Goal: Transaction & Acquisition: Purchase product/service

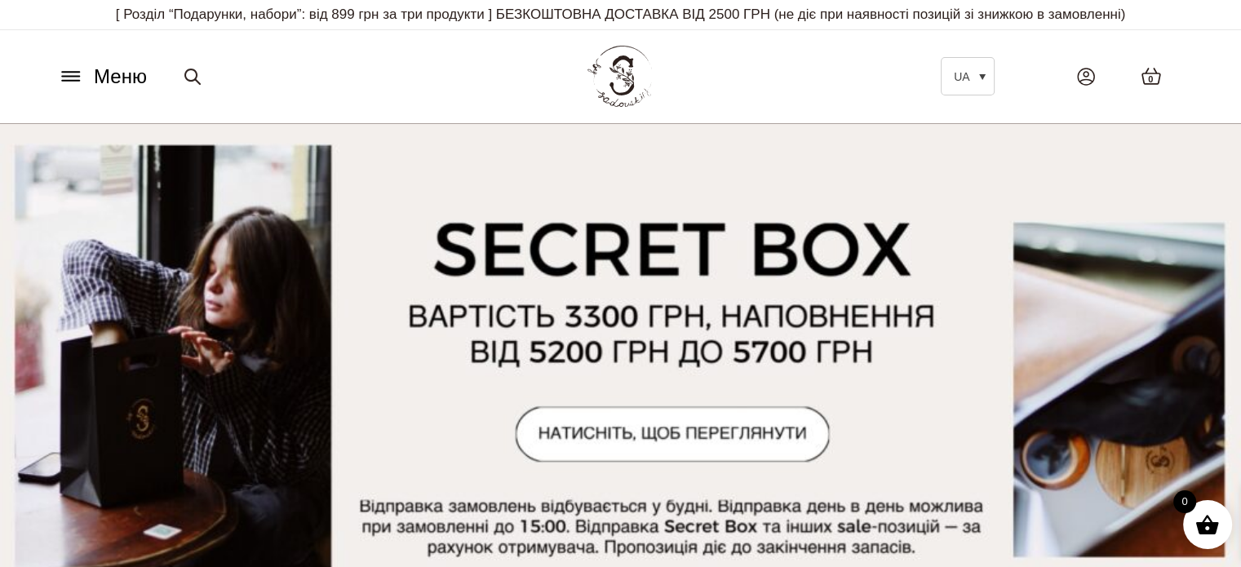
click at [82, 69] on icon at bounding box center [71, 76] width 26 height 17
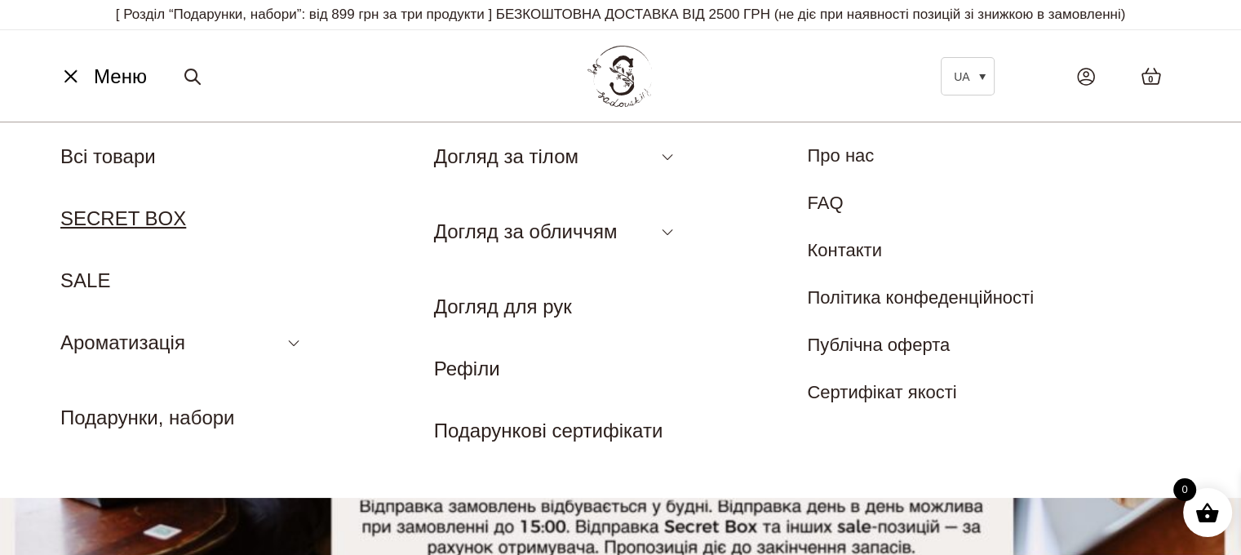
click at [134, 217] on link "SECRET BOX" at bounding box center [123, 218] width 126 height 22
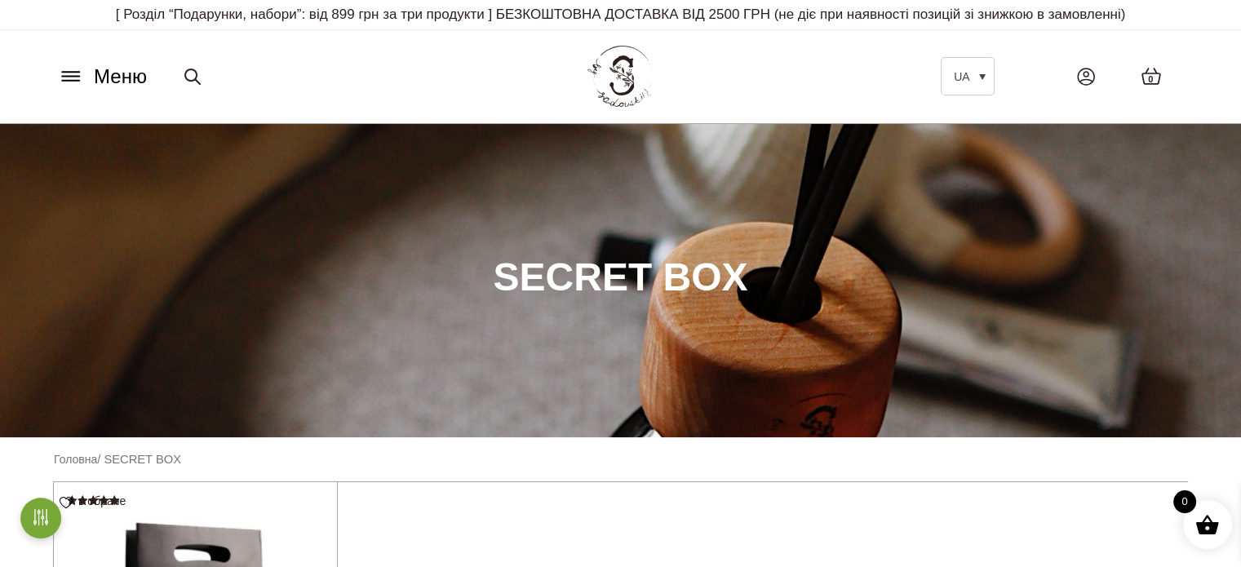
click at [72, 75] on icon at bounding box center [71, 76] width 26 height 17
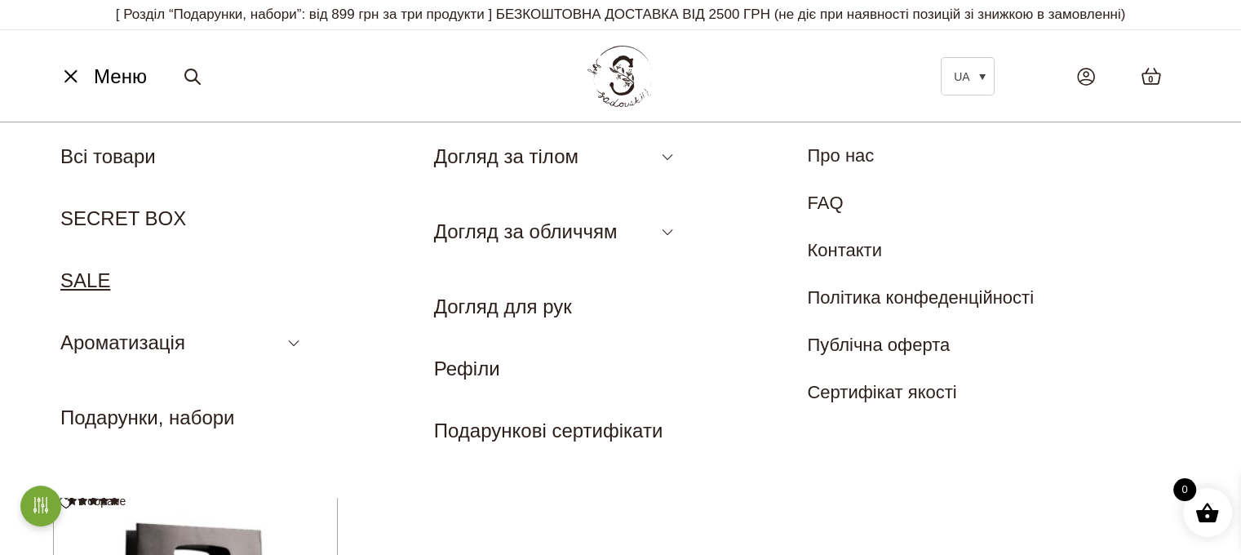
click at [91, 286] on link "SALE" at bounding box center [85, 280] width 50 height 22
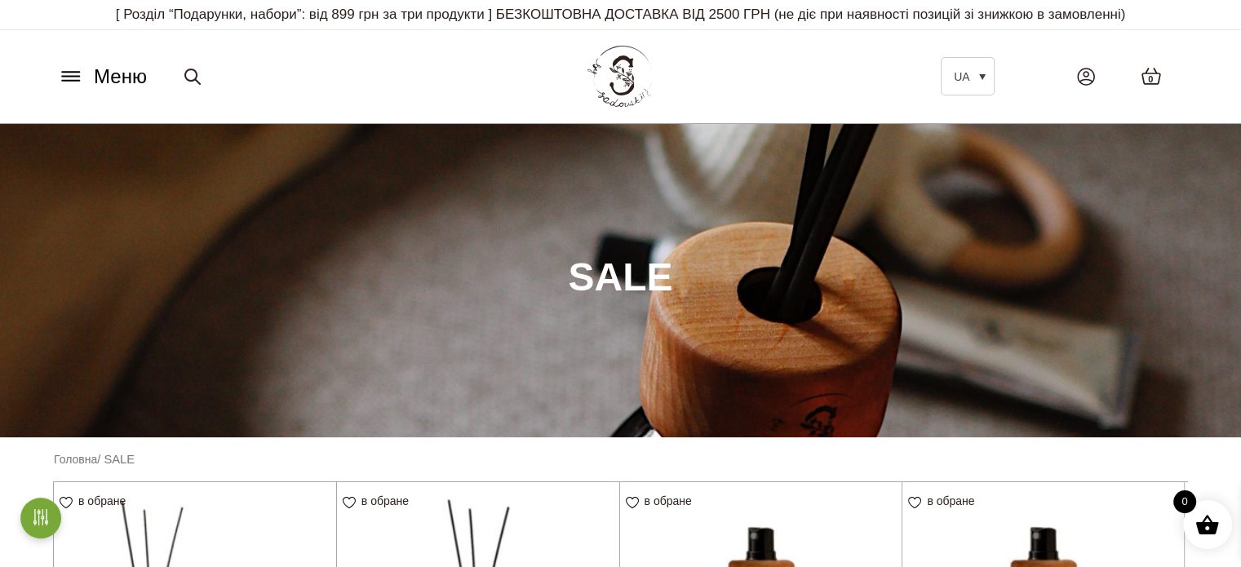
click at [69, 81] on icon at bounding box center [70, 81] width 17 height 0
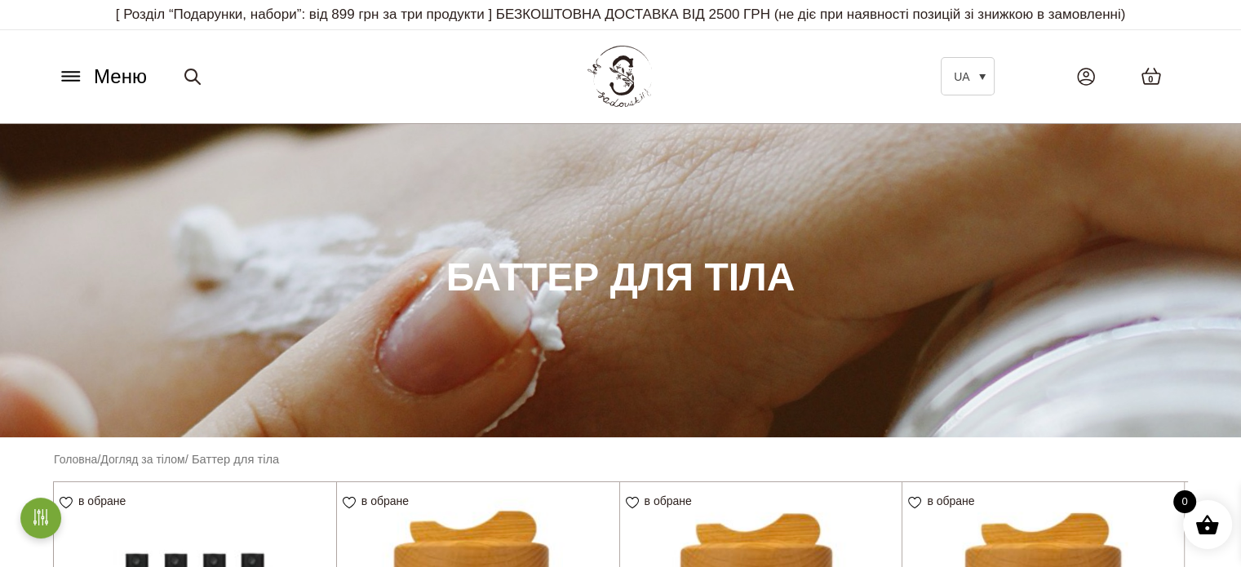
click at [70, 77] on icon at bounding box center [70, 77] width 17 height 0
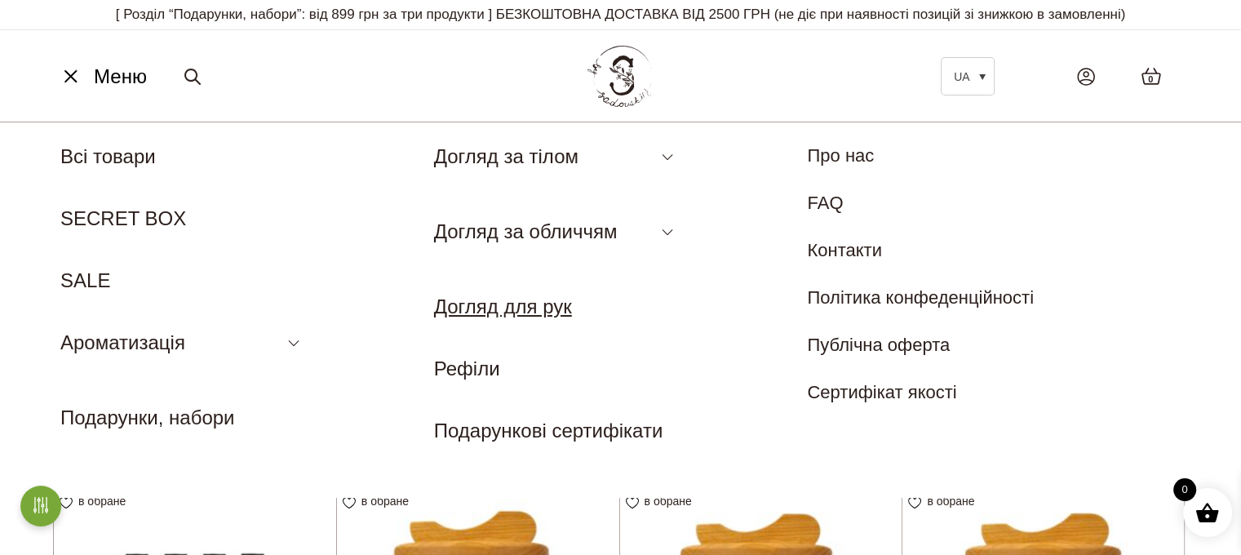
click at [542, 316] on link "Догляд для рук" at bounding box center [503, 306] width 138 height 22
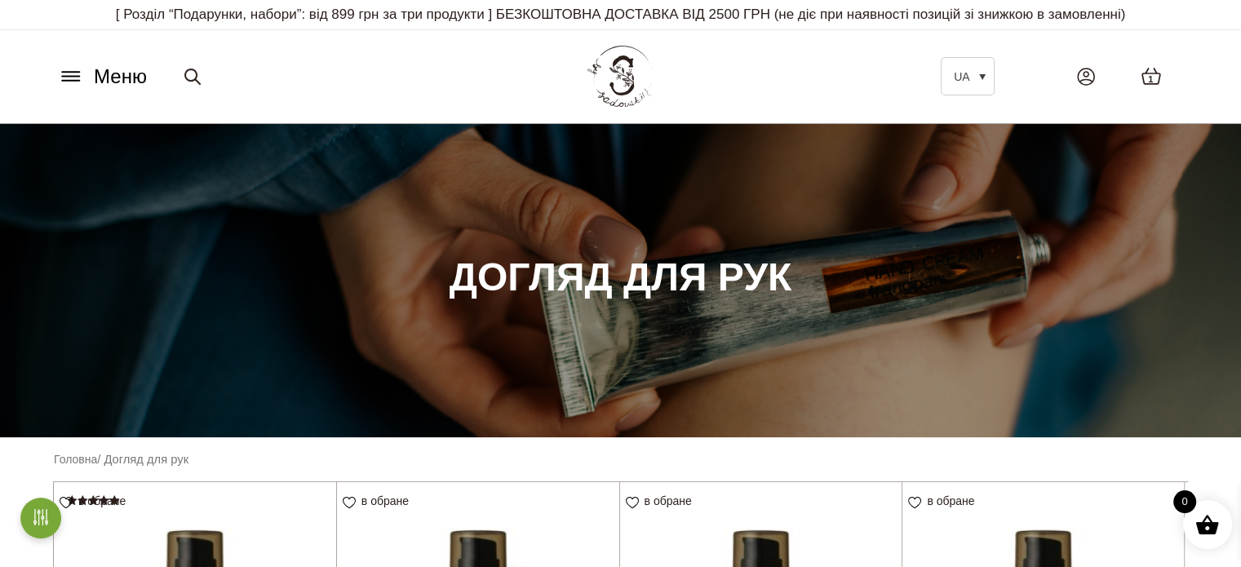
click at [76, 77] on icon at bounding box center [70, 77] width 17 height 0
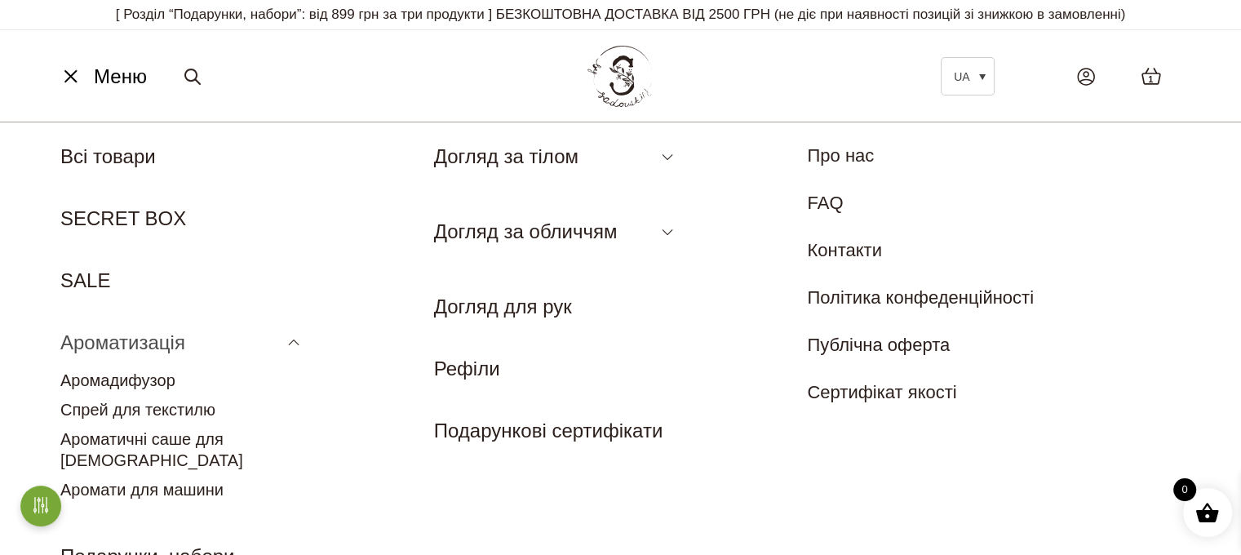
scroll to position [82, 0]
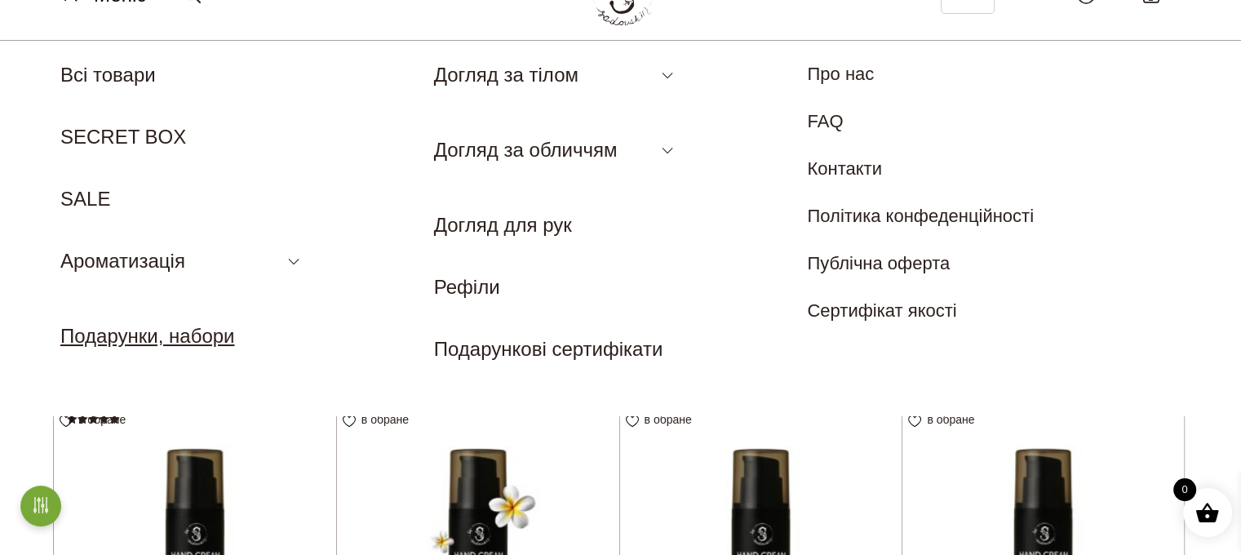
click at [183, 338] on link "Подарунки, набори" at bounding box center [147, 336] width 174 height 22
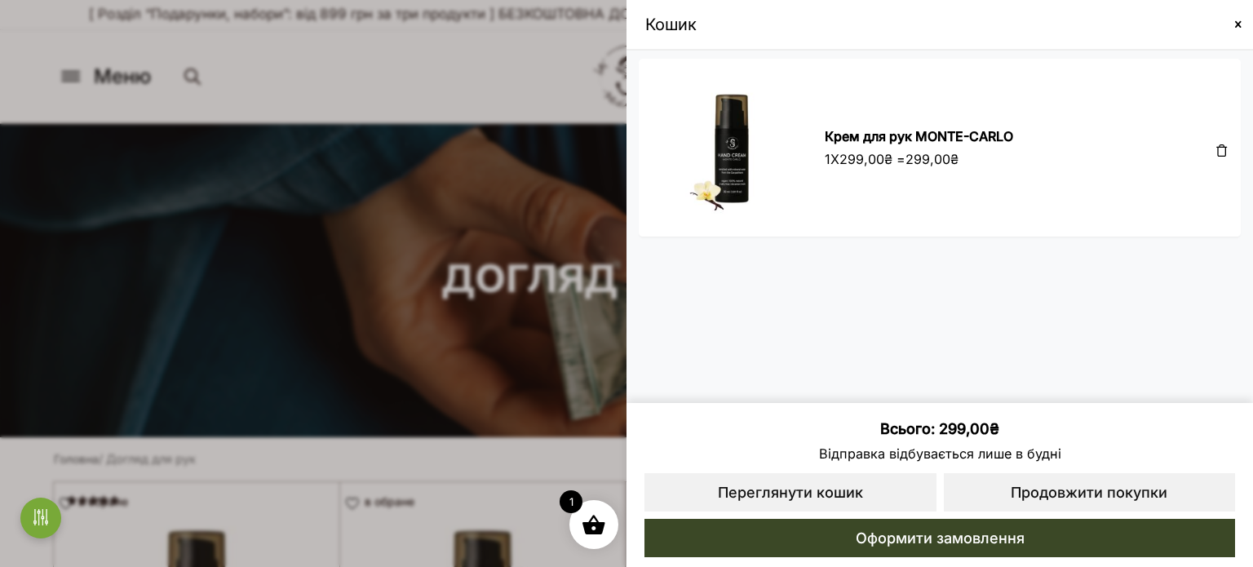
click at [1234, 22] on span at bounding box center [1238, 24] width 13 height 13
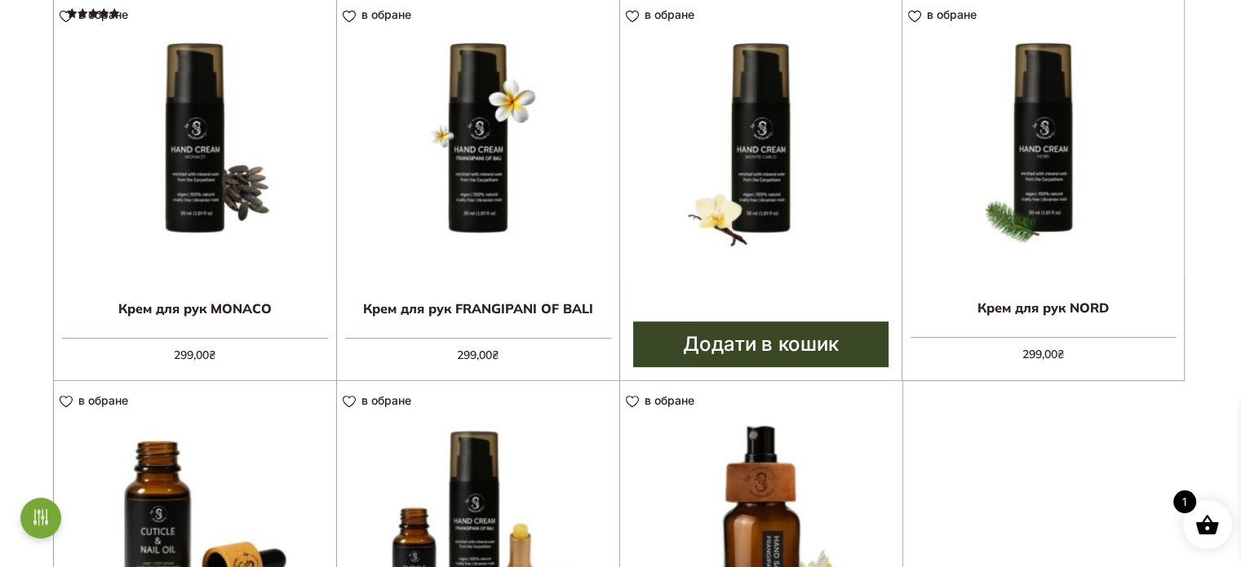
scroll to position [489, 0]
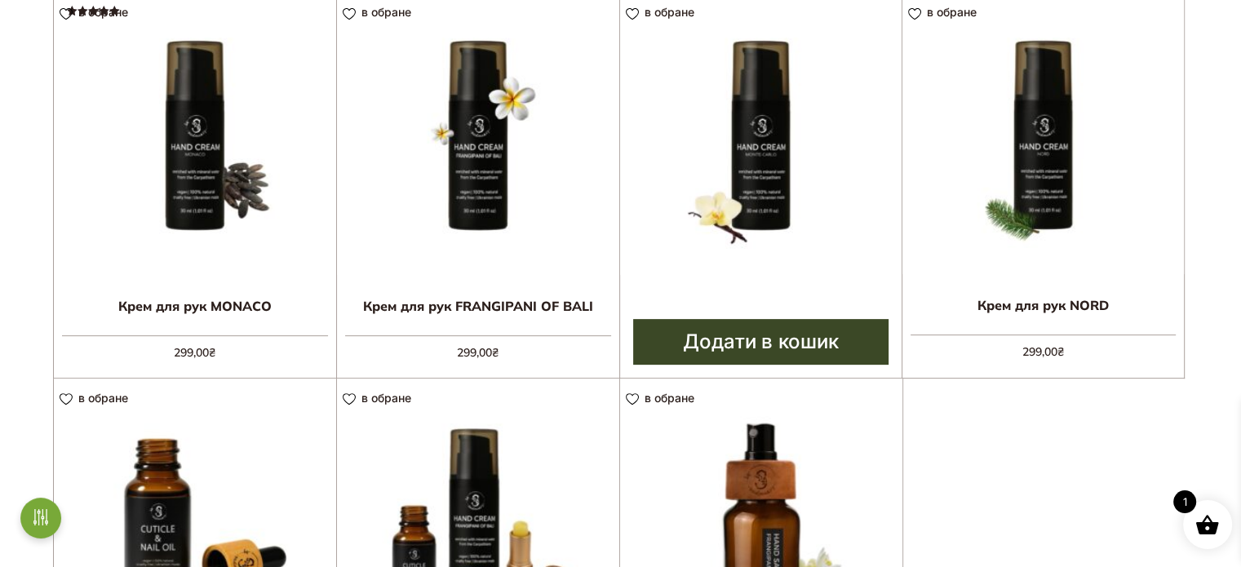
click at [763, 161] on img at bounding box center [761, 134] width 282 height 282
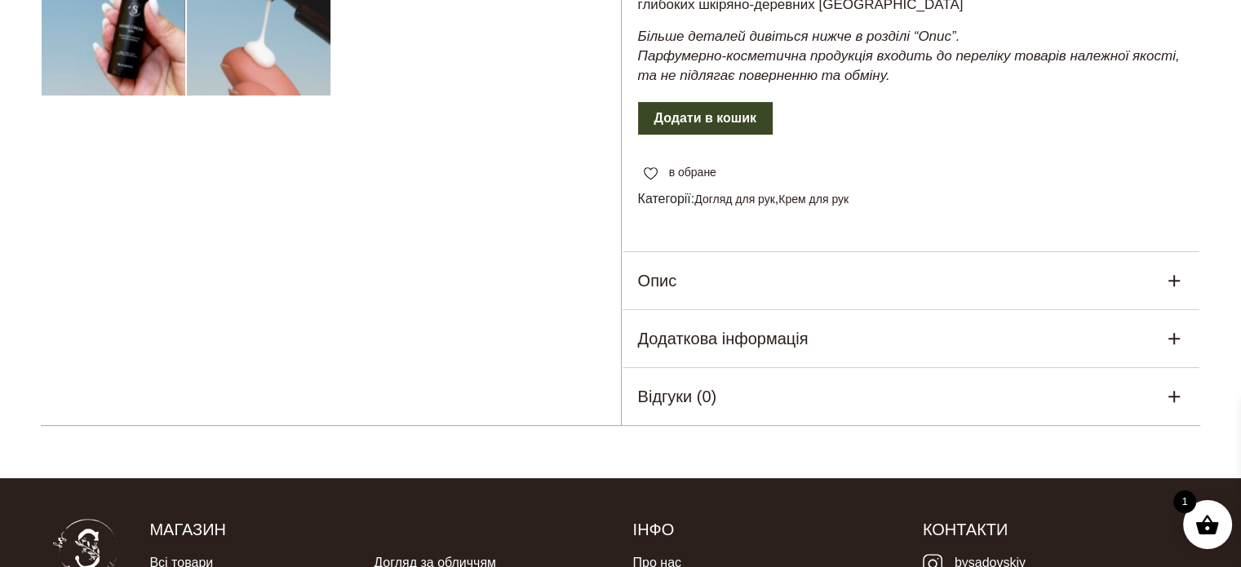
scroll to position [326, 0]
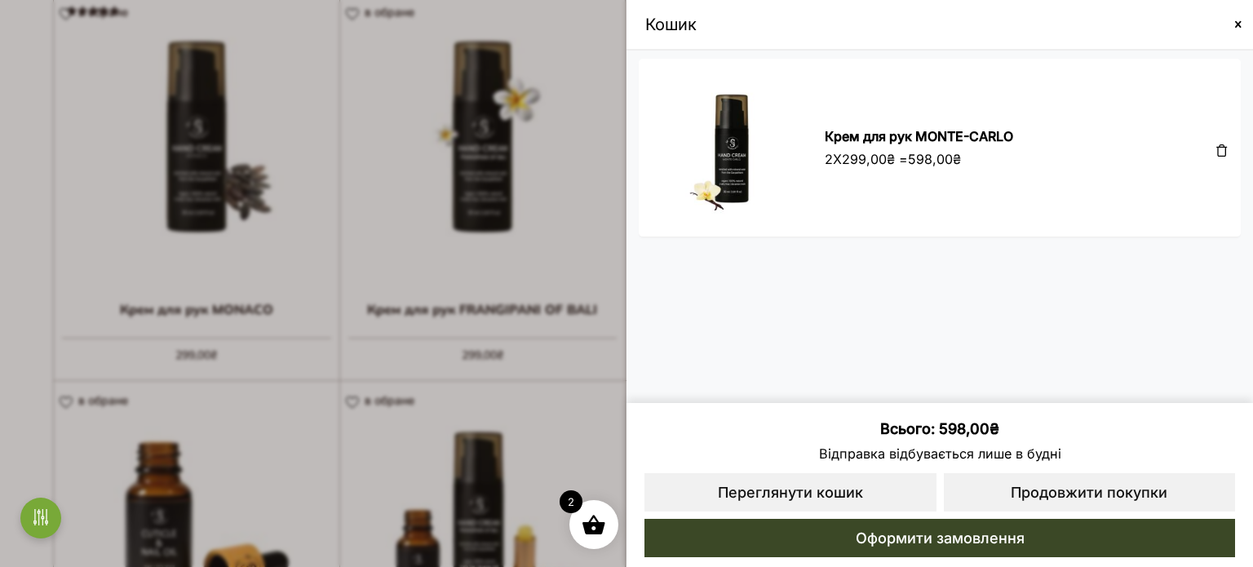
click at [1227, 23] on div "Кошик" at bounding box center [940, 24] width 602 height 24
click at [1237, 24] on span at bounding box center [1238, 24] width 13 height 13
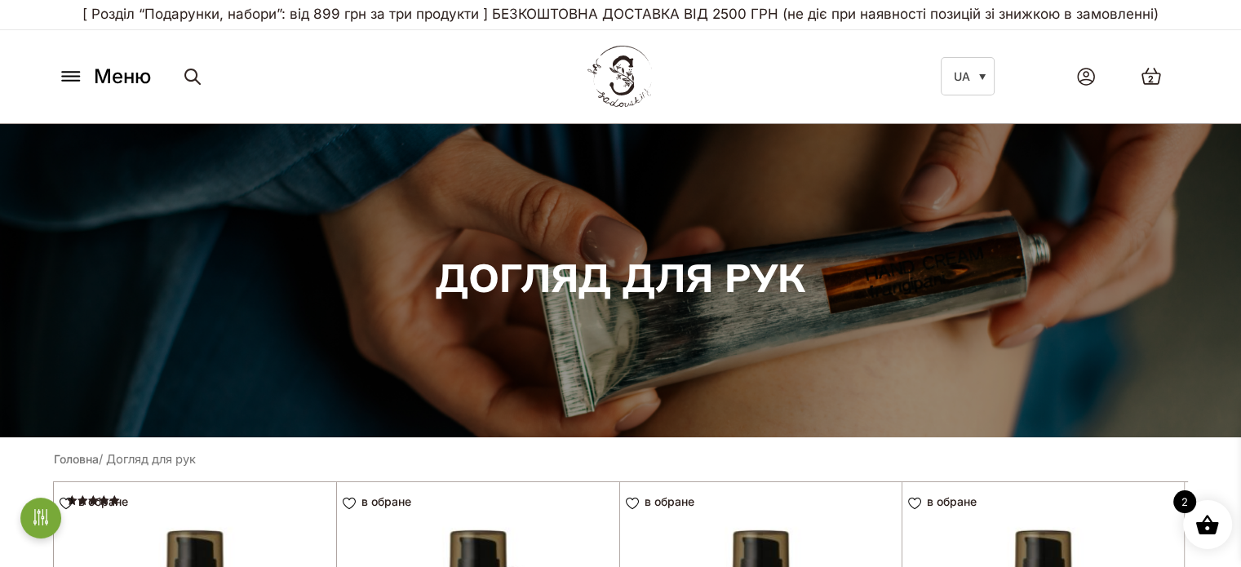
click at [68, 74] on icon at bounding box center [71, 76] width 26 height 17
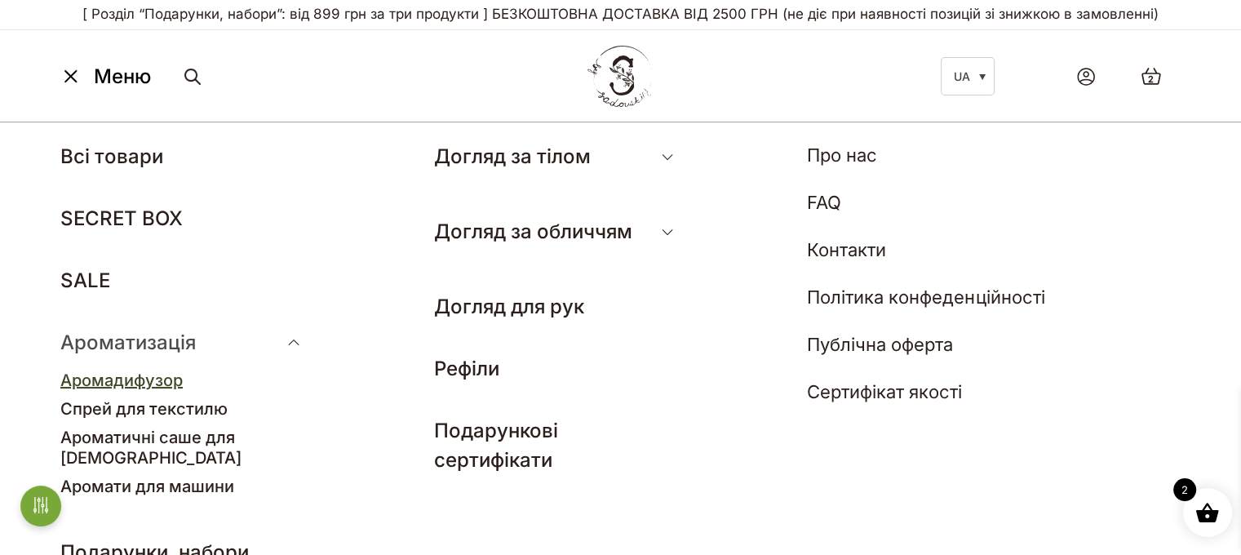
click at [147, 379] on link "Аромадифузор" at bounding box center [121, 380] width 122 height 20
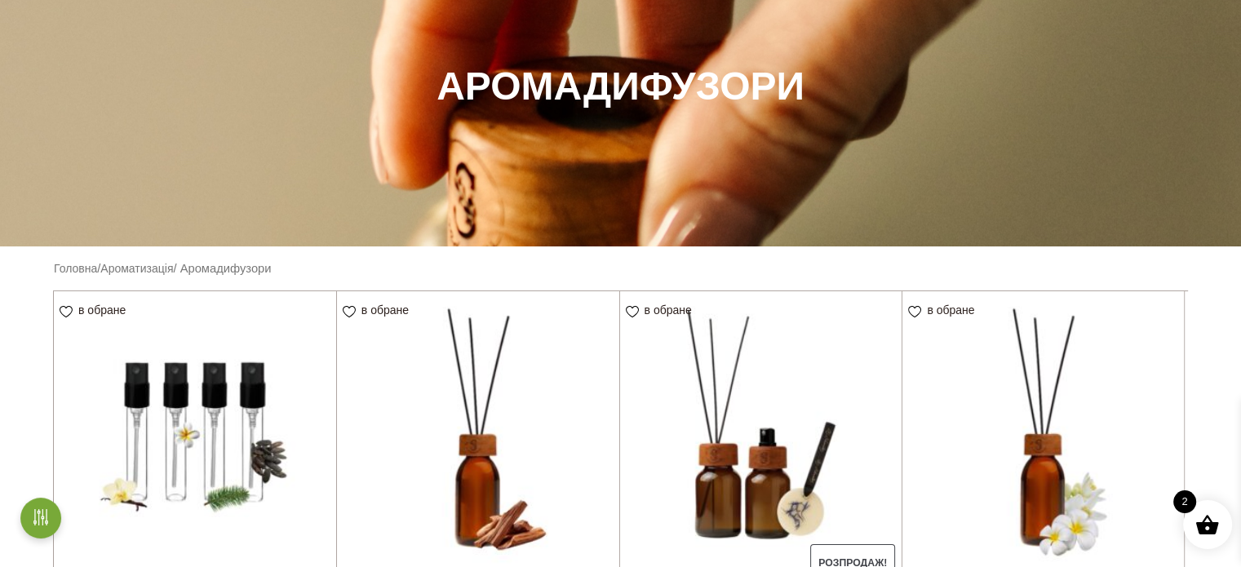
scroll to position [408, 0]
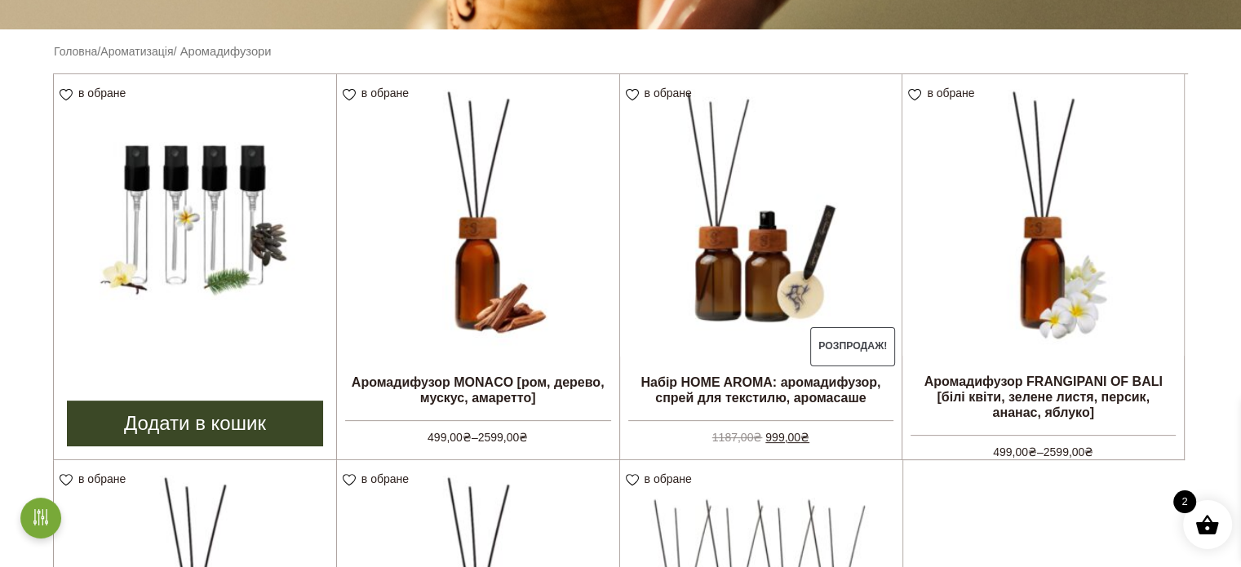
click at [148, 157] on img at bounding box center [195, 215] width 282 height 282
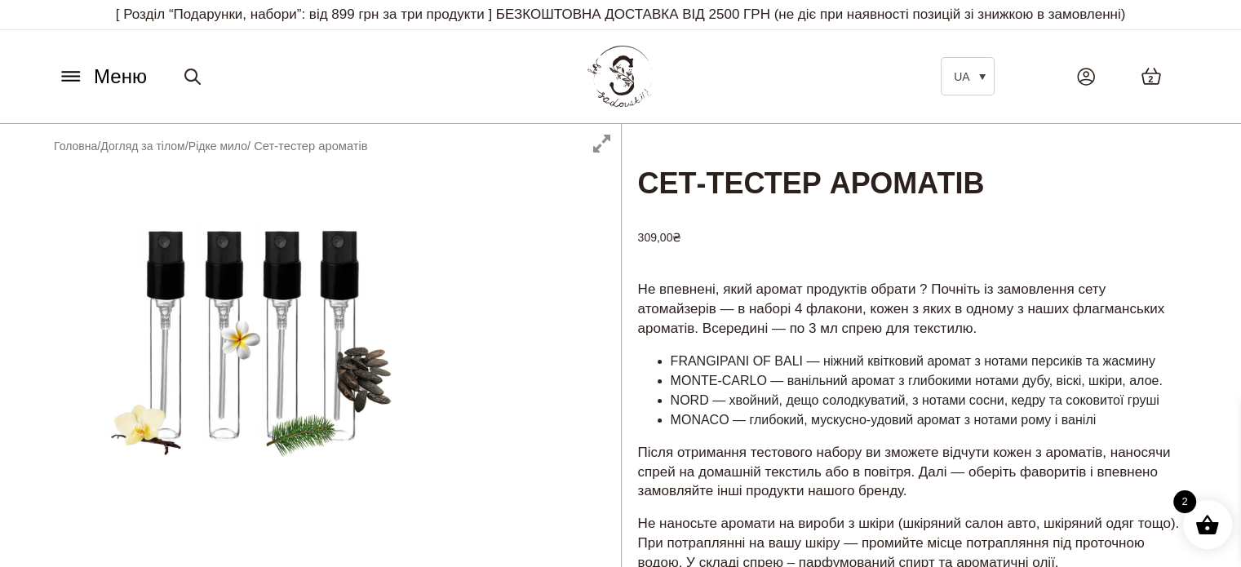
click at [76, 84] on icon at bounding box center [71, 76] width 26 height 17
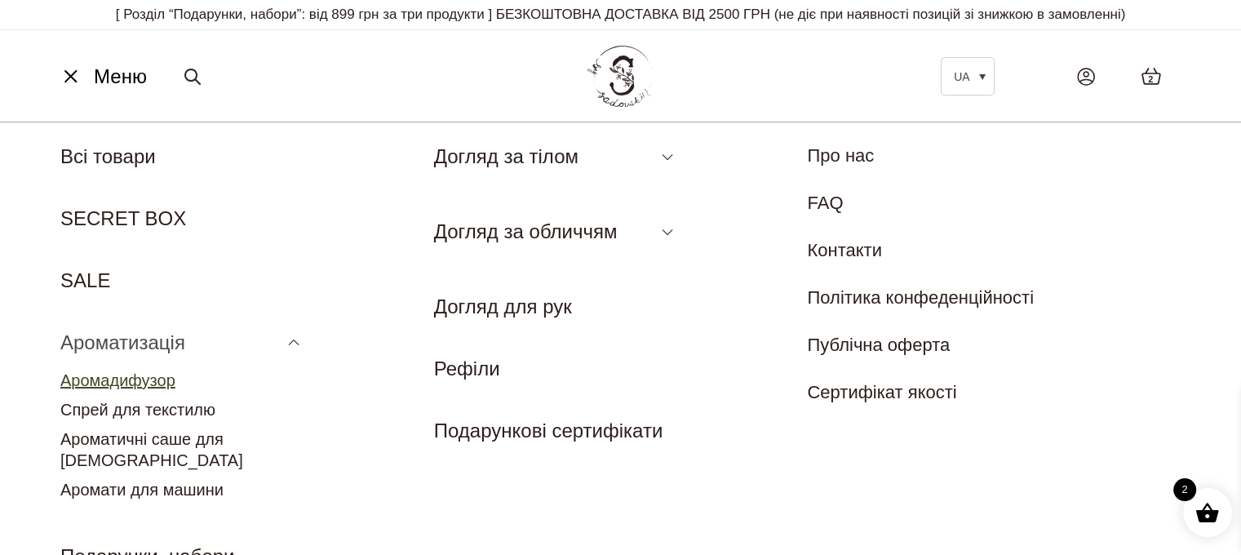
click at [138, 381] on link "Аромадифузор" at bounding box center [117, 380] width 115 height 18
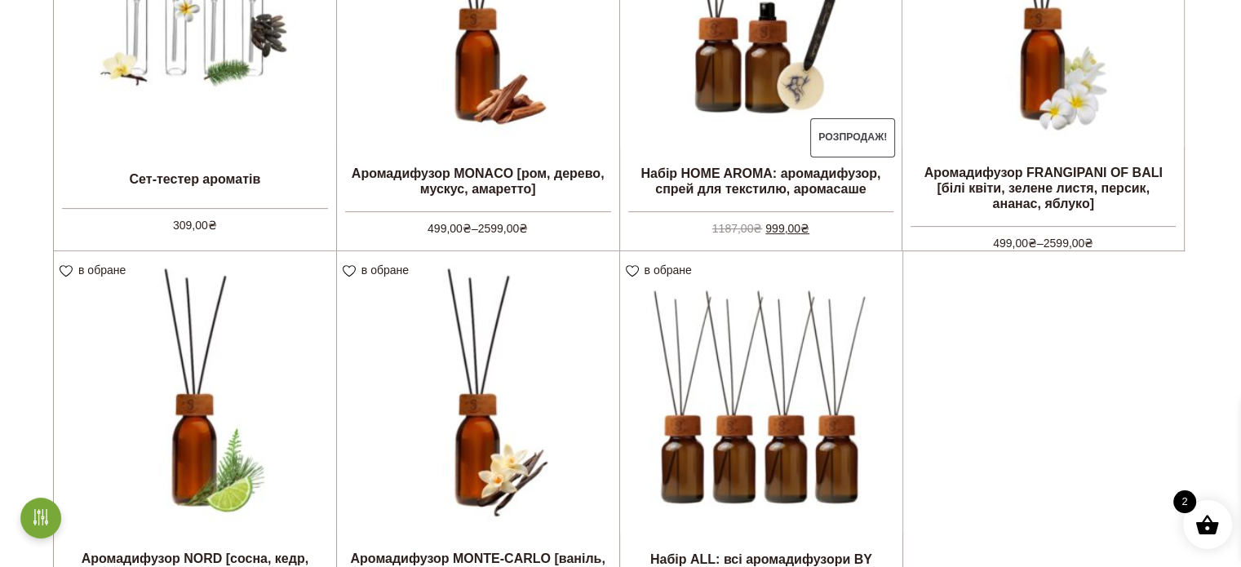
scroll to position [571, 0]
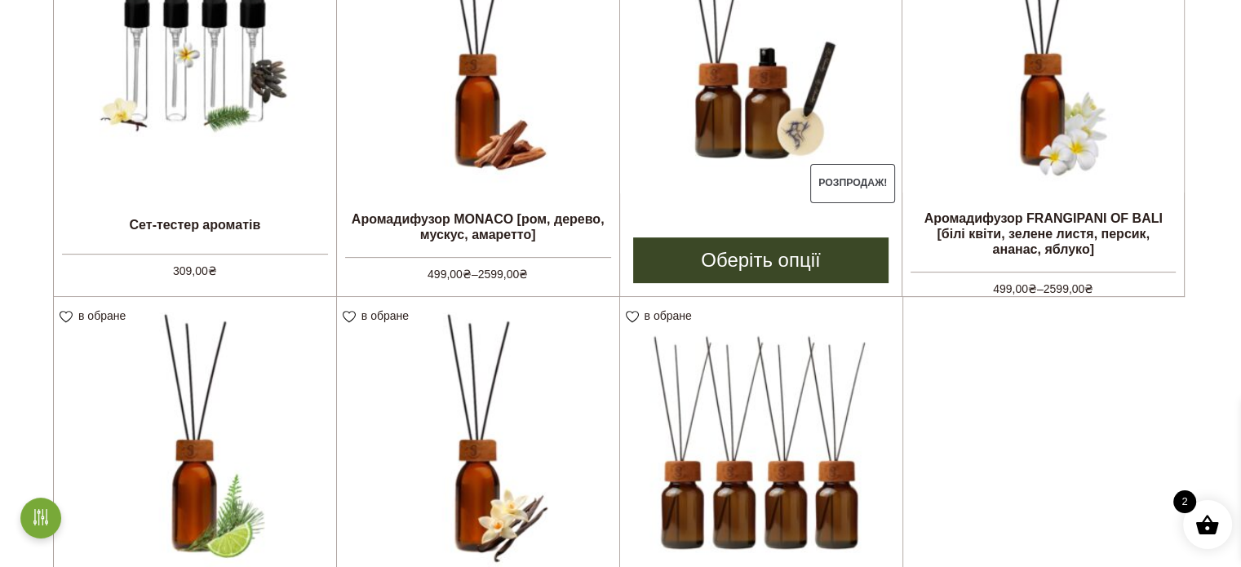
click at [783, 261] on link "Оберіть опції" at bounding box center [761, 260] width 256 height 46
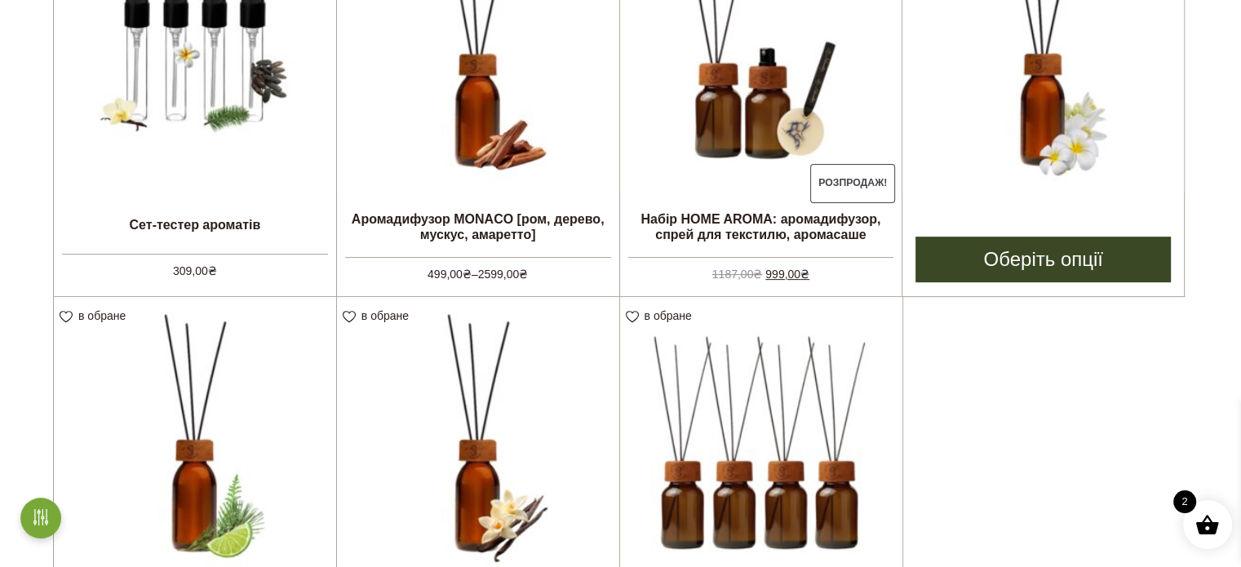
click at [1006, 115] on img at bounding box center [1042, 51] width 281 height 281
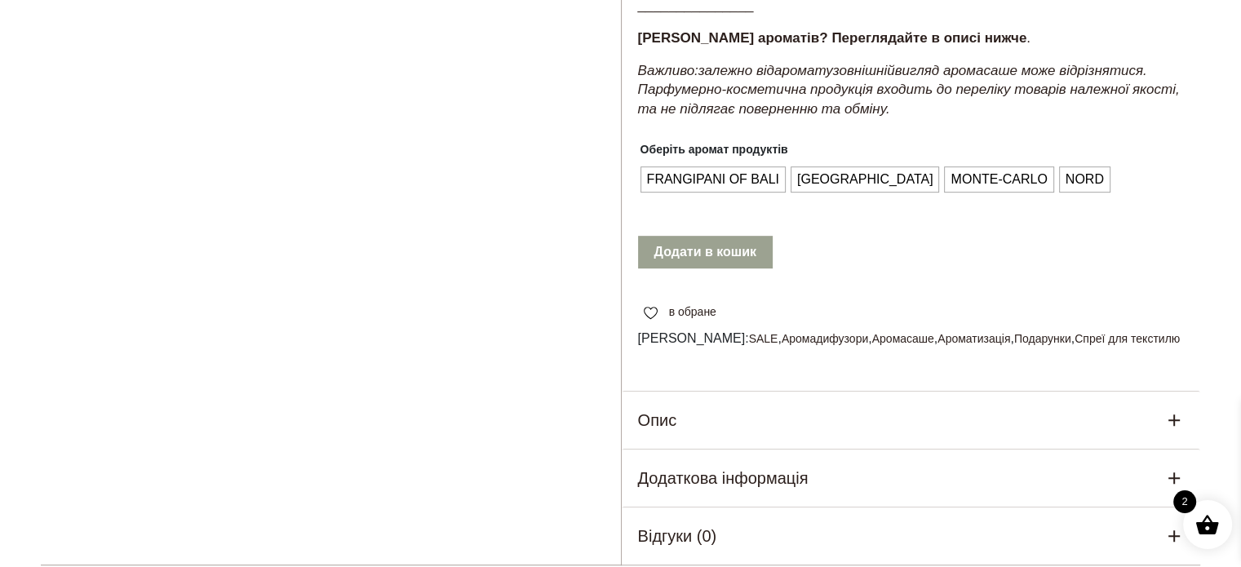
scroll to position [326, 0]
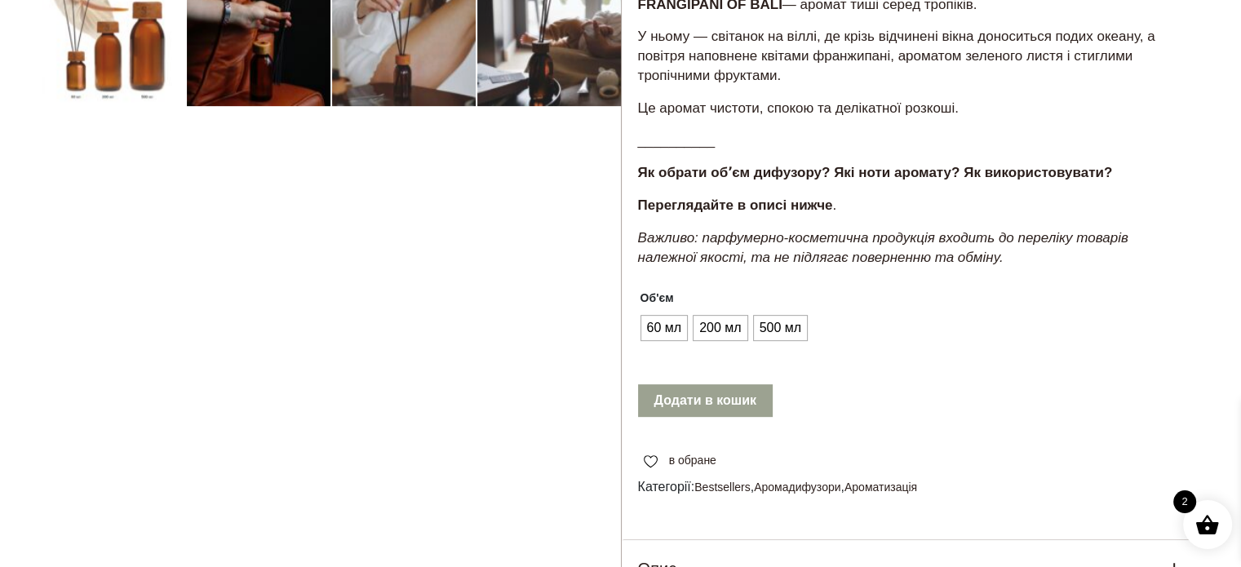
scroll to position [653, 0]
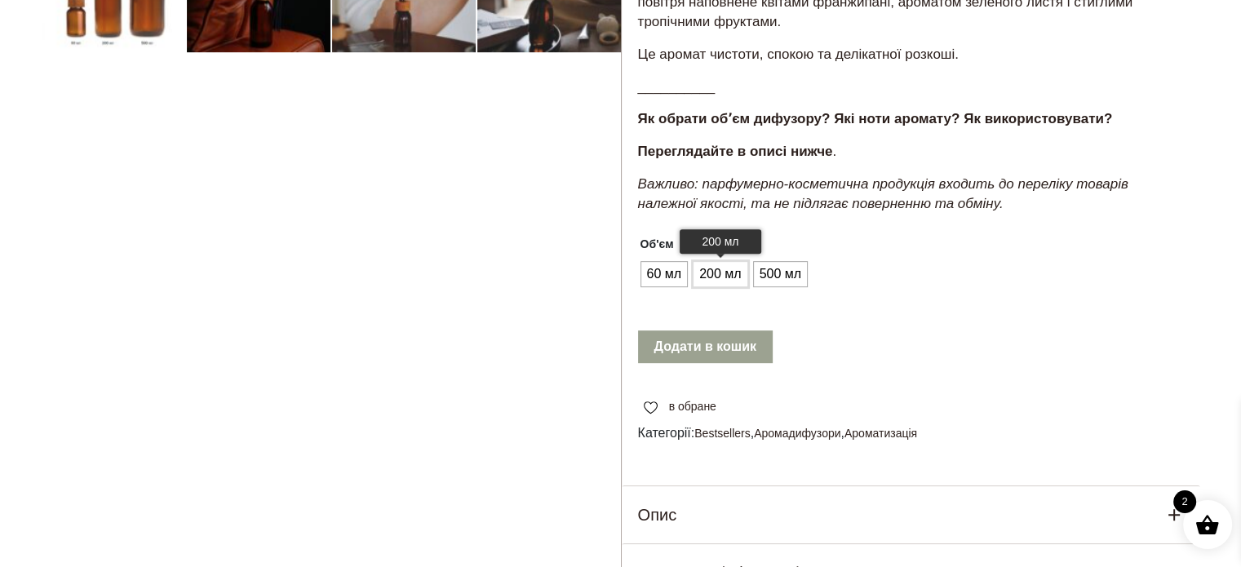
click at [715, 287] on span "200 мл" at bounding box center [720, 274] width 50 height 26
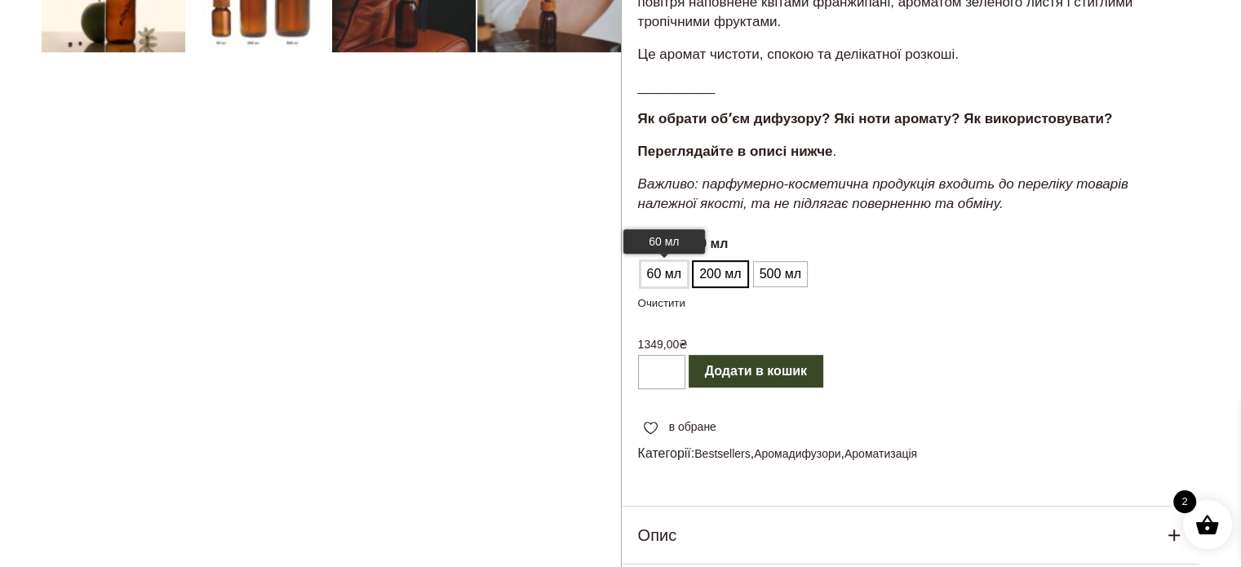
click at [657, 287] on span "60 мл" at bounding box center [664, 274] width 43 height 26
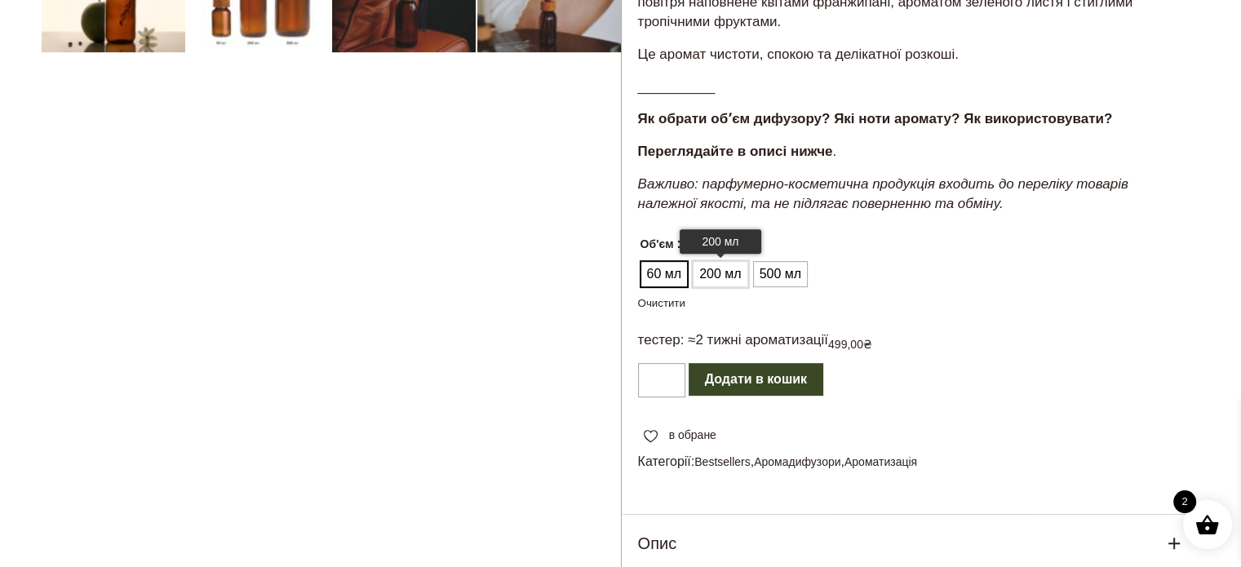
click at [715, 287] on span "200 мл" at bounding box center [720, 274] width 50 height 26
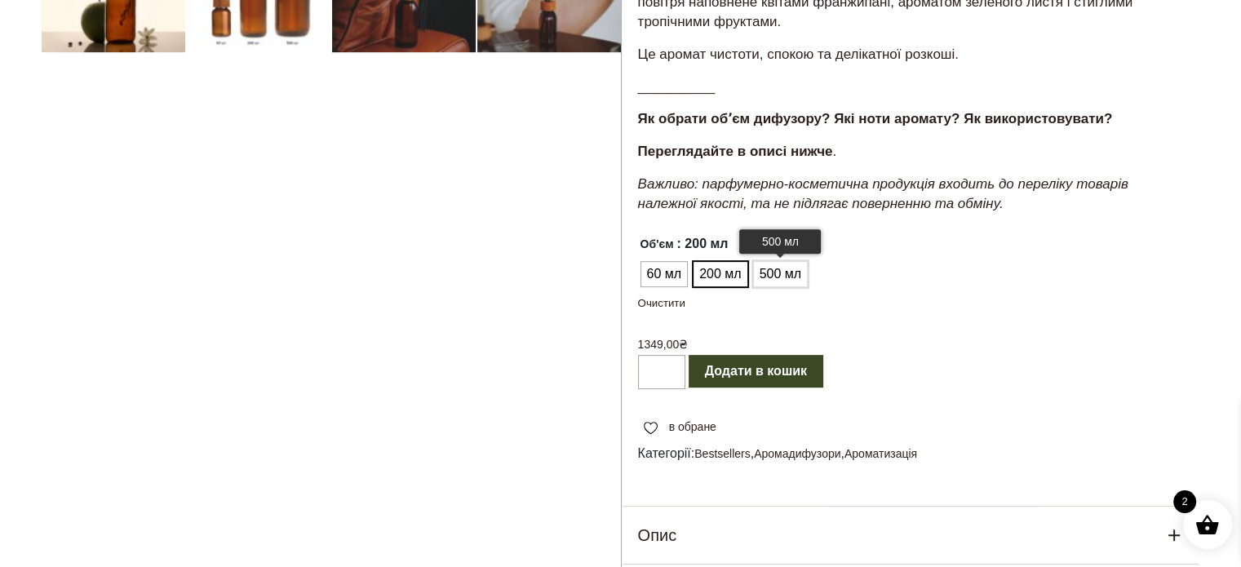
click at [775, 287] on span "500 мл" at bounding box center [780, 274] width 50 height 26
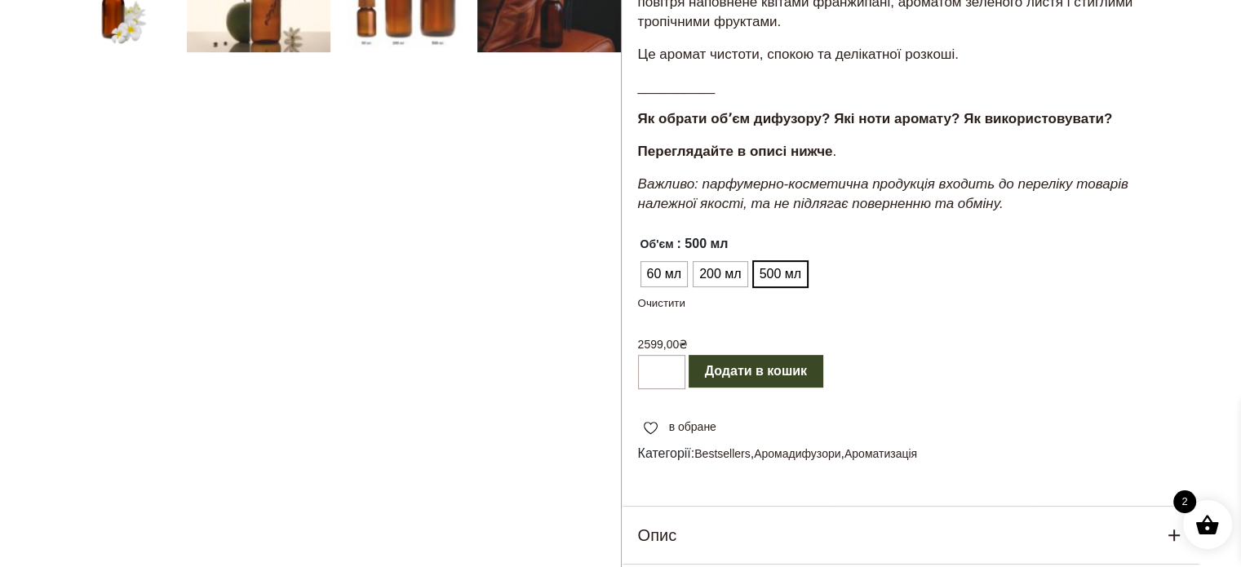
click at [714, 290] on ul "60 мл 200 мл 500 мл" at bounding box center [730, 274] width 184 height 31
click at [707, 287] on span "200 мл" at bounding box center [720, 274] width 50 height 26
click at [650, 290] on ul "60 мл 200 мл 500 мл" at bounding box center [730, 274] width 184 height 31
click at [662, 287] on span "60 мл" at bounding box center [664, 274] width 43 height 26
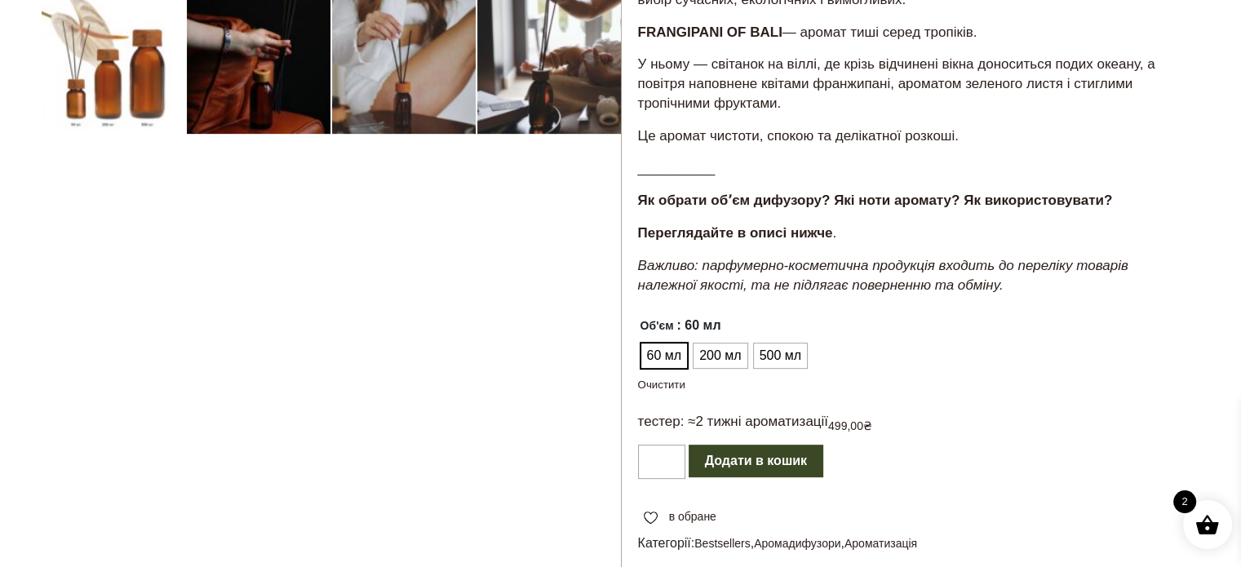
scroll to position [489, 0]
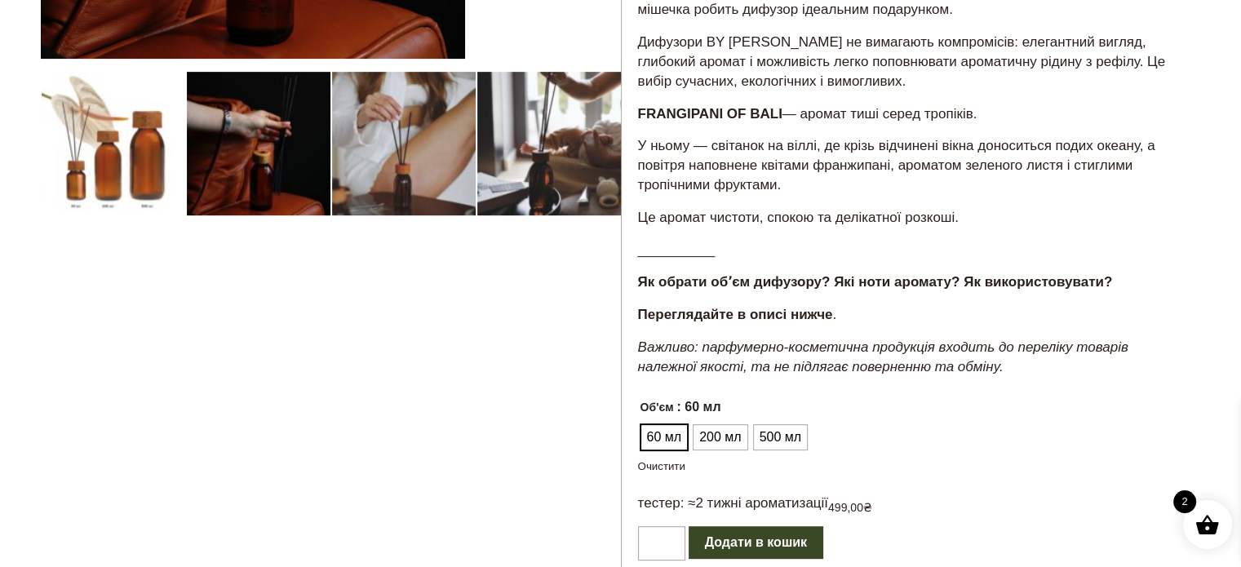
click at [144, 159] on div at bounding box center [331, 244] width 580 height 1218
click at [134, 162] on div at bounding box center [331, 244] width 580 height 1218
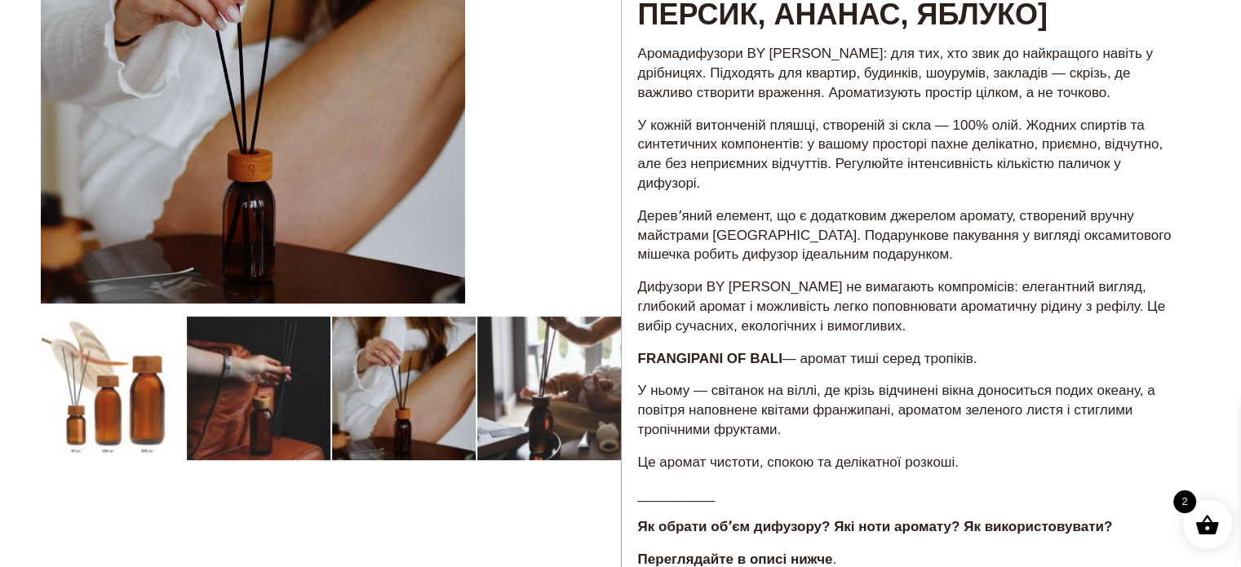
click at [259, 371] on div at bounding box center [331, 488] width 580 height 1218
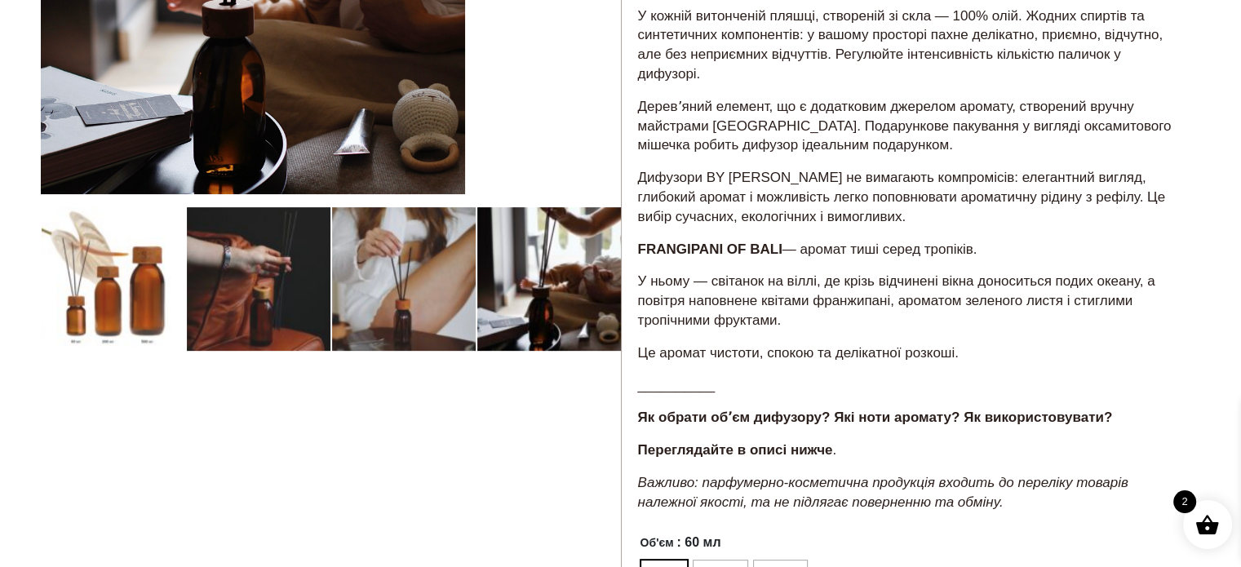
scroll to position [571, 0]
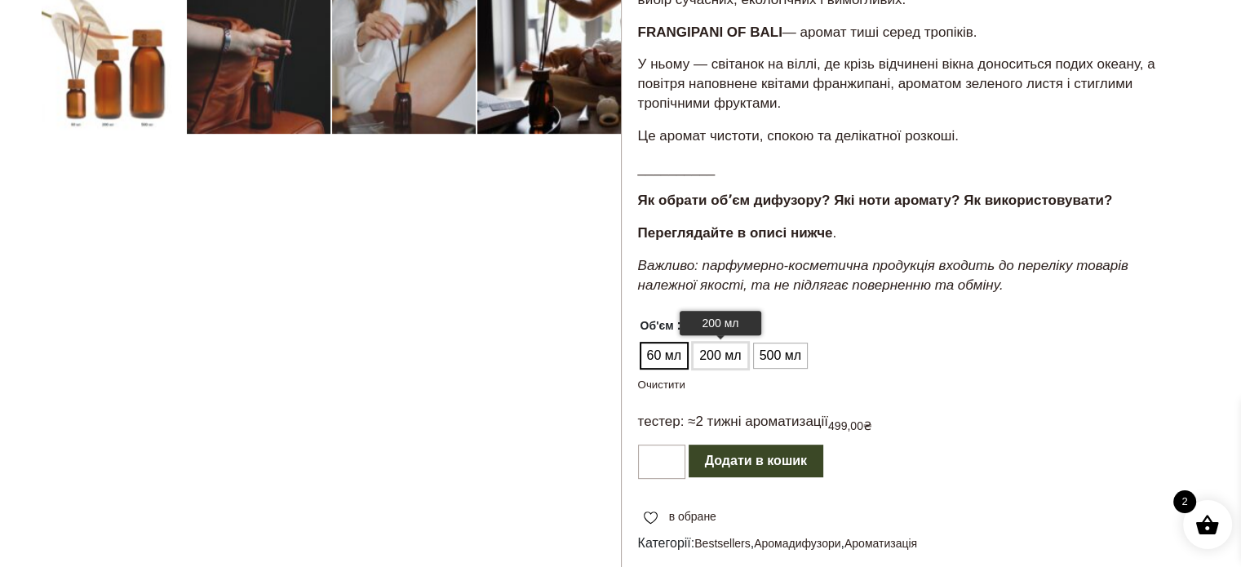
click at [713, 369] on span "200 мл" at bounding box center [720, 356] width 50 height 26
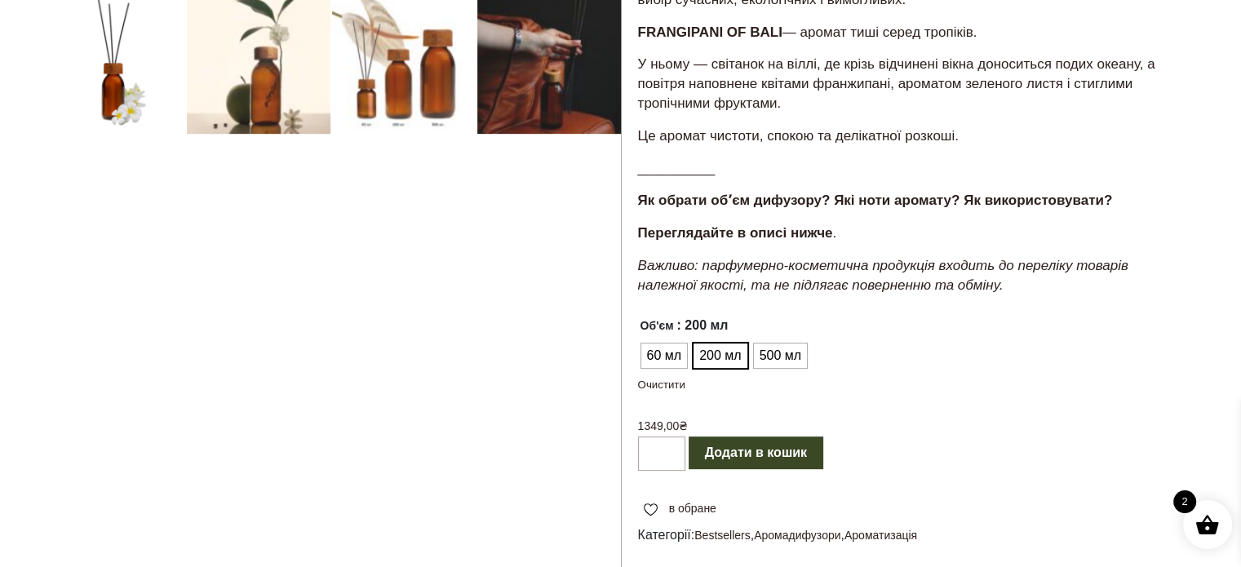
click at [757, 469] on button "Додати в кошик" at bounding box center [755, 452] width 135 height 33
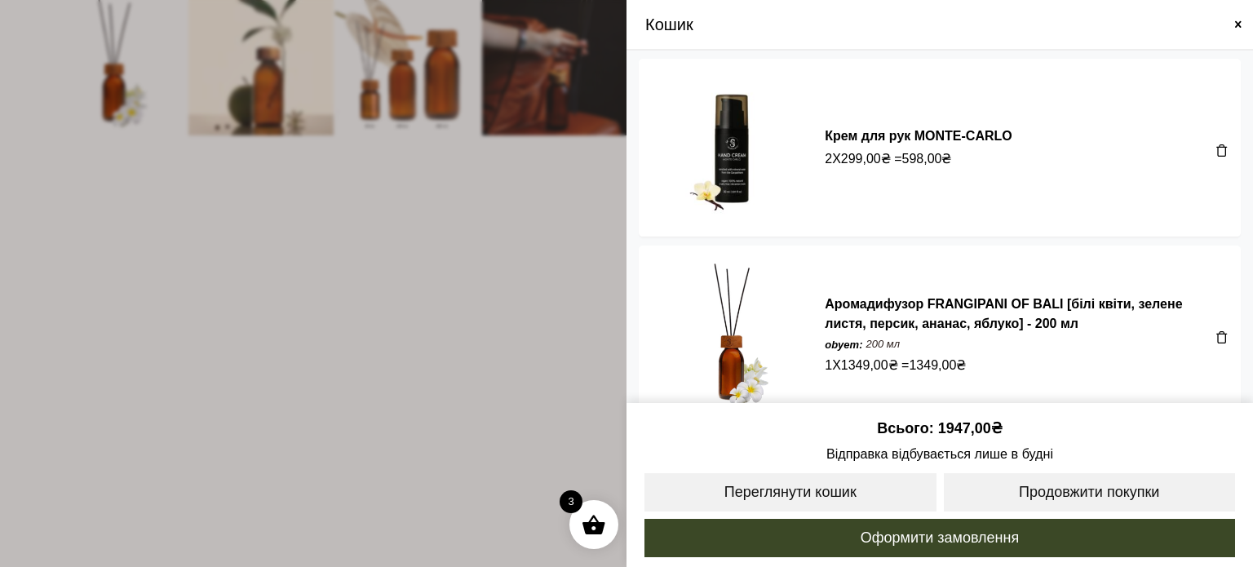
click at [1217, 149] on span at bounding box center [1221, 150] width 13 height 13
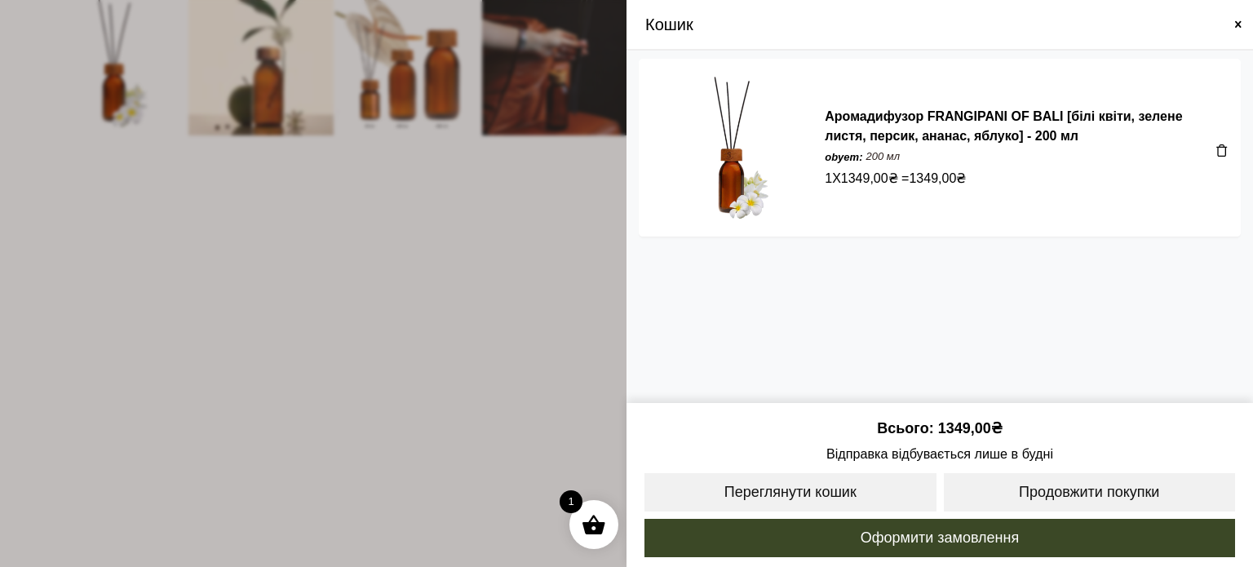
click at [421, 312] on span at bounding box center [626, 283] width 1253 height 567
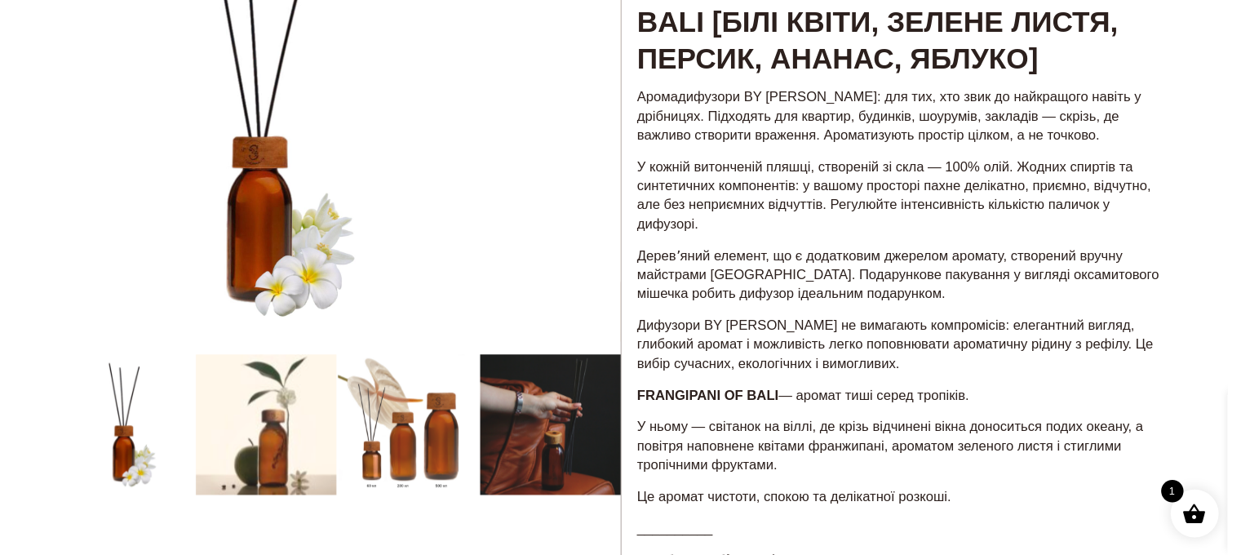
scroll to position [0, 0]
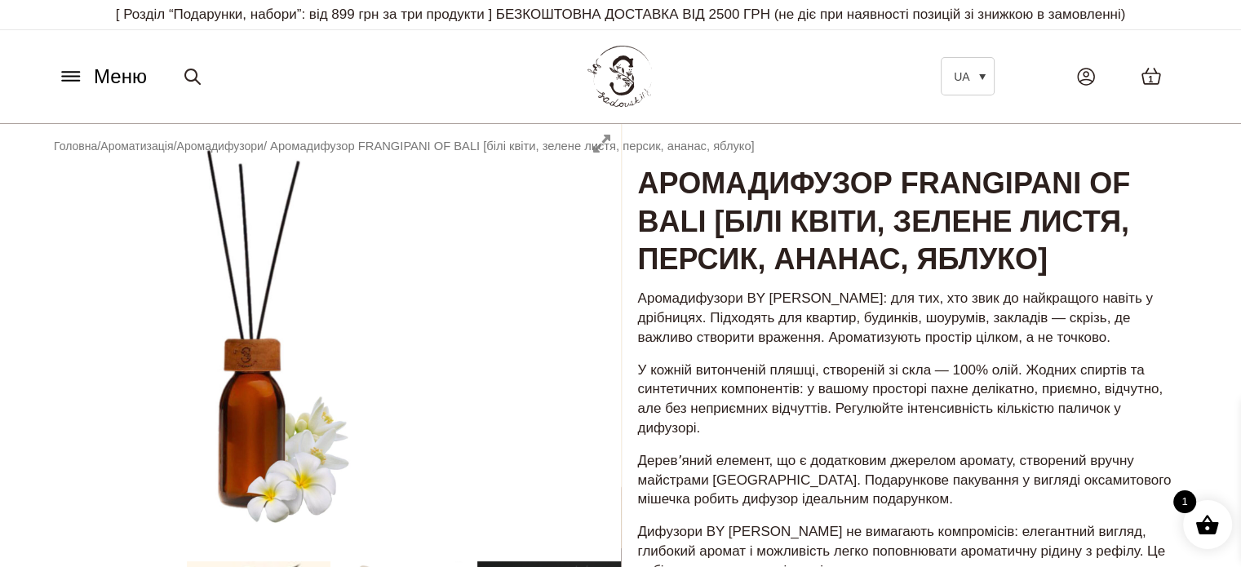
click at [73, 74] on icon at bounding box center [71, 76] width 26 height 17
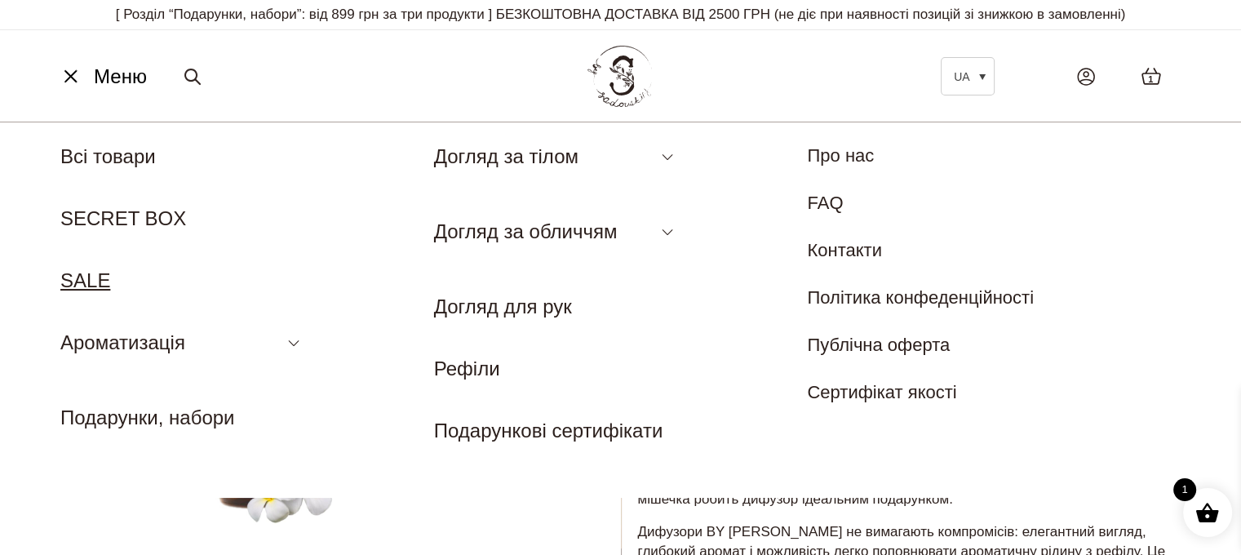
click at [88, 277] on link "SALE" at bounding box center [85, 280] width 50 height 22
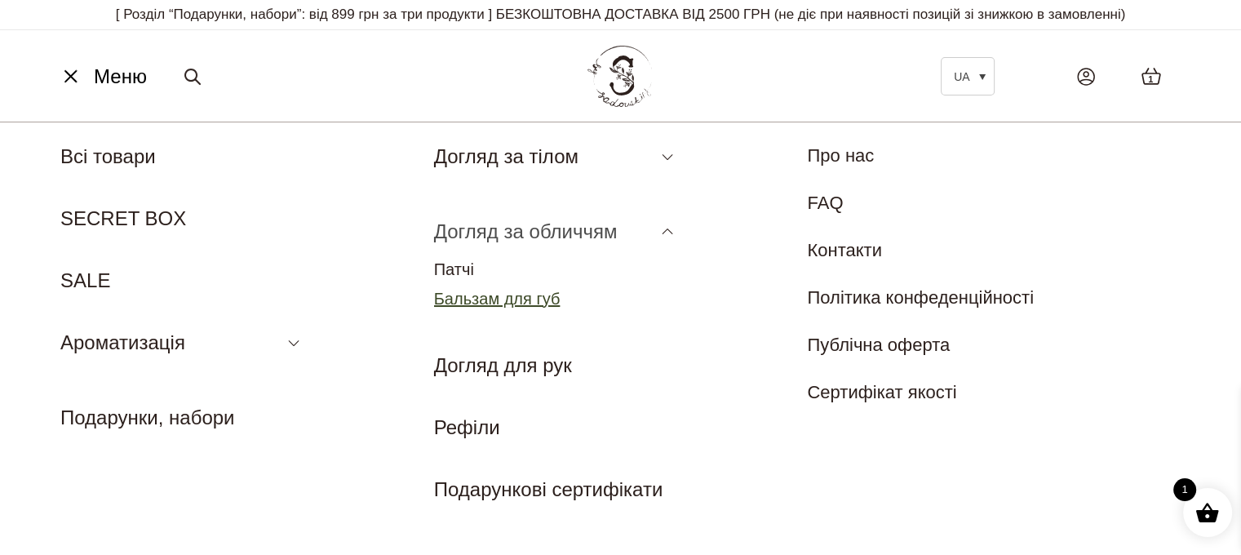
click at [460, 299] on link "Бальзам для губ" at bounding box center [497, 299] width 126 height 18
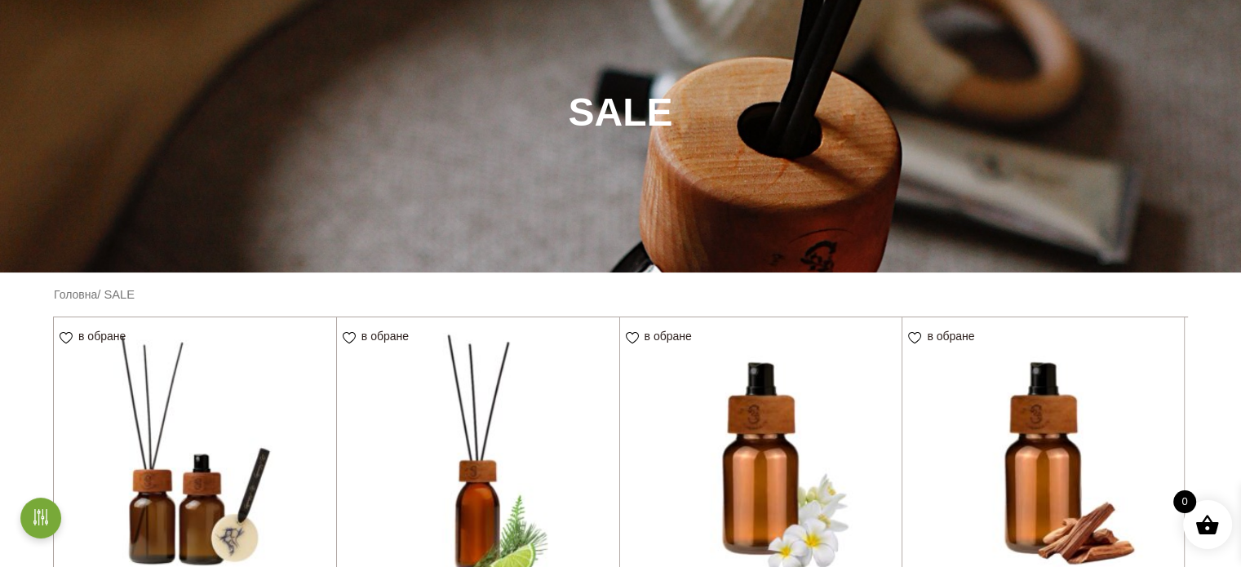
scroll to position [489, 0]
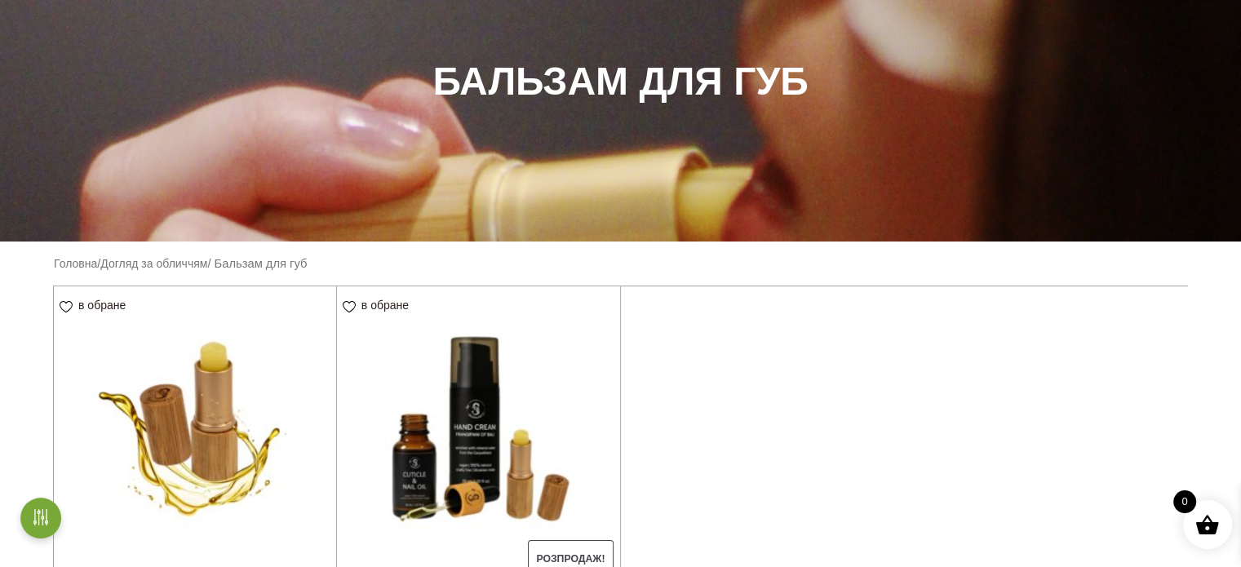
scroll to position [326, 0]
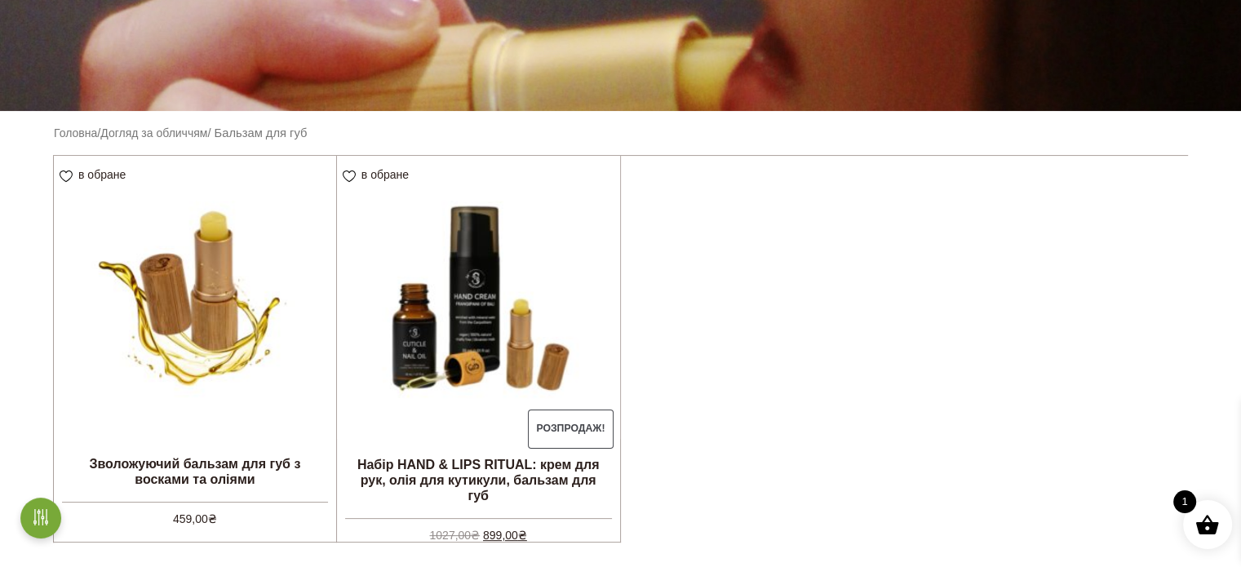
click at [798, 391] on ul "в обране View wishlist Зволожуючий бальзам для губ з восками та оліями 459,00 ₴…" at bounding box center [620, 348] width 1135 height 387
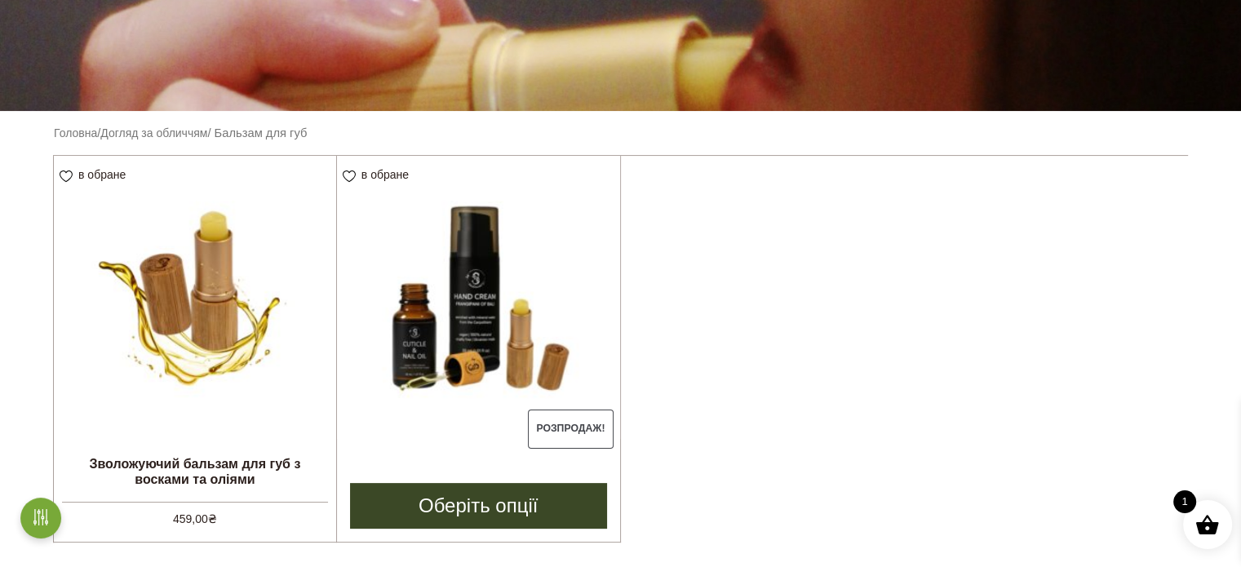
click at [489, 507] on link "Оберіть опції" at bounding box center [478, 506] width 257 height 46
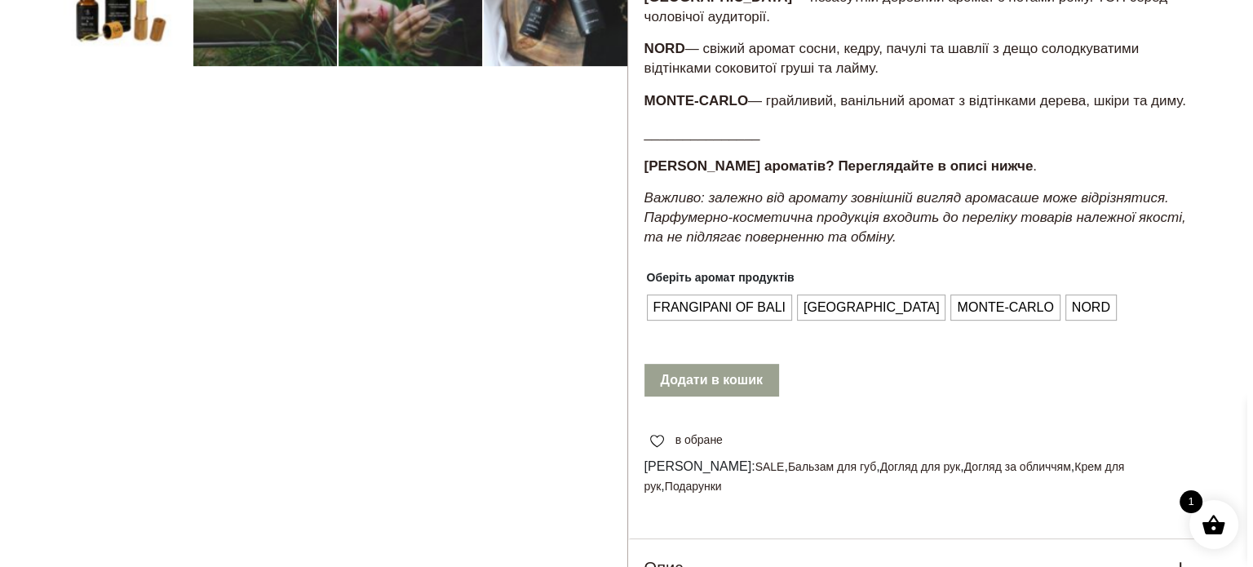
scroll to position [653, 0]
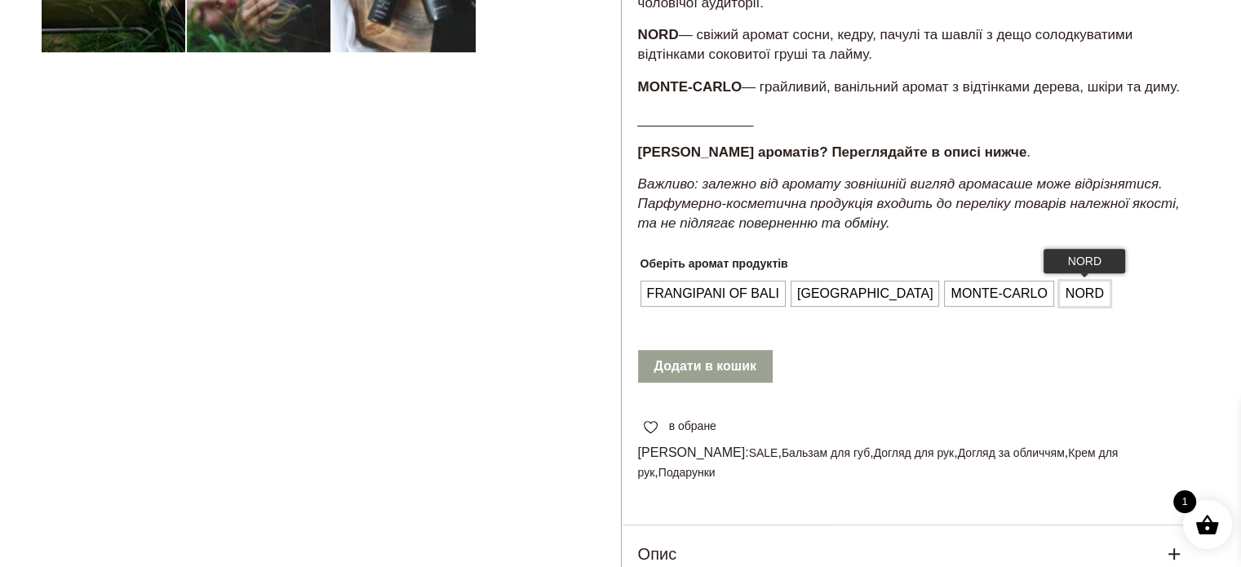
click at [1061, 299] on span "NORD" at bounding box center [1084, 294] width 46 height 26
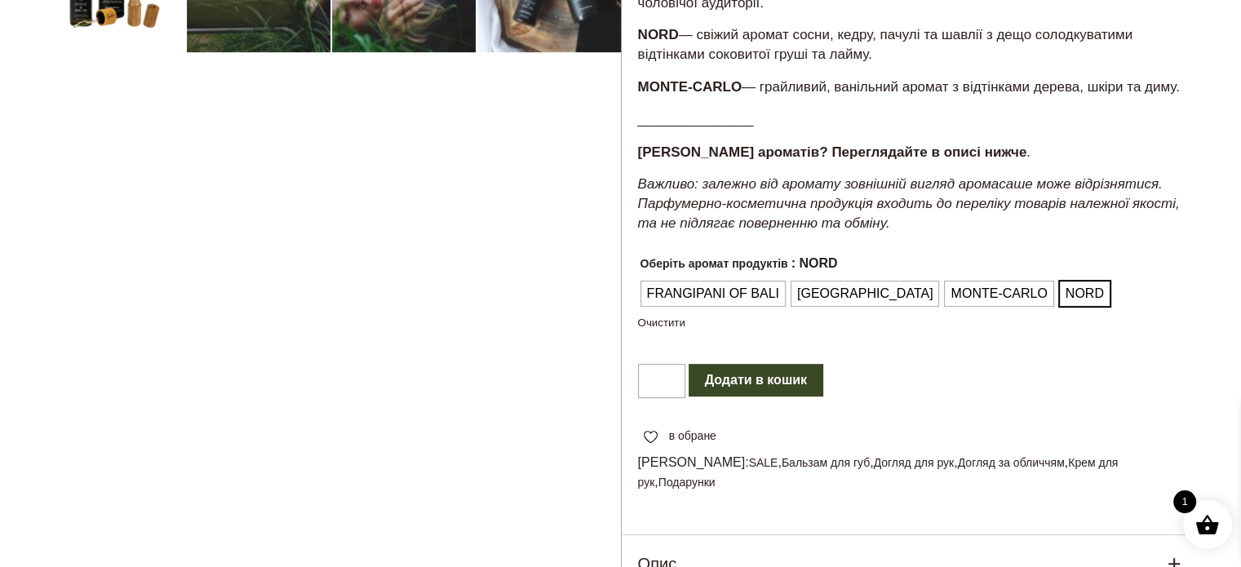
click at [770, 378] on button "Додати в кошик" at bounding box center [755, 380] width 135 height 33
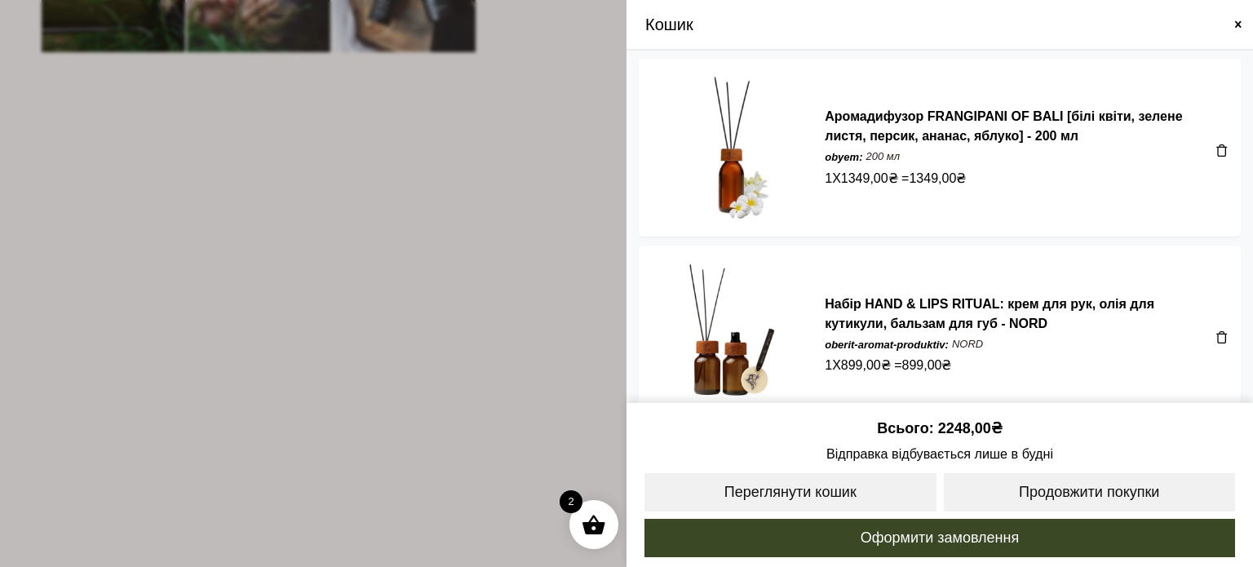
click at [500, 308] on span at bounding box center [626, 283] width 1253 height 567
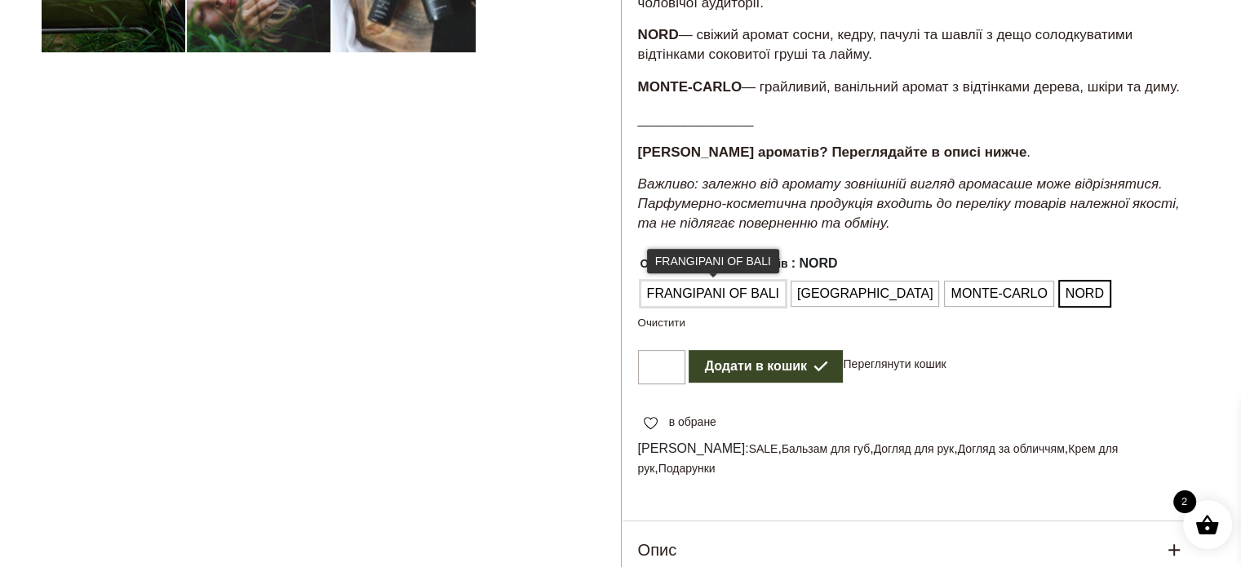
click at [760, 297] on span "FRANGIPANI OF BALI" at bounding box center [713, 294] width 140 height 26
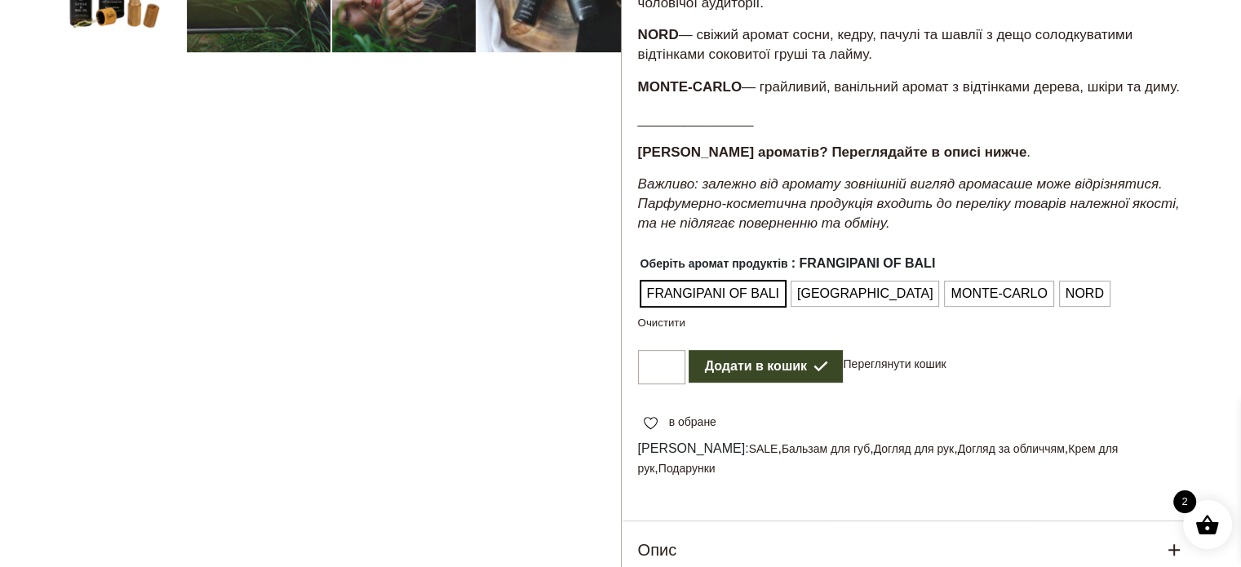
click at [750, 370] on button "Додати в кошик" at bounding box center [765, 366] width 155 height 33
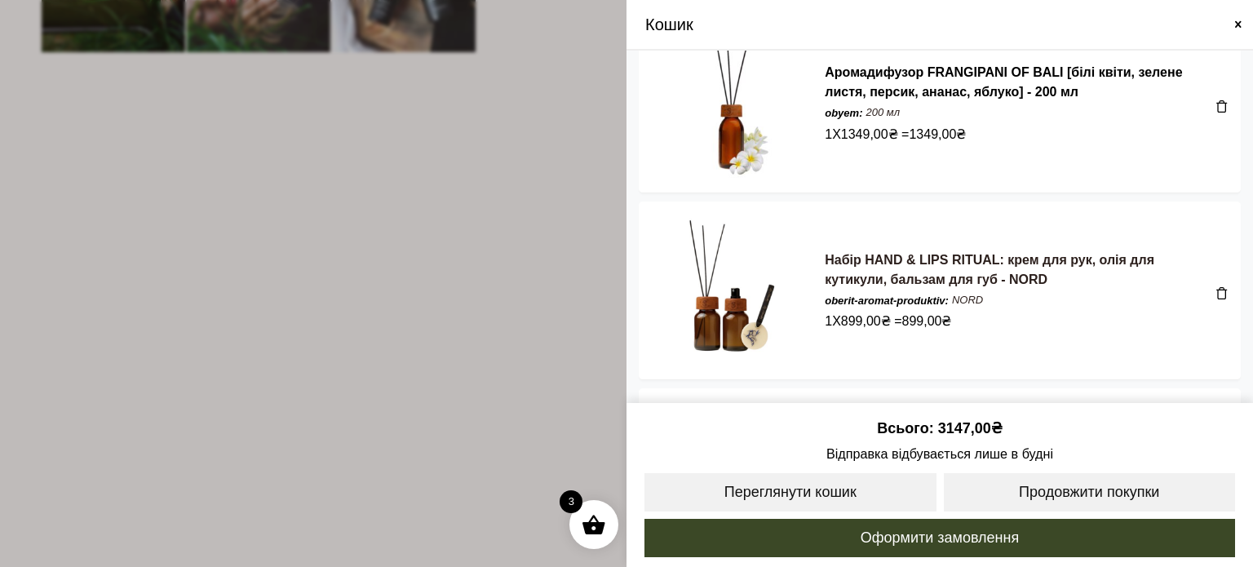
scroll to position [82, 0]
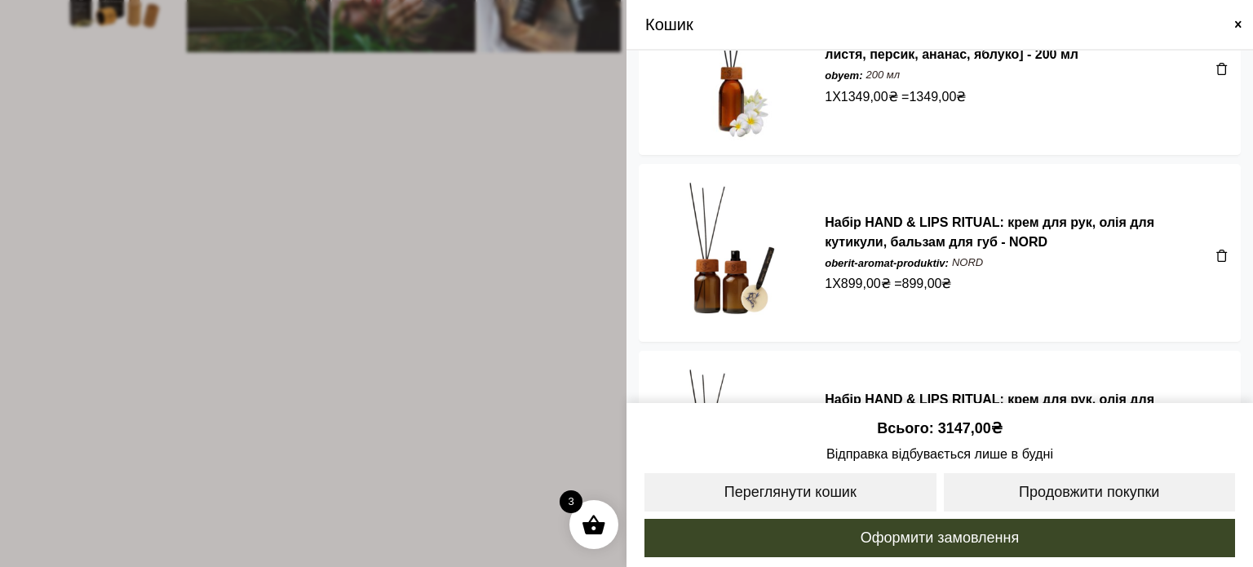
click at [1215, 251] on span at bounding box center [1221, 255] width 13 height 13
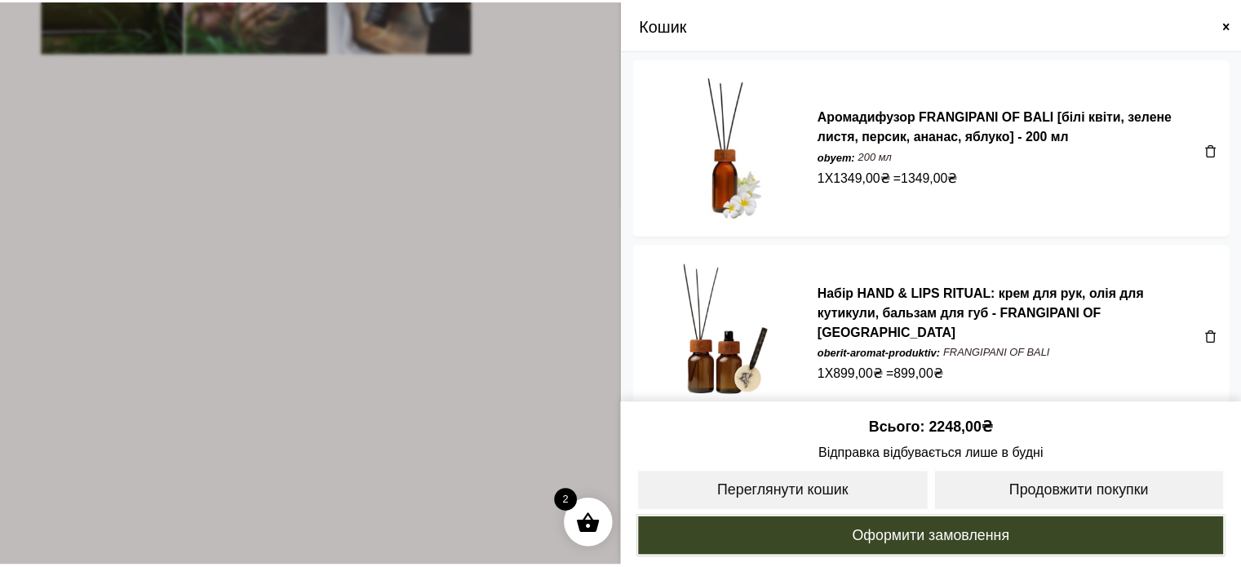
scroll to position [24, 0]
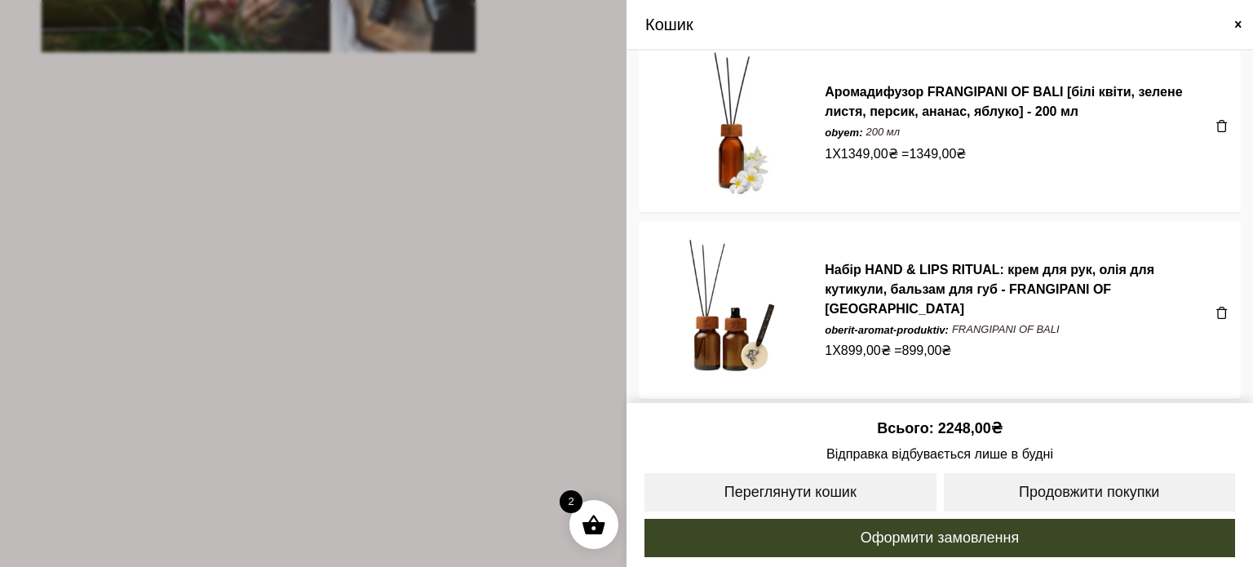
click at [1215, 308] on span at bounding box center [1221, 312] width 13 height 13
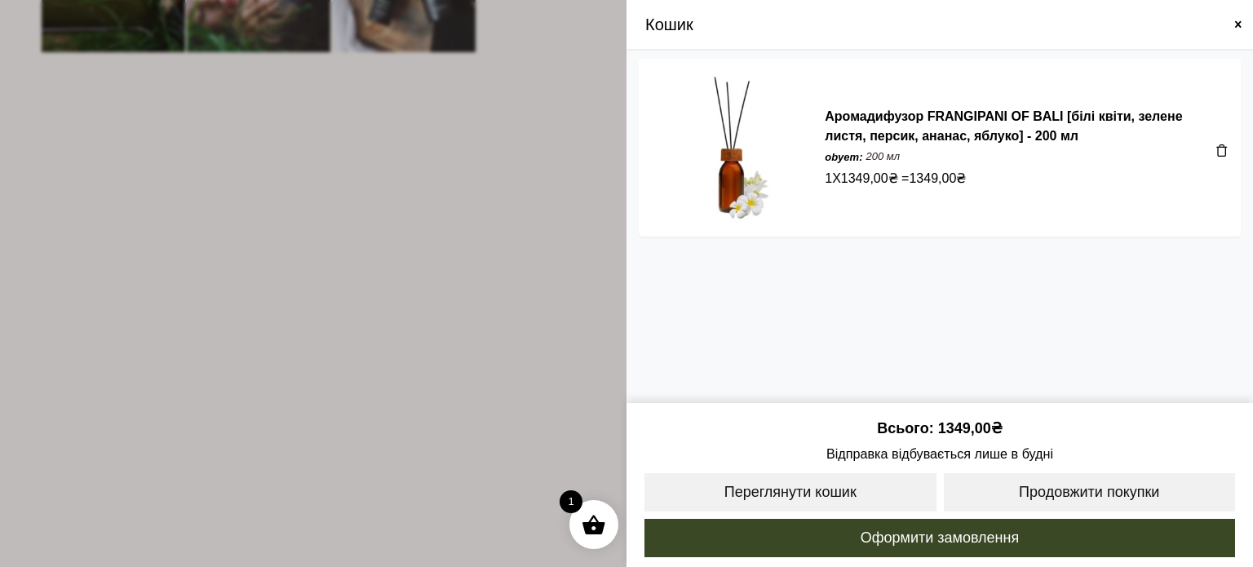
click at [477, 311] on span at bounding box center [626, 283] width 1253 height 567
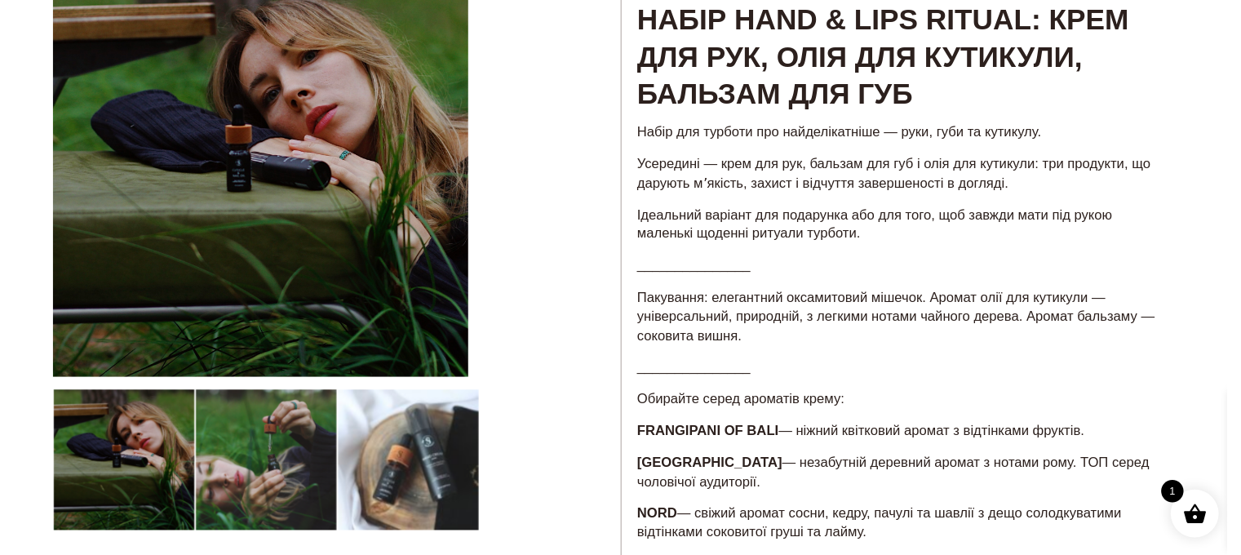
scroll to position [0, 0]
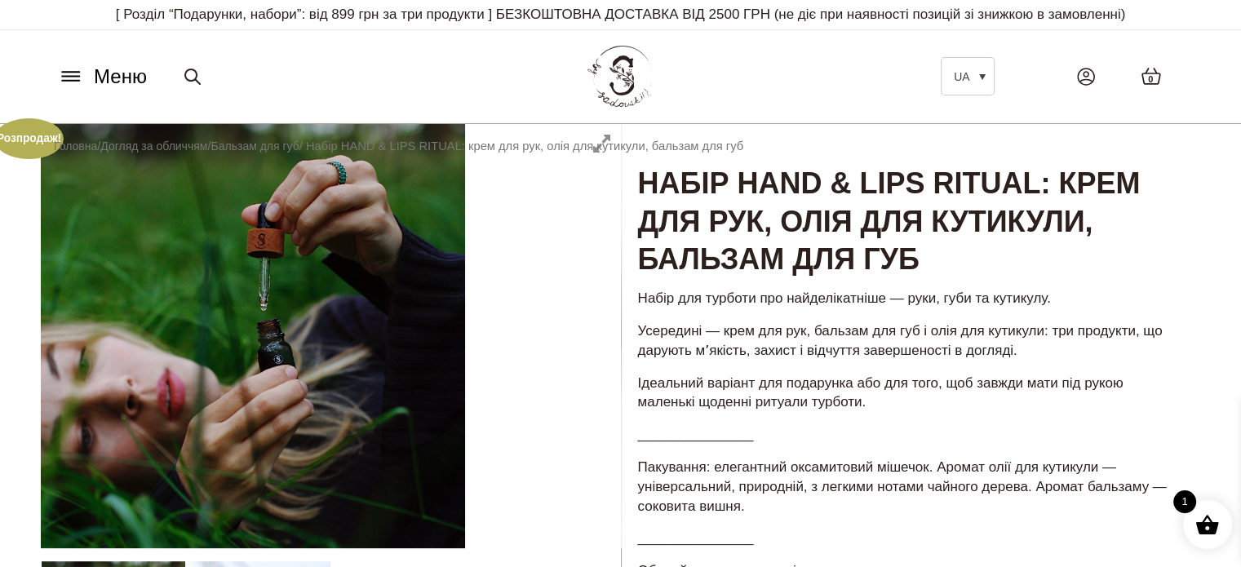
click at [75, 81] on icon at bounding box center [70, 81] width 17 height 0
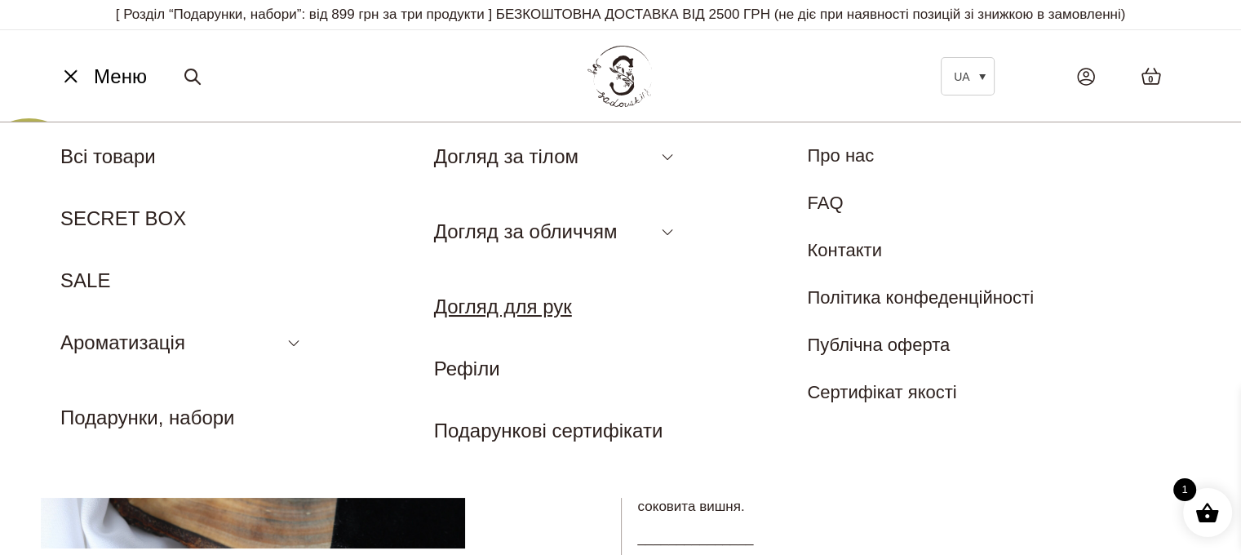
click at [555, 306] on link "Догляд для рук" at bounding box center [503, 306] width 138 height 22
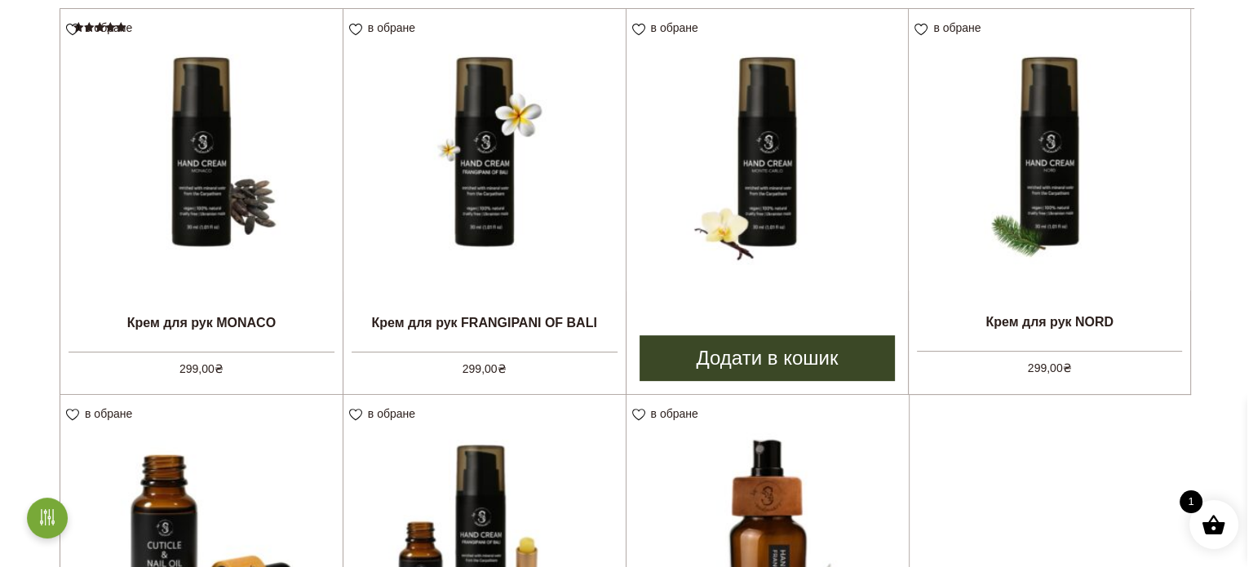
scroll to position [571, 0]
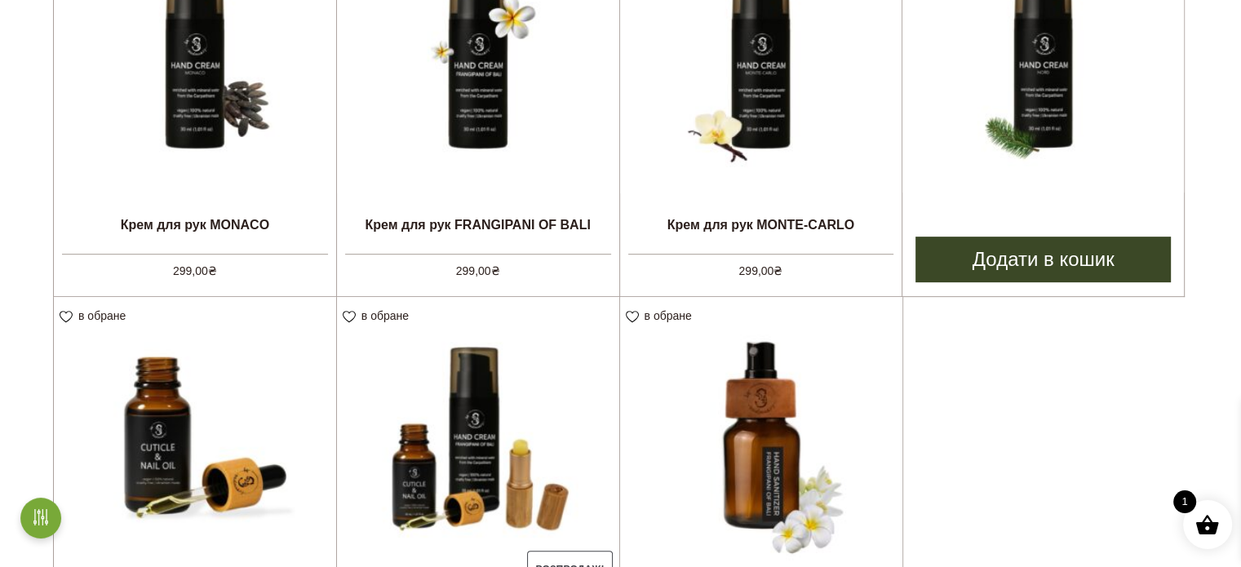
click at [983, 257] on link "Додати в кошик" at bounding box center [1042, 260] width 255 height 46
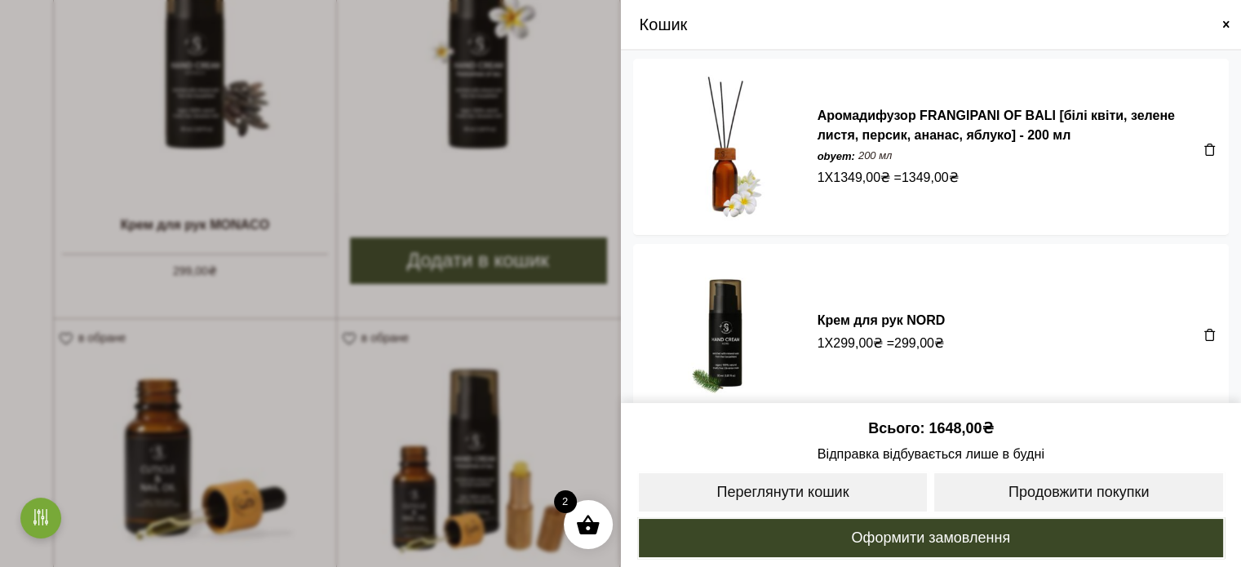
click at [457, 263] on body "Skip to content [ Розділ “Подарунки, набори”: від 899 грн за три продукти ] БЕЗ…" at bounding box center [620, 274] width 1241 height 1691
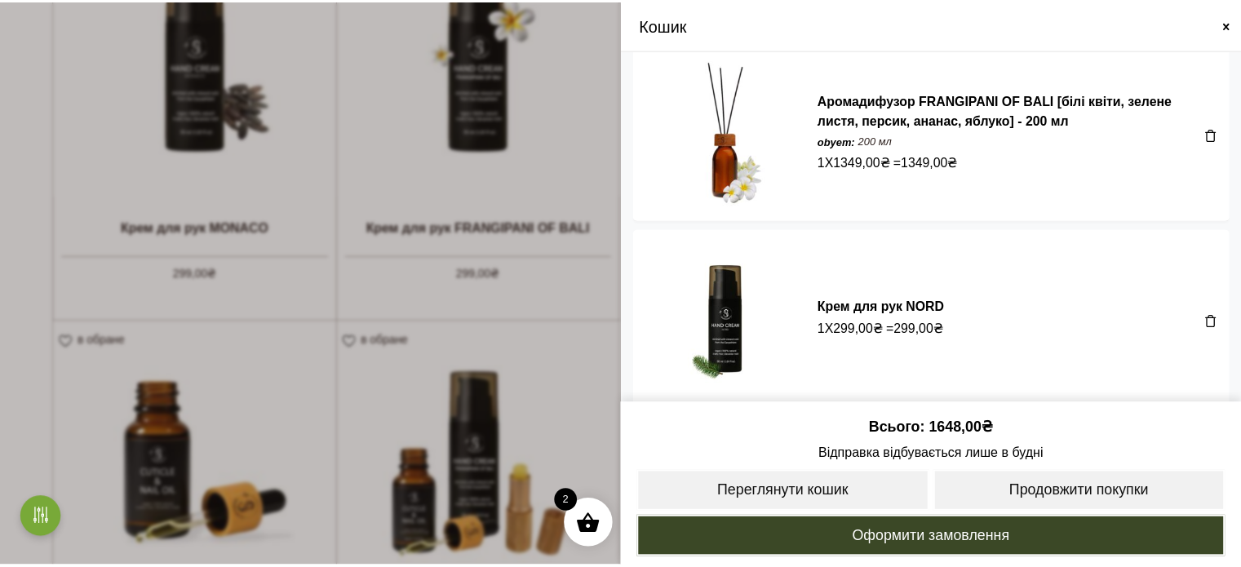
scroll to position [24, 0]
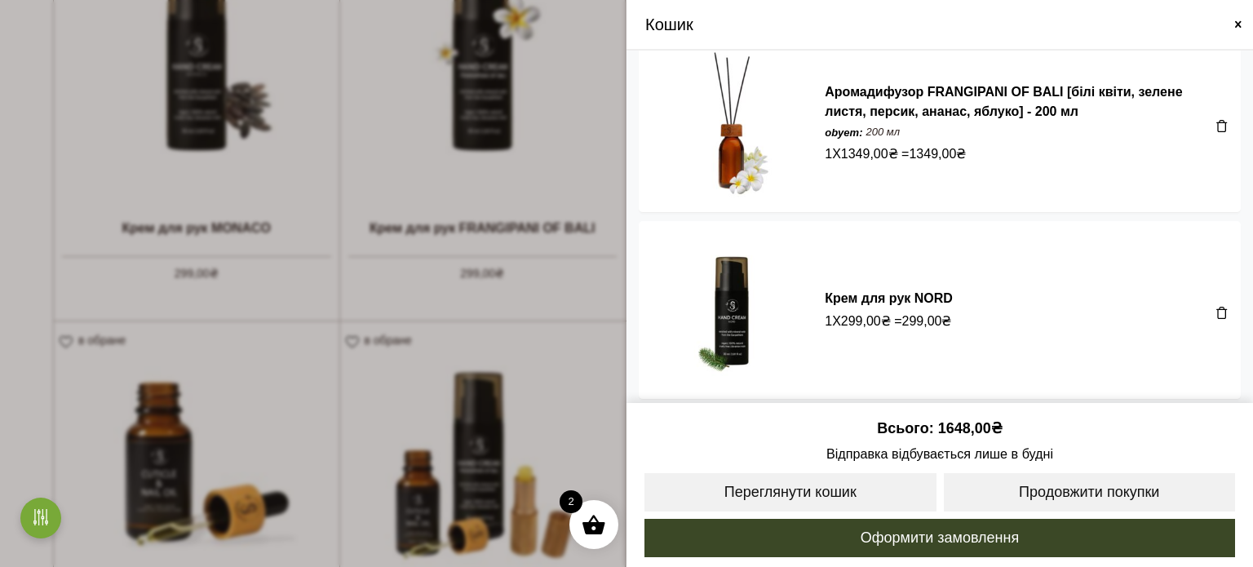
click at [534, 254] on span at bounding box center [626, 283] width 1253 height 567
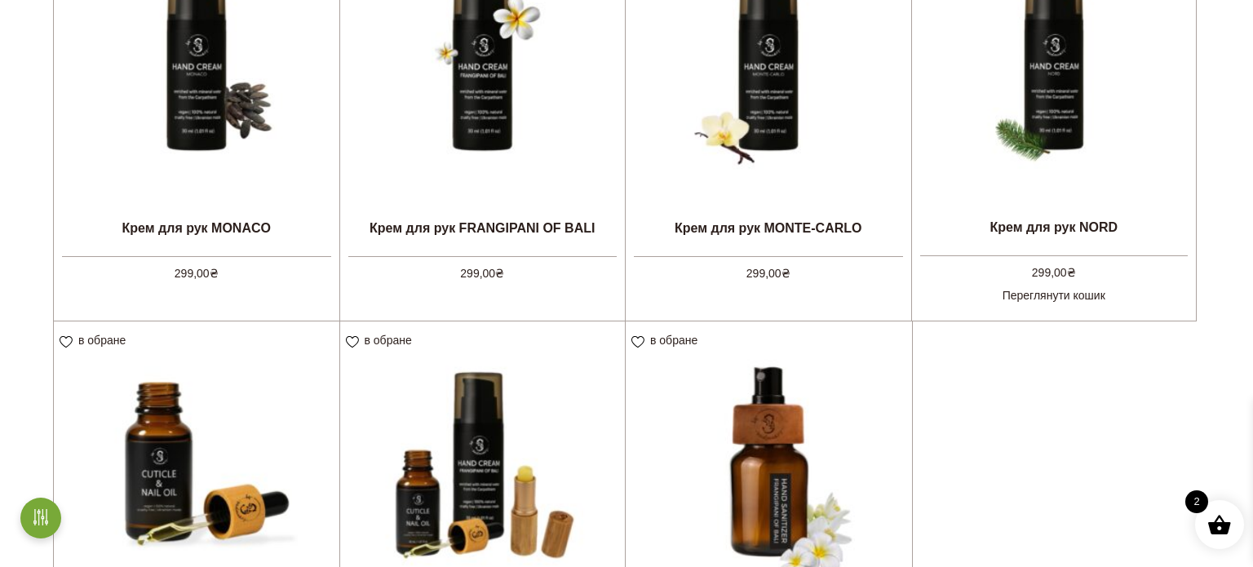
scroll to position [20, 0]
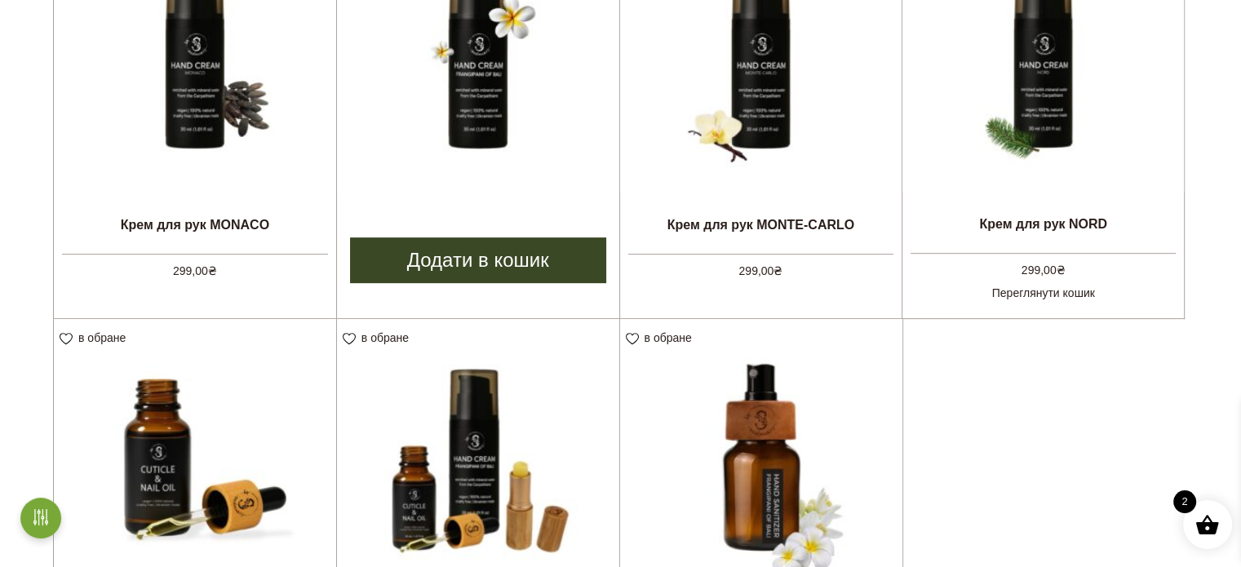
click at [506, 265] on link "Додати в кошик" at bounding box center [478, 260] width 256 height 46
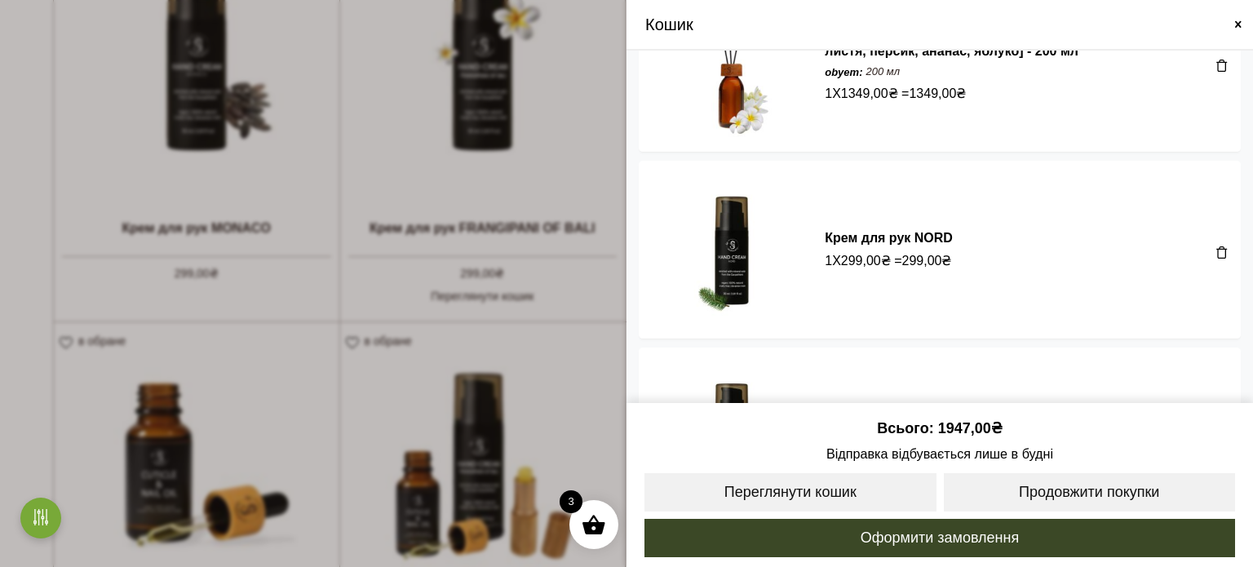
scroll to position [0, 0]
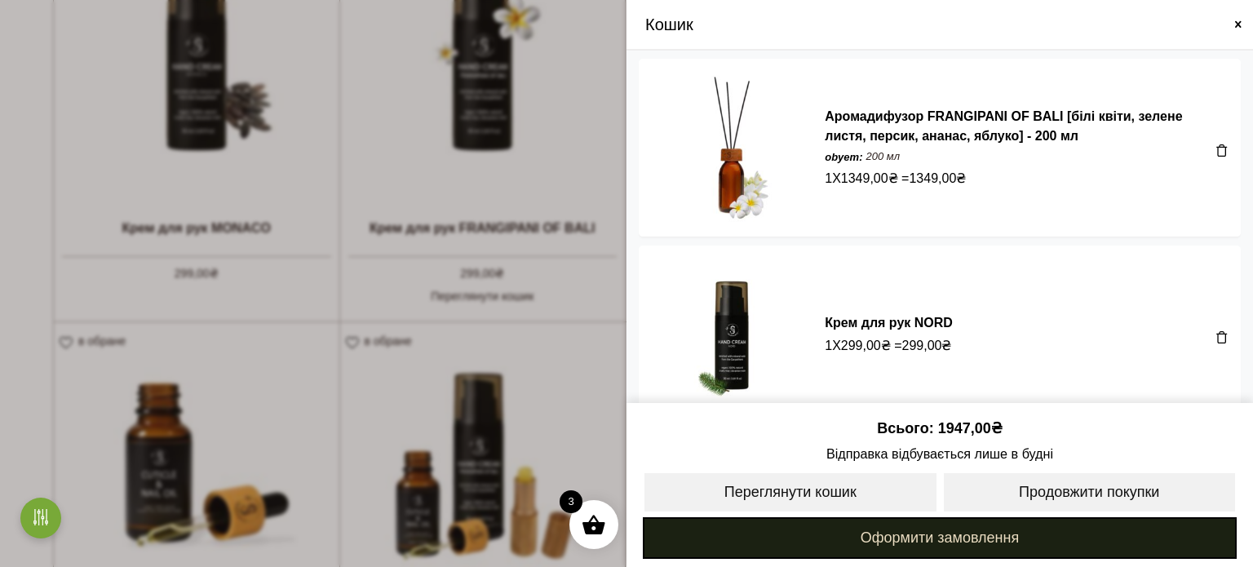
click at [862, 536] on link "Оформити замовлення" at bounding box center [940, 538] width 594 height 42
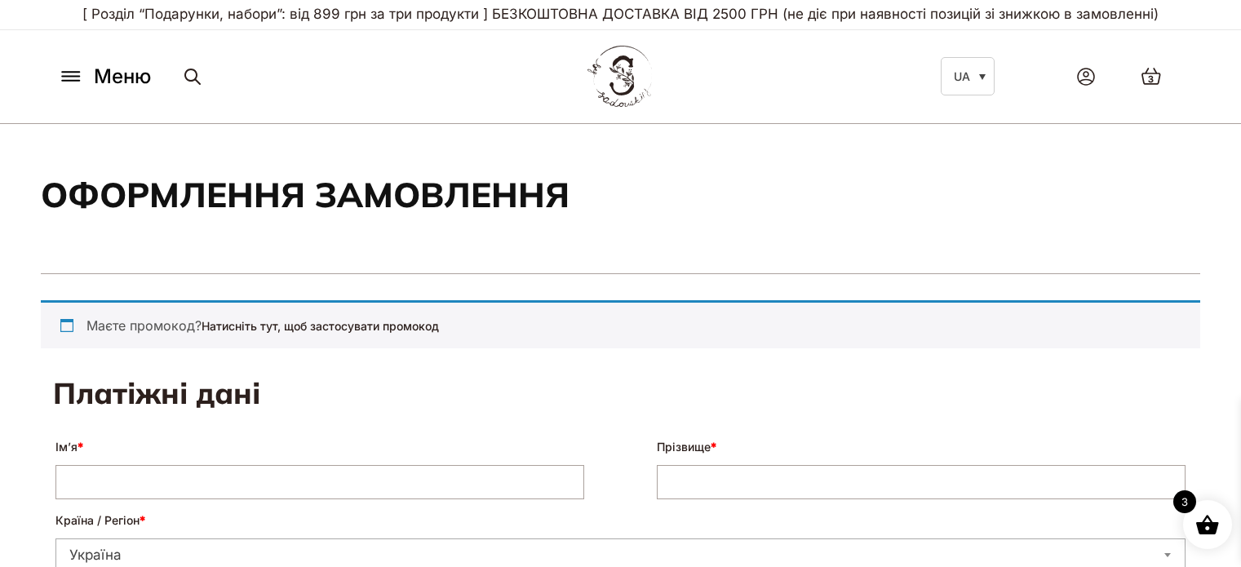
select select "****"
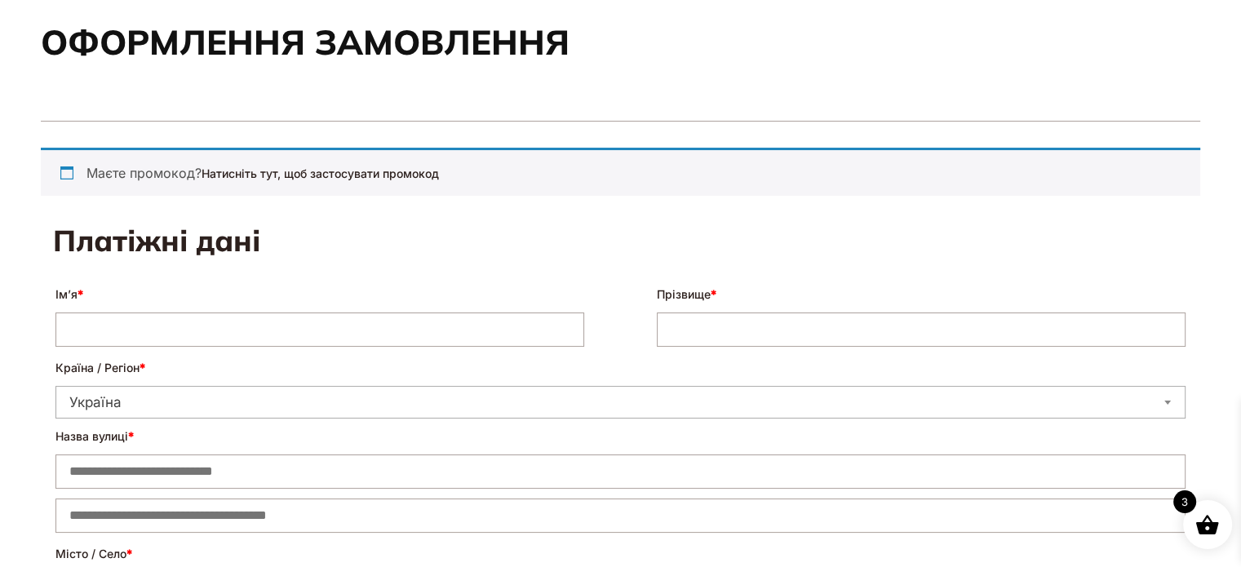
scroll to position [163, 0]
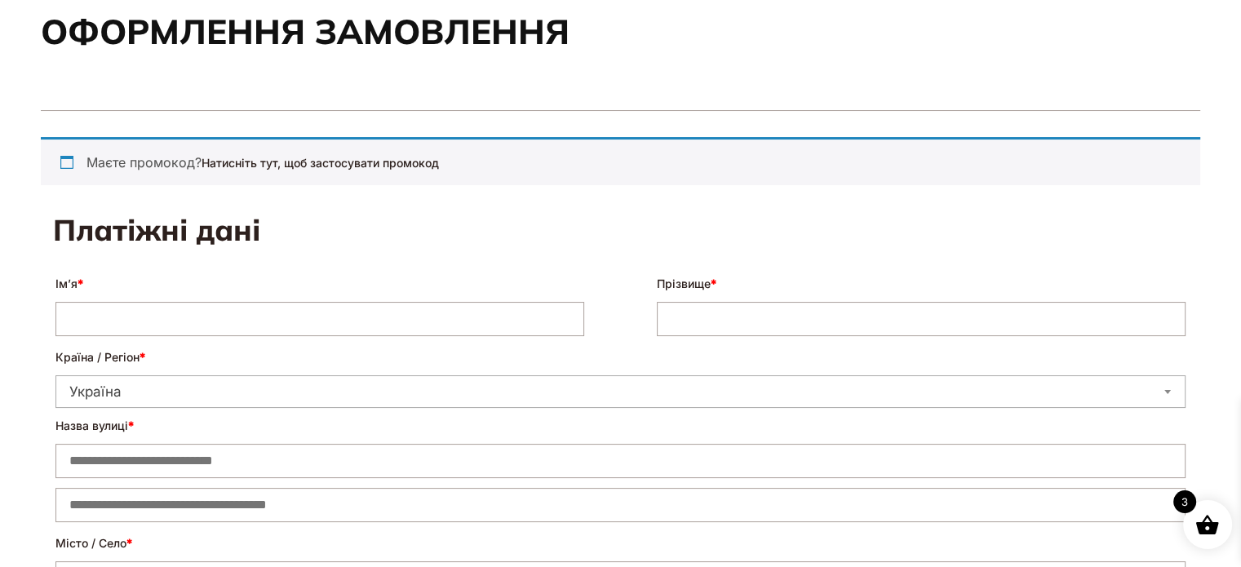
click at [209, 321] on input "Ім’я *" at bounding box center [319, 319] width 529 height 34
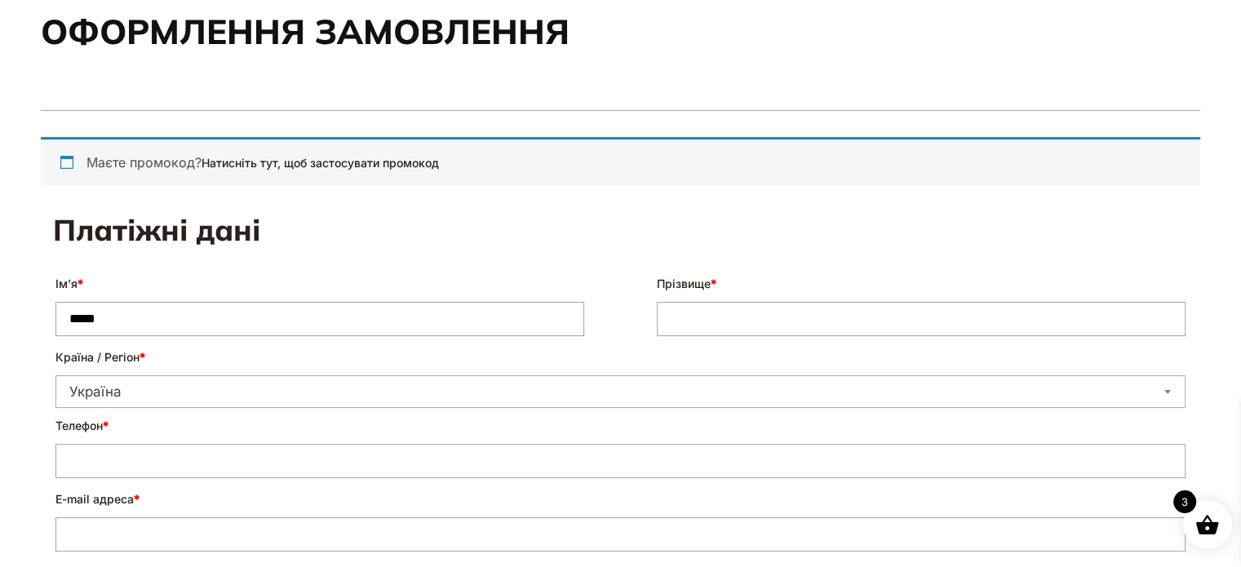
type input "*****"
click at [703, 337] on div "**********" at bounding box center [620, 412] width 1135 height 284
click at [702, 317] on input "Прізвище *" at bounding box center [921, 319] width 529 height 34
type input "*****"
click at [187, 399] on span "Україна" at bounding box center [620, 391] width 1128 height 23
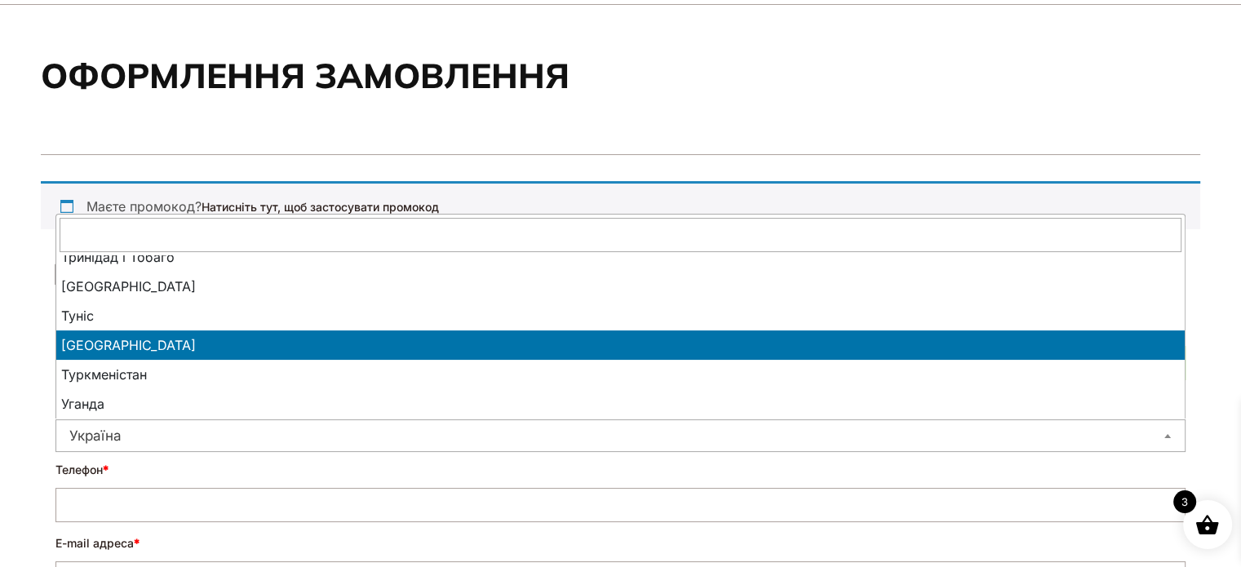
scroll to position [82, 0]
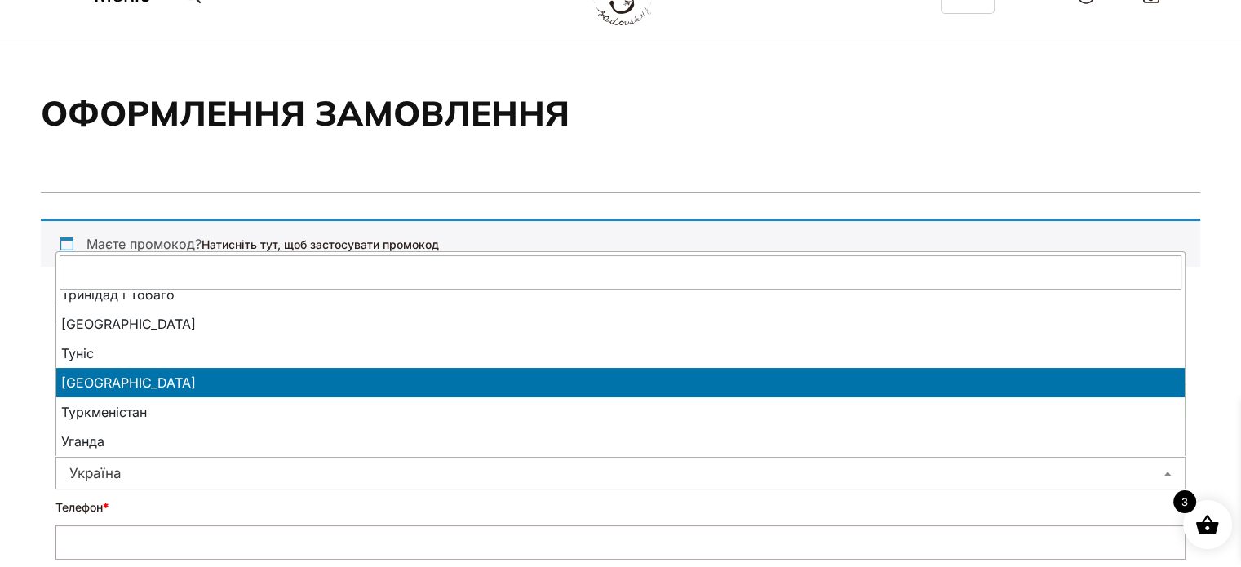
click at [145, 282] on input "text" at bounding box center [621, 272] width 1122 height 34
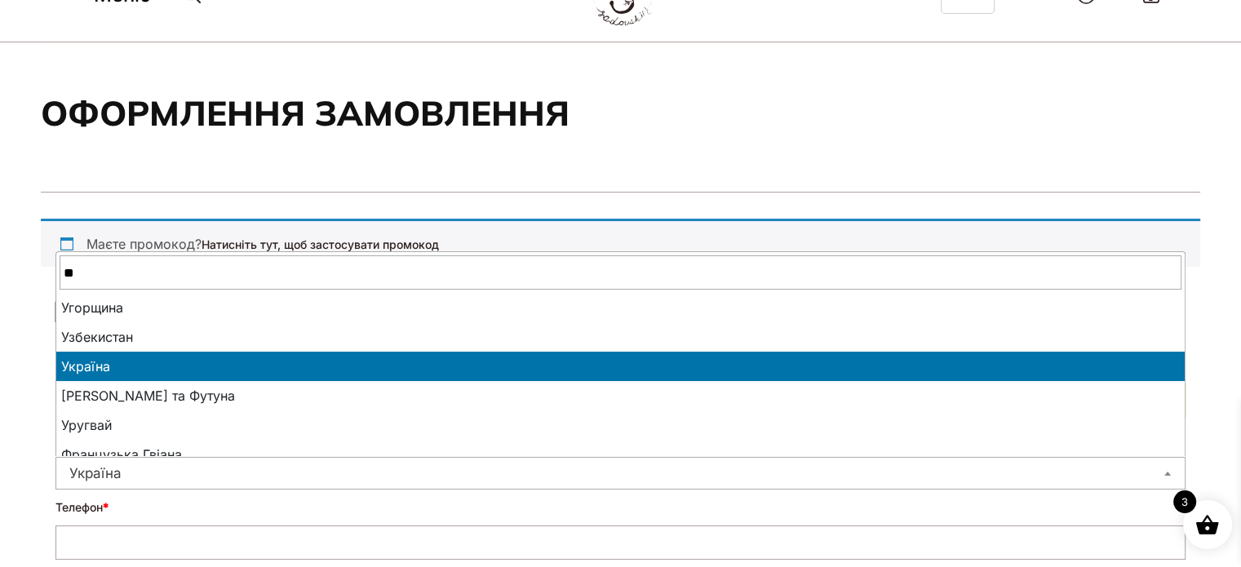
scroll to position [0, 0]
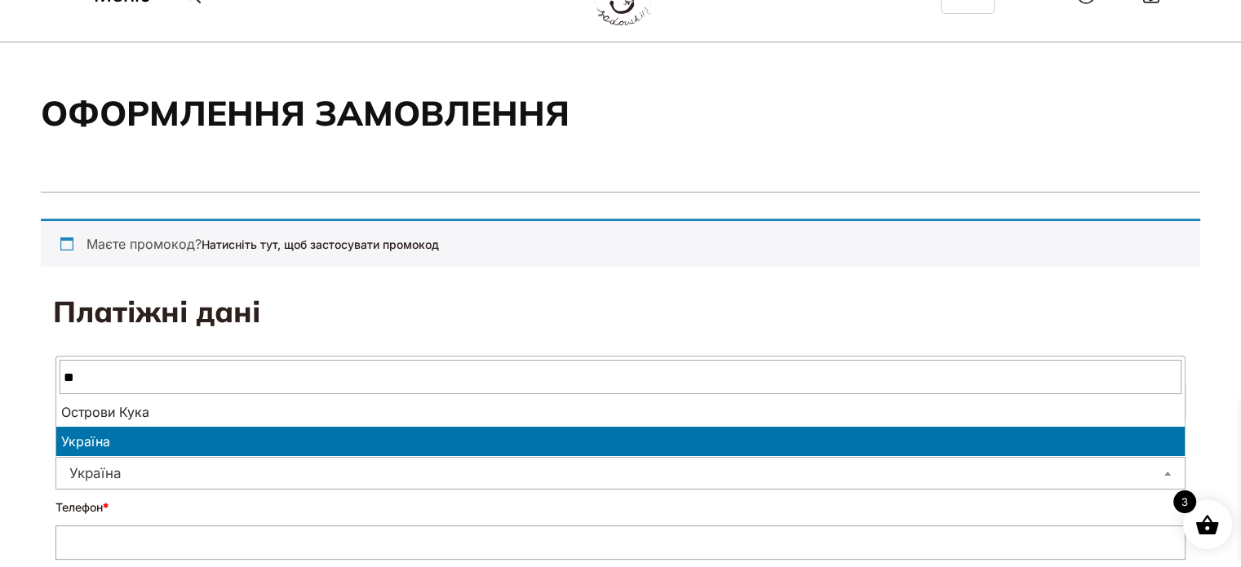
type input "**"
click at [126, 470] on span "Україна" at bounding box center [620, 473] width 1128 height 23
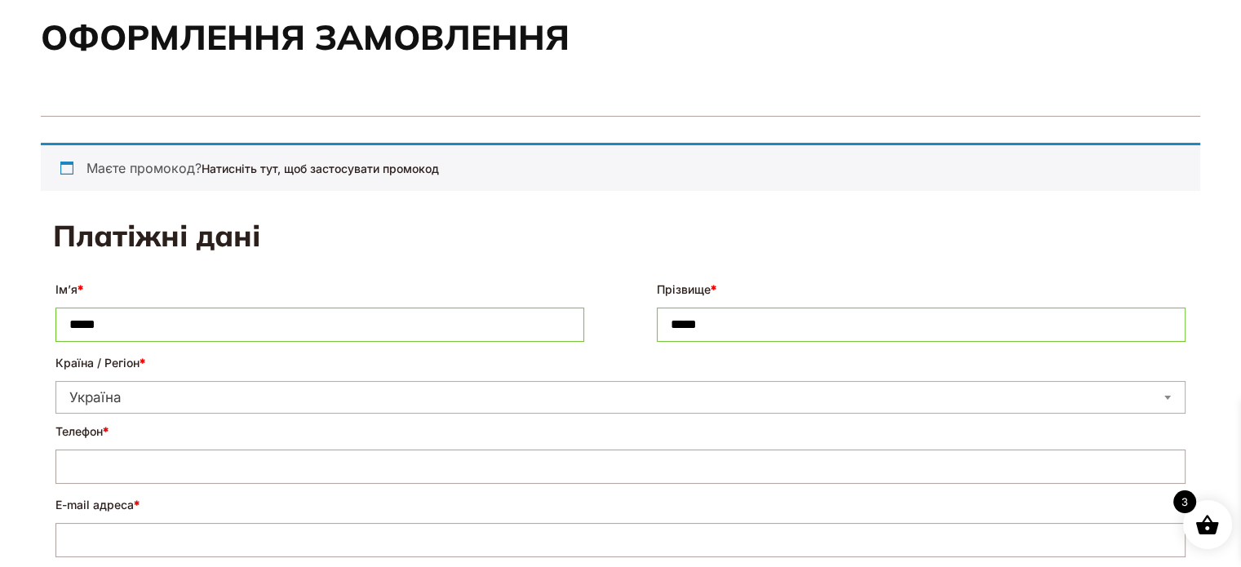
scroll to position [245, 0]
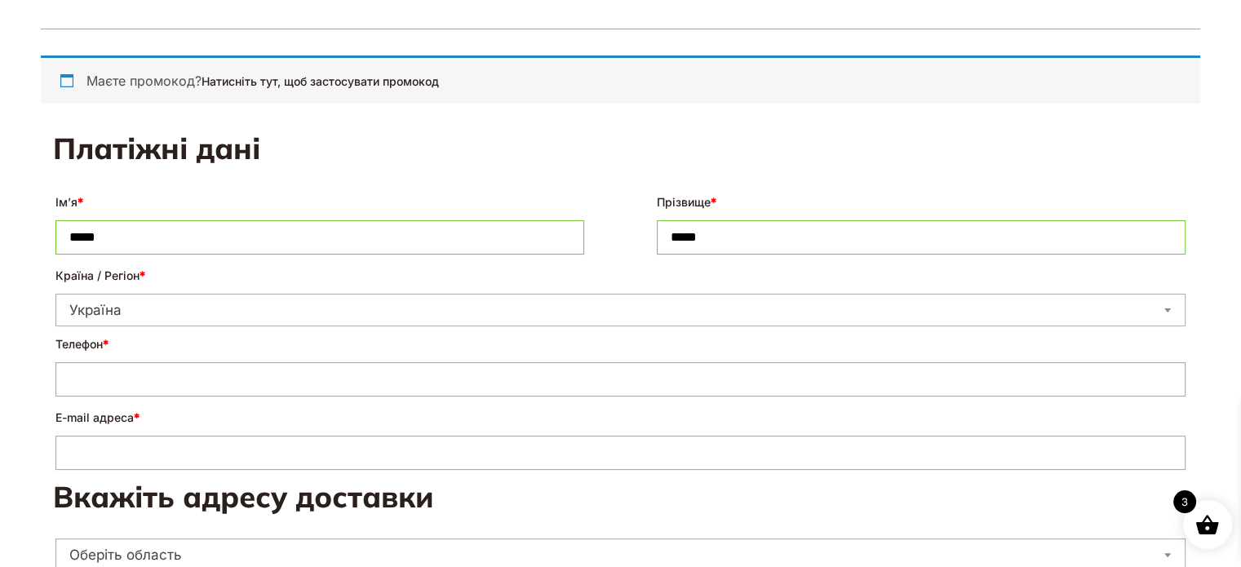
click at [118, 374] on input "Телефон *" at bounding box center [620, 379] width 1130 height 34
click at [67, 375] on input "**********" at bounding box center [620, 379] width 1130 height 34
type input "**********"
click at [160, 438] on input "E-mail адреса *" at bounding box center [620, 453] width 1130 height 34
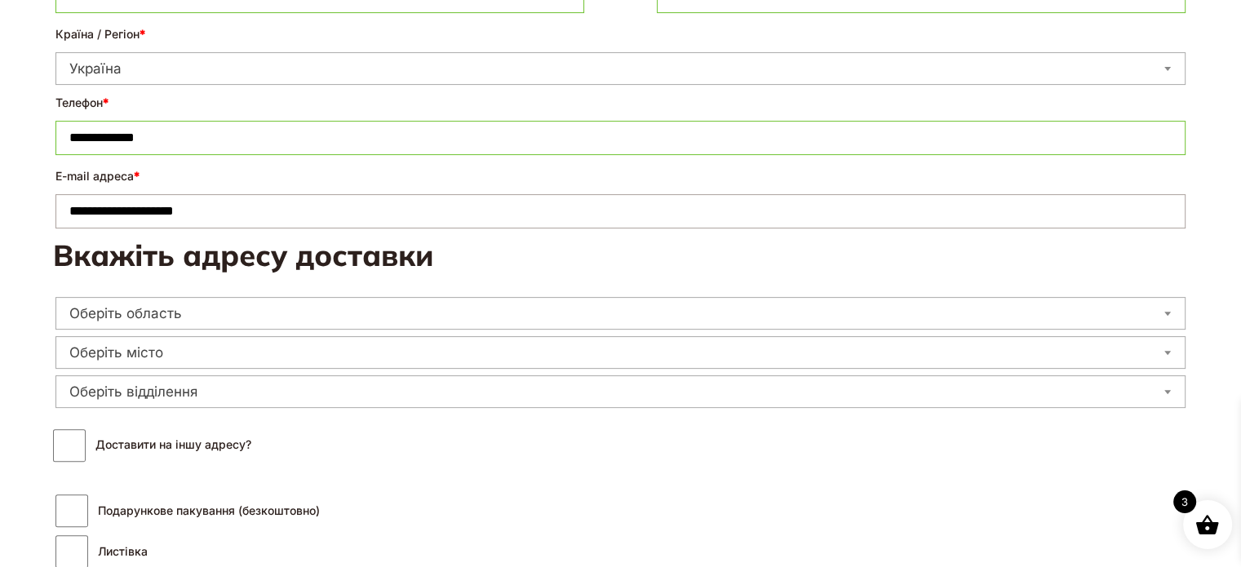
scroll to position [489, 0]
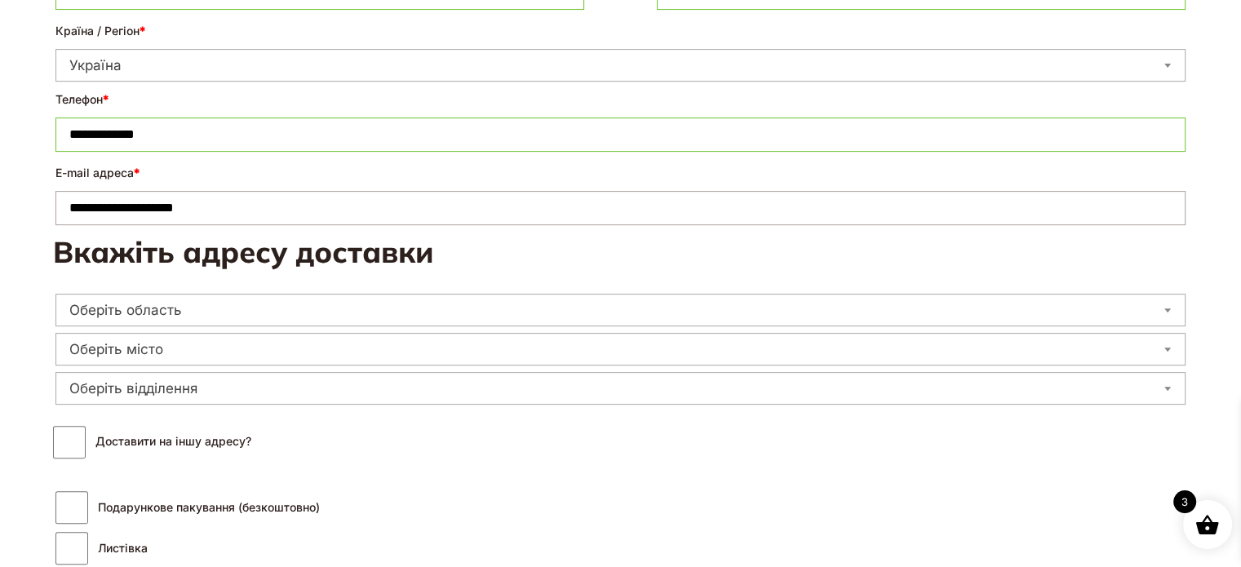
type input "**********"
click at [304, 319] on span "Оберіть область" at bounding box center [620, 310] width 1128 height 23
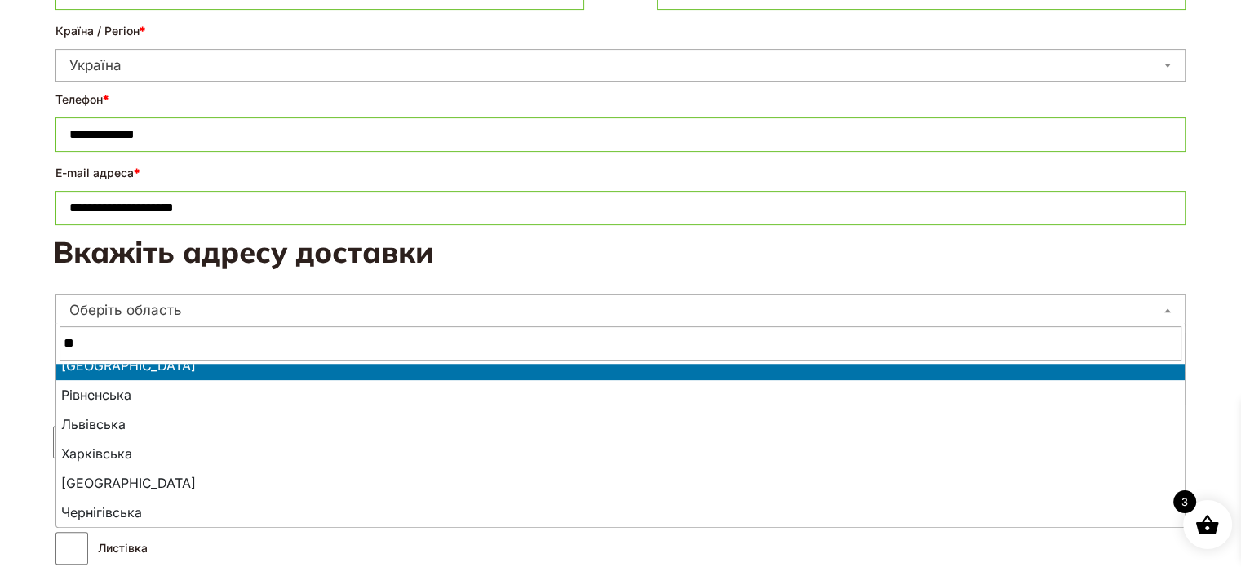
scroll to position [0, 0]
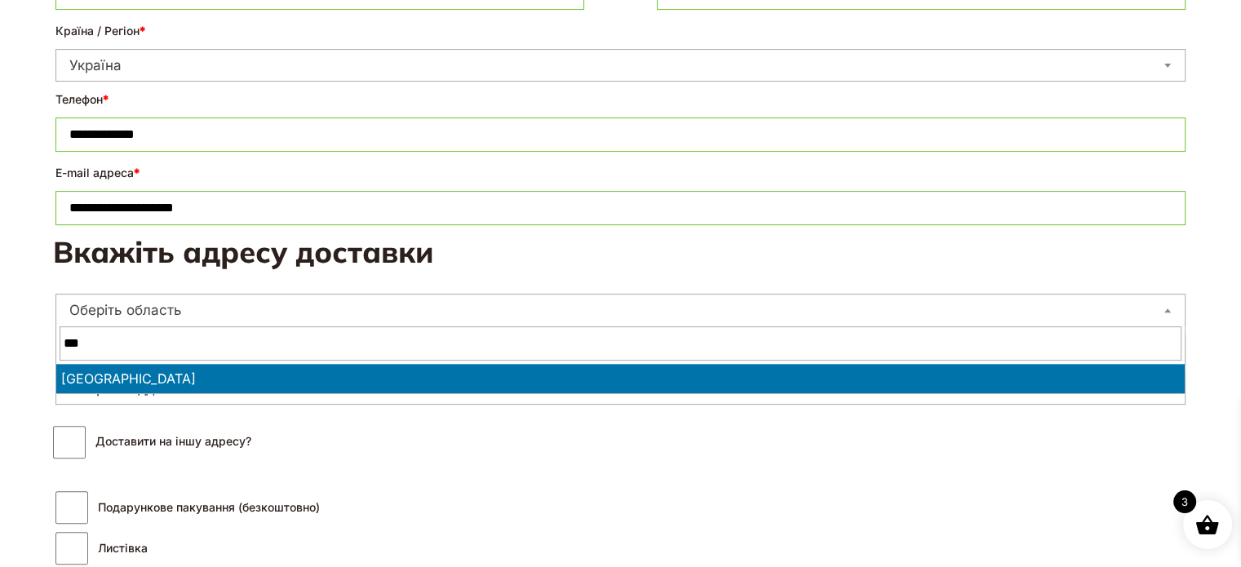
type input "***"
select select "**********"
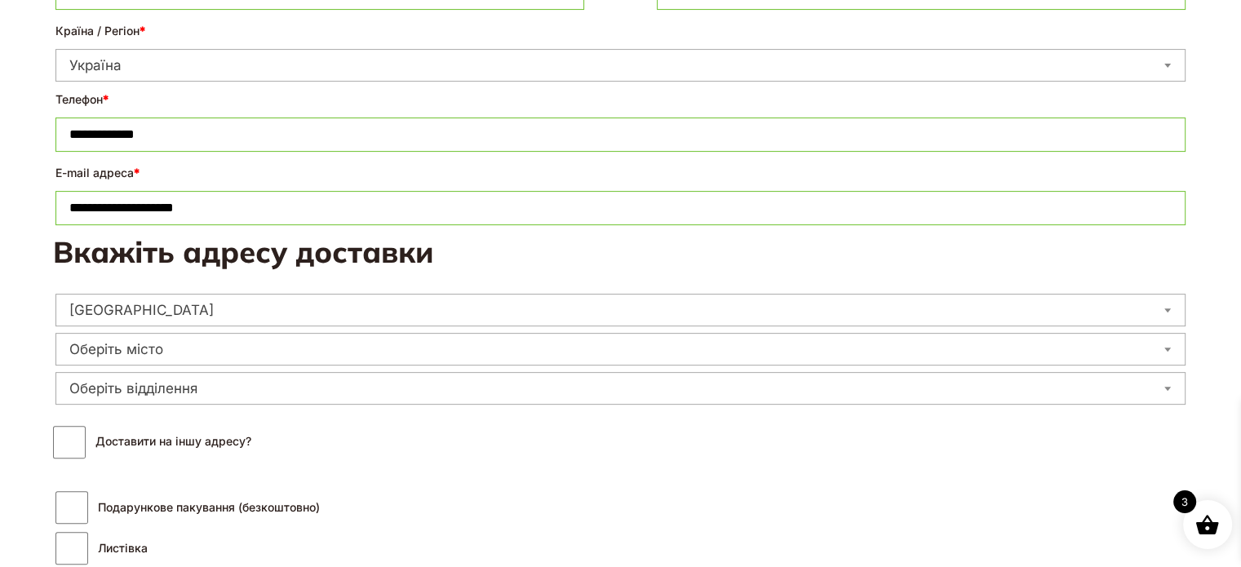
click at [242, 350] on span "Оберіть місто" at bounding box center [620, 349] width 1128 height 23
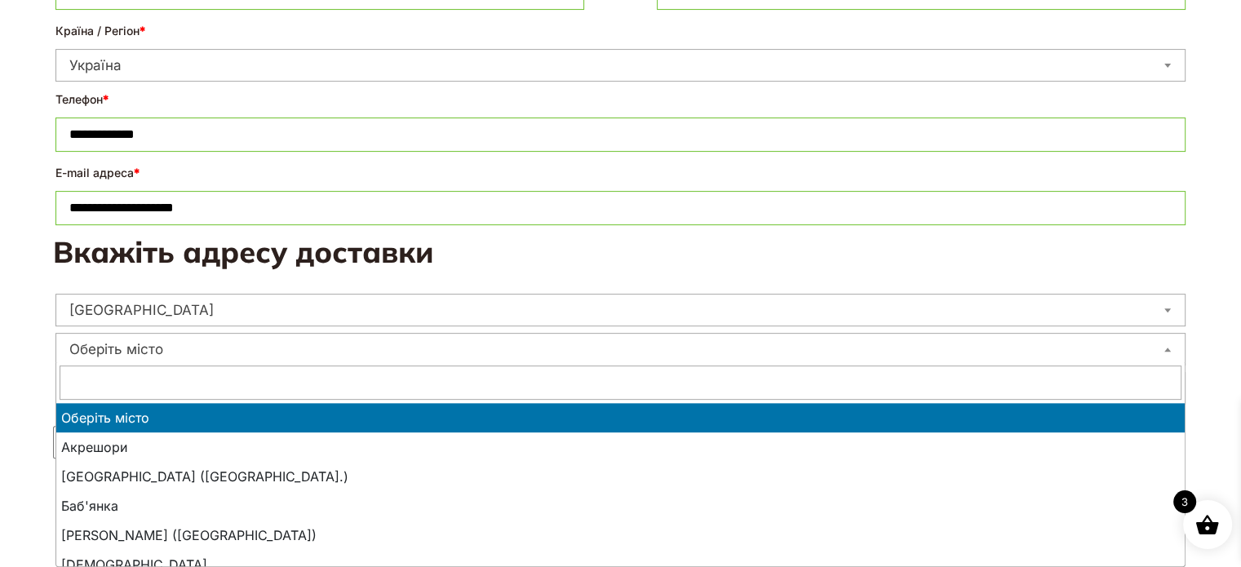
click at [218, 381] on input "text" at bounding box center [621, 382] width 1122 height 34
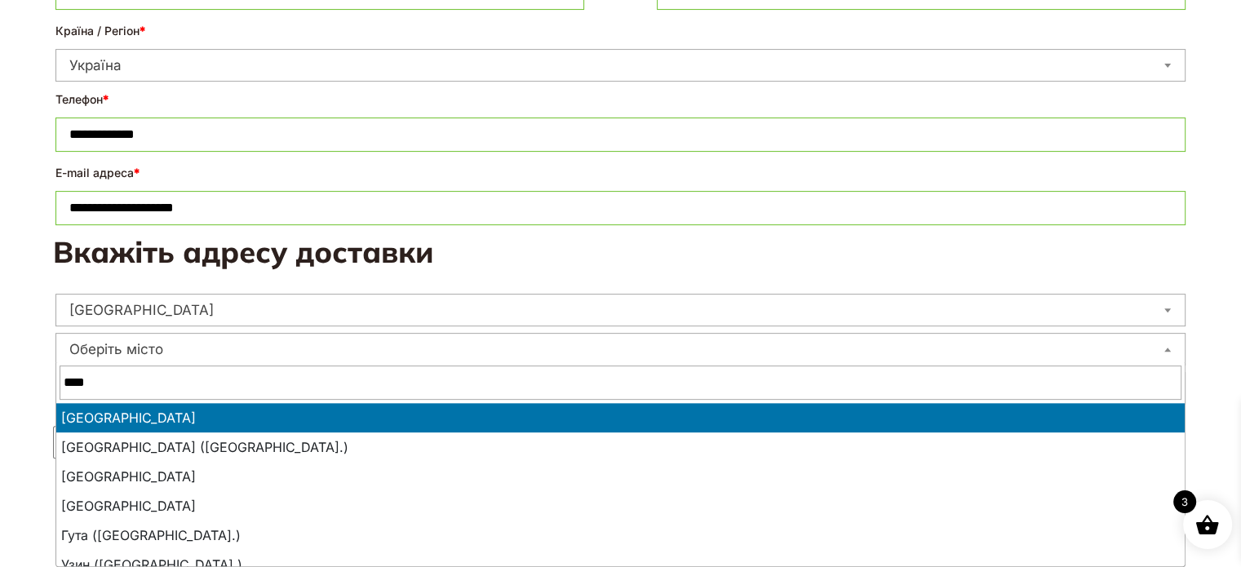
type input "****"
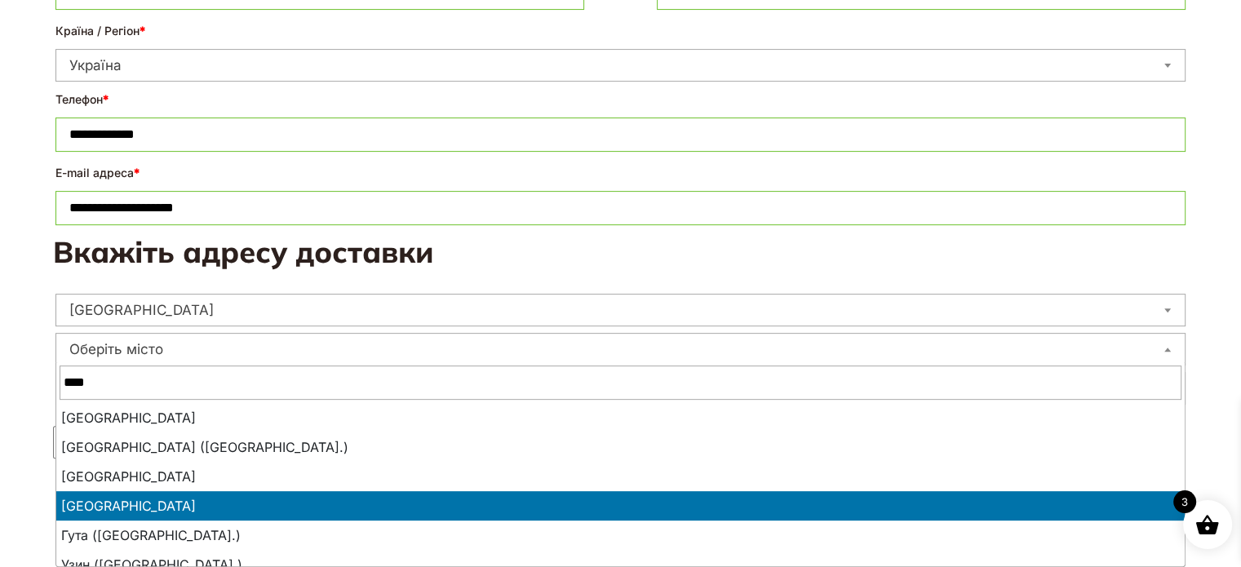
select select "**********"
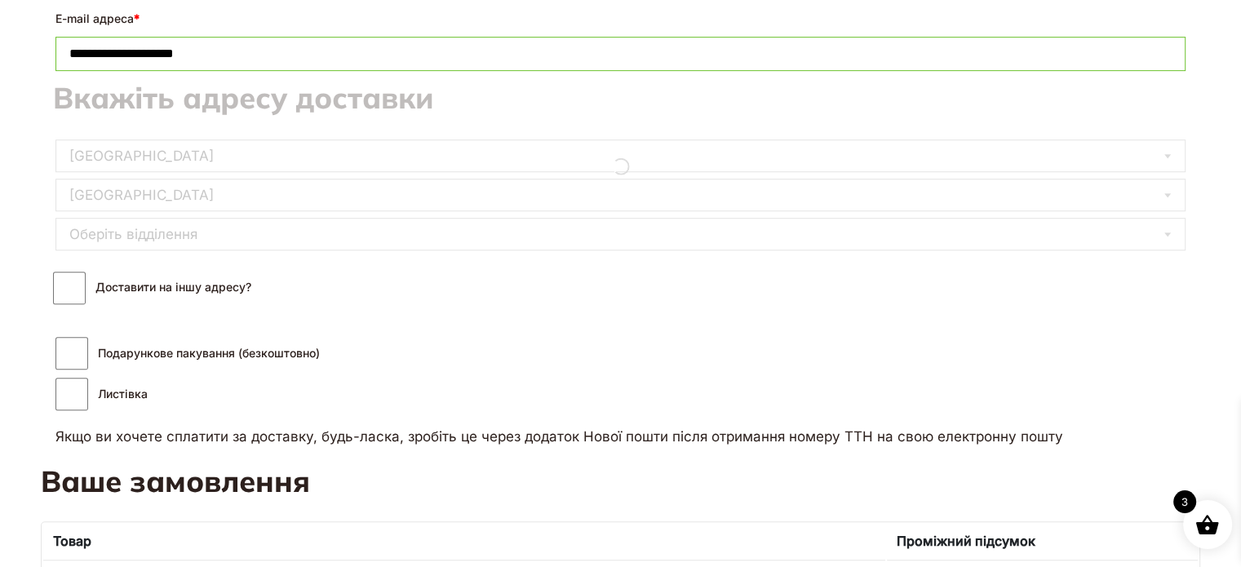
scroll to position [653, 0]
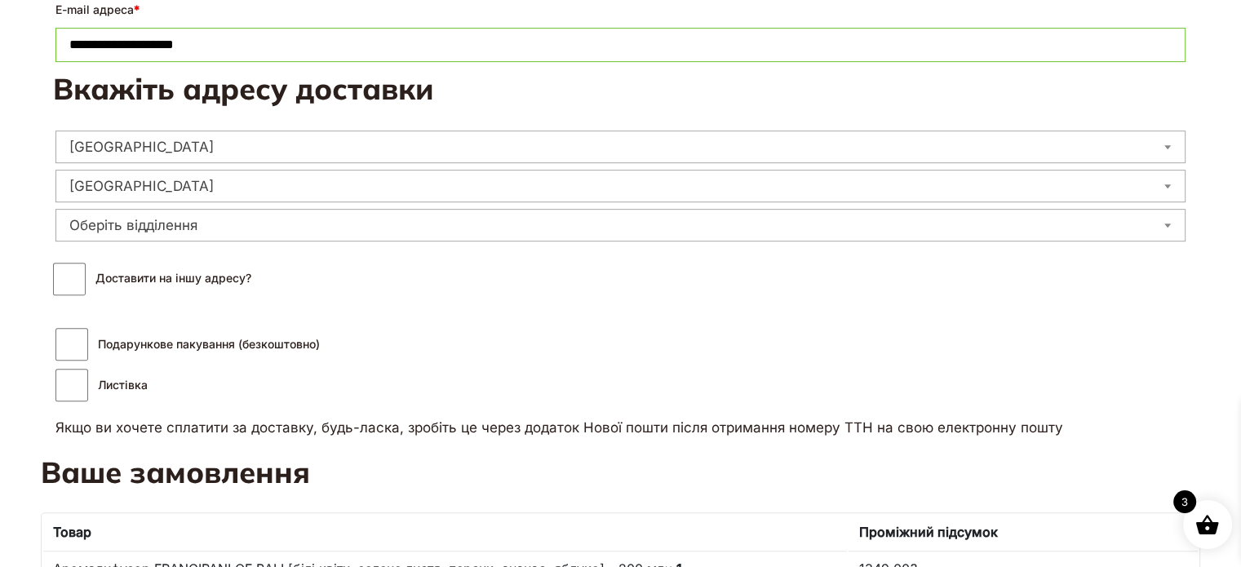
click at [194, 219] on span "Оберіть відділення" at bounding box center [620, 225] width 1128 height 23
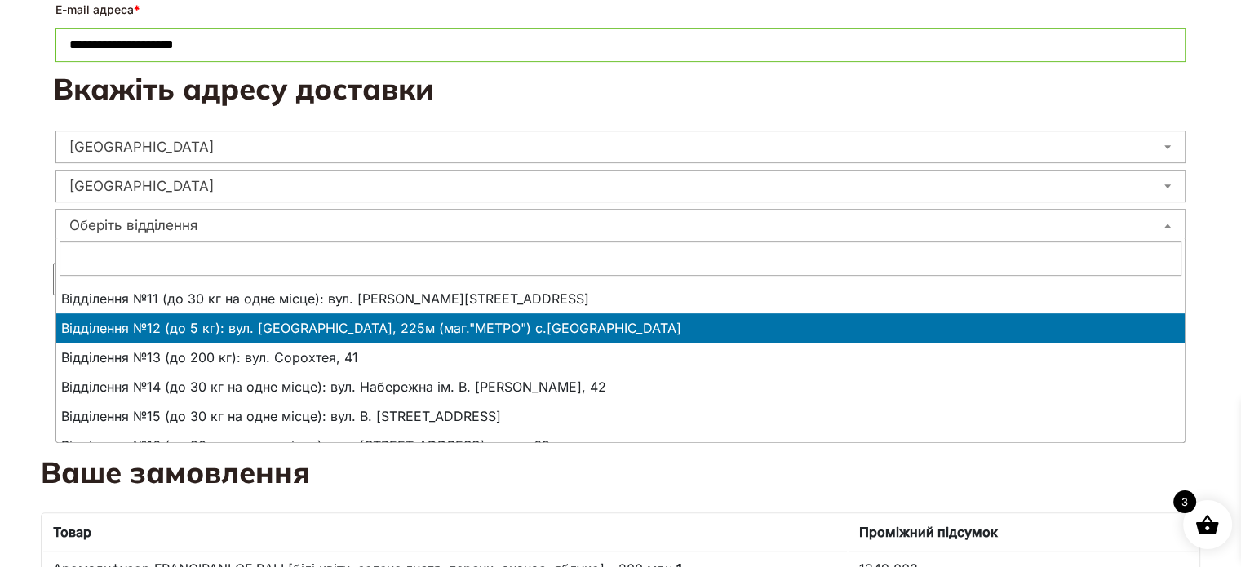
scroll to position [326, 0]
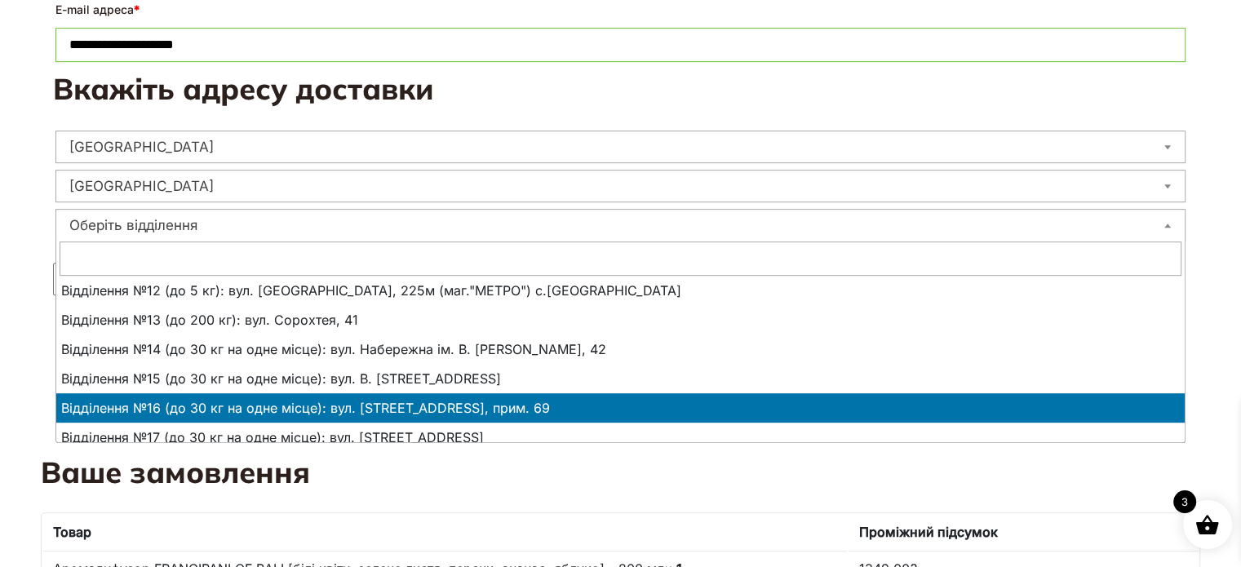
select select "**********"
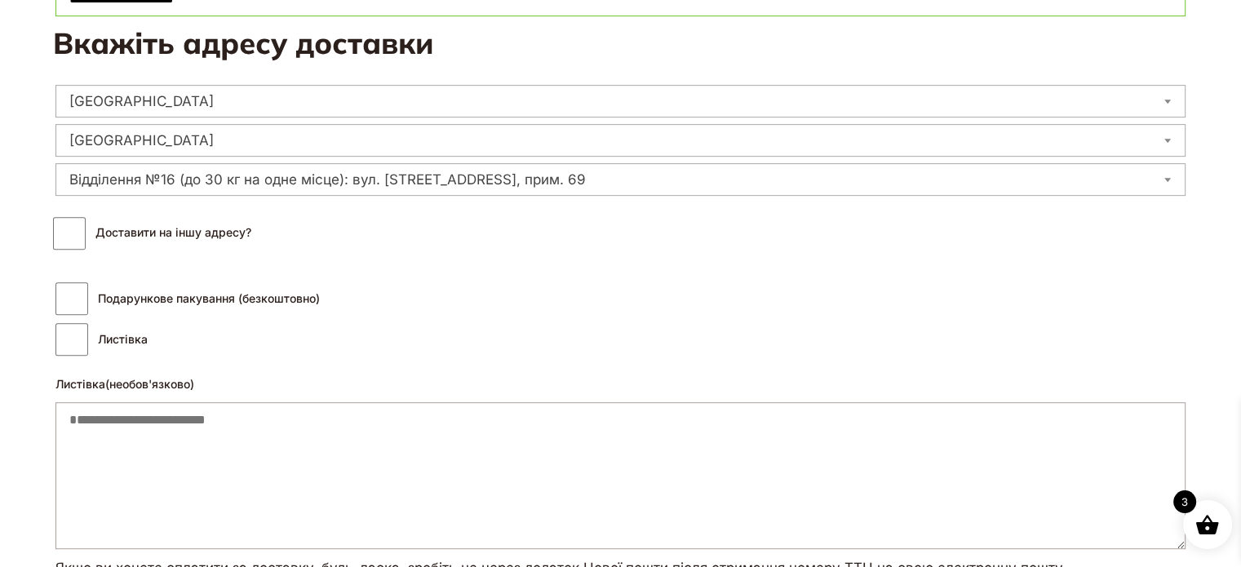
scroll to position [734, 0]
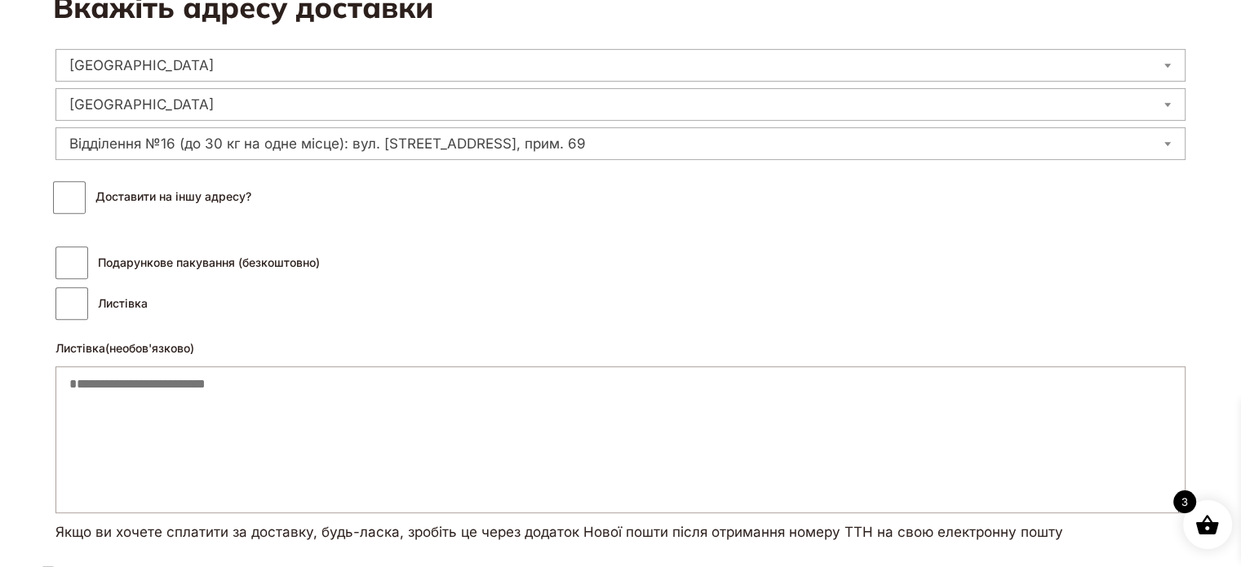
click at [166, 374] on textarea "Листівка (необов'язково)" at bounding box center [620, 439] width 1130 height 147
type textarea "********"
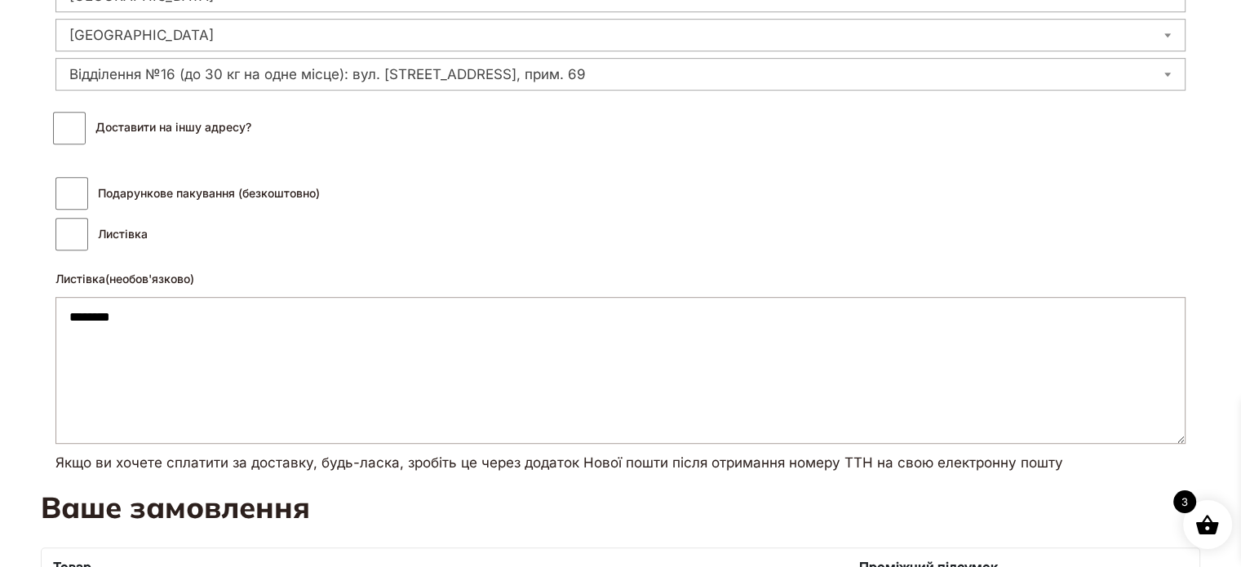
scroll to position [897, 0]
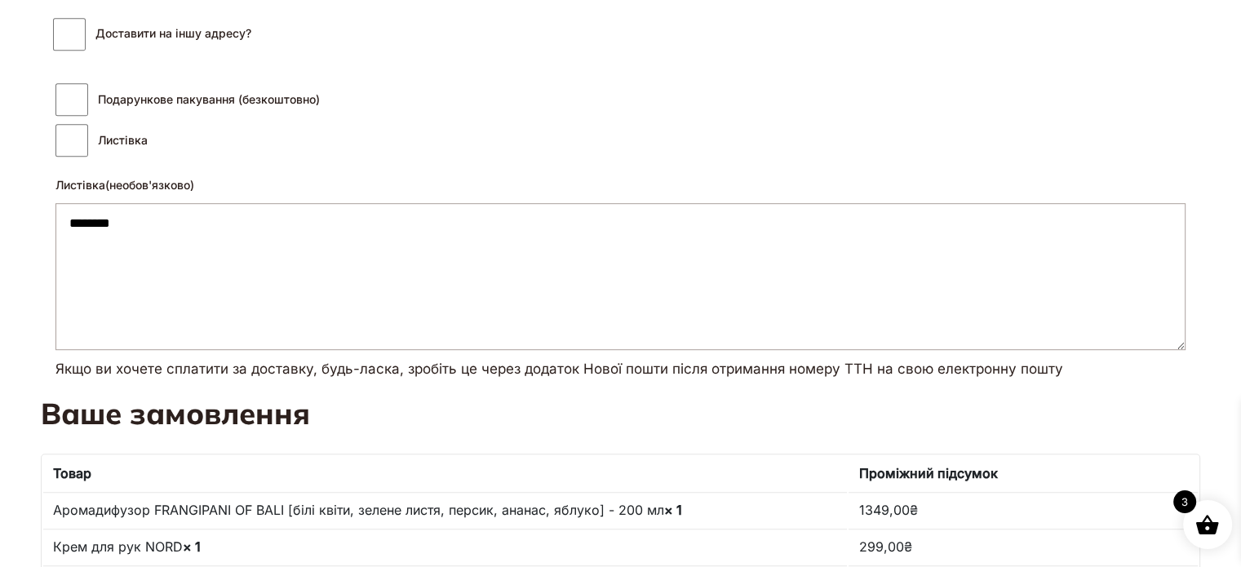
click at [202, 233] on textarea "********" at bounding box center [620, 276] width 1130 height 147
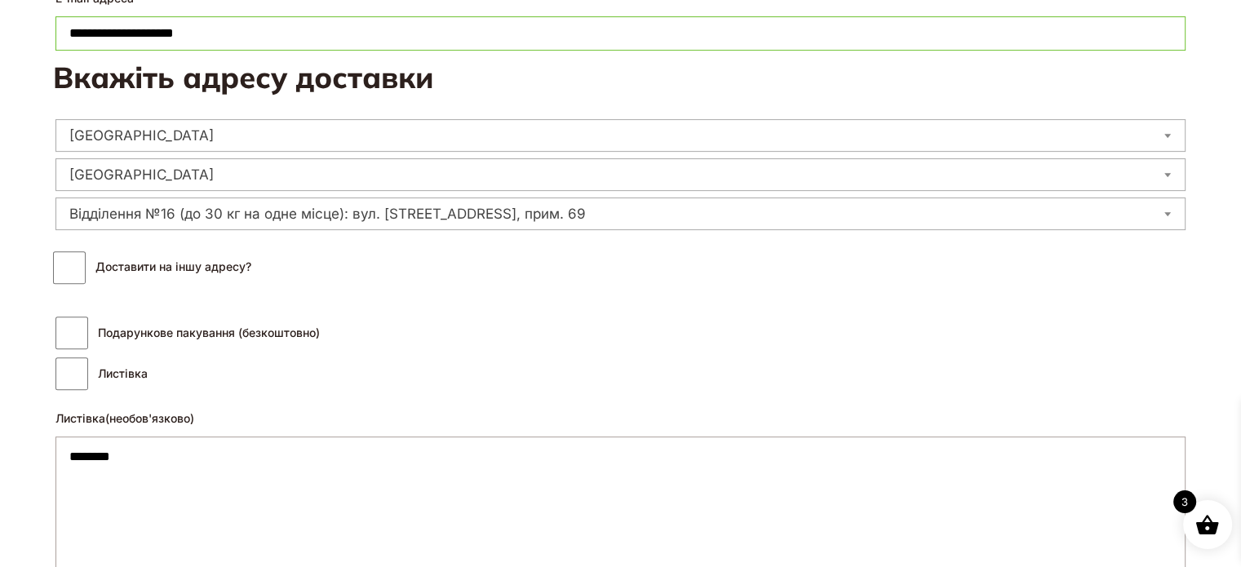
scroll to position [734, 0]
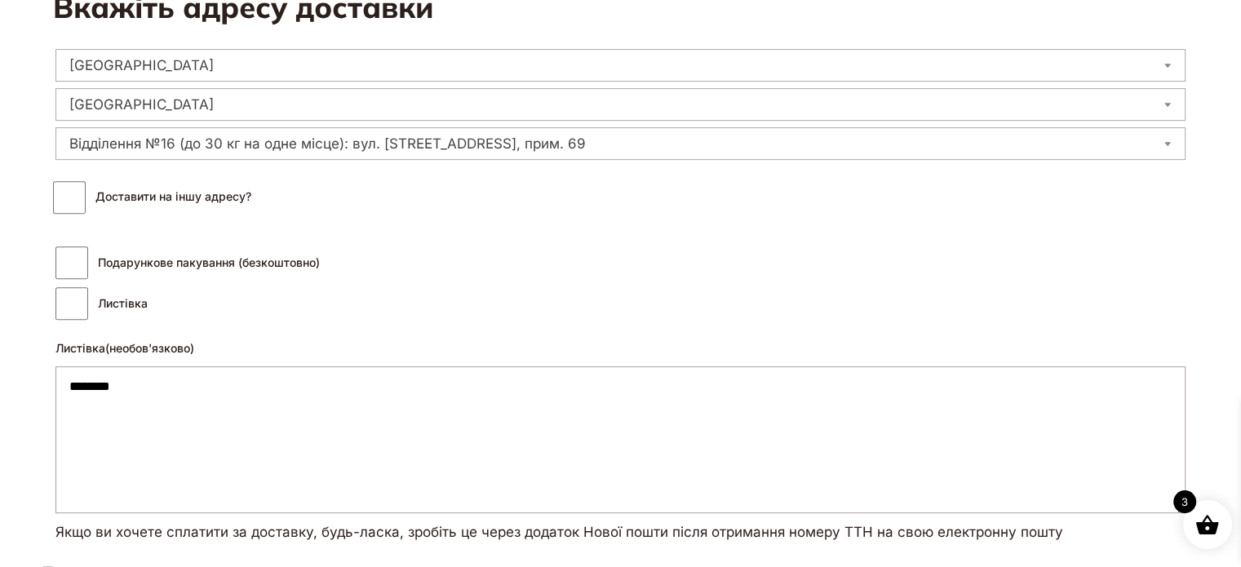
click at [186, 377] on textarea "********" at bounding box center [620, 439] width 1130 height 147
click at [171, 403] on textarea "********" at bounding box center [620, 439] width 1130 height 147
click at [168, 387] on textarea "********" at bounding box center [620, 439] width 1130 height 147
type textarea "**********"
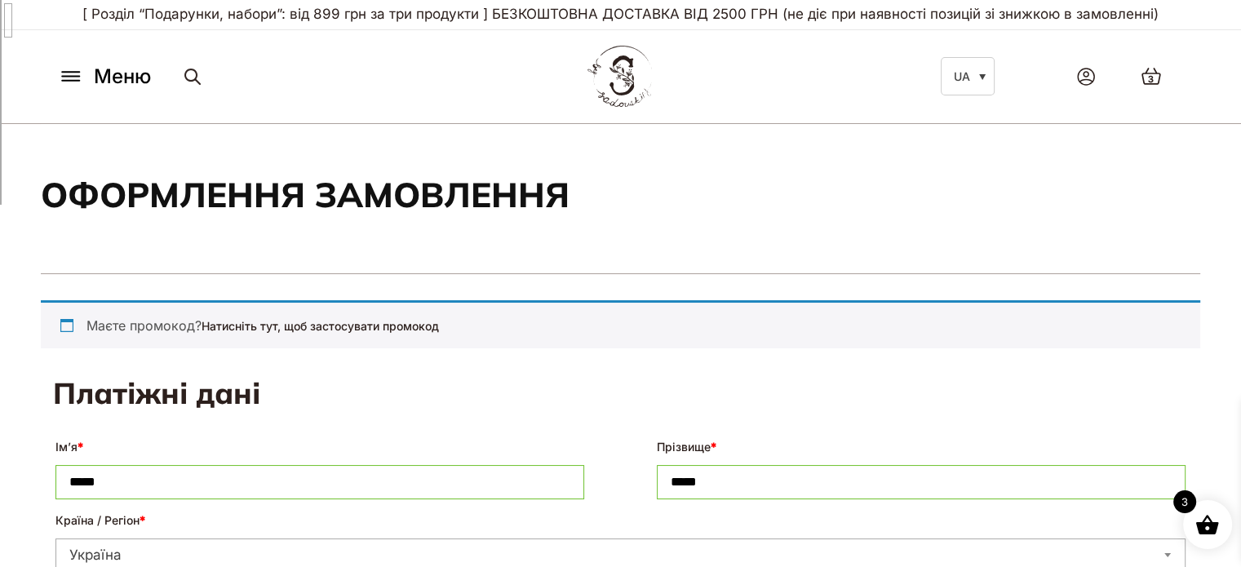
scroll to position [998, 0]
click at [502, 94] on div "Меню UA Всі товари SECRET BOX SALE Ароматизація Аромадифузор Спрей для текстилю…" at bounding box center [620, 76] width 1159 height 74
click at [591, 201] on section "Оформлення замовлення" at bounding box center [620, 199] width 1159 height 150
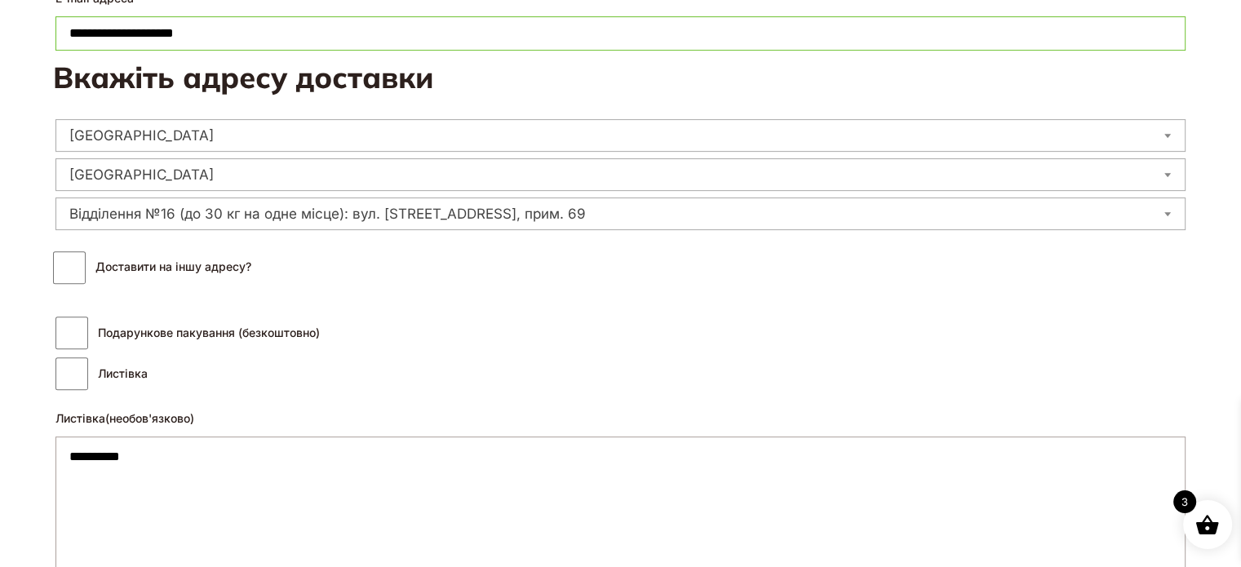
scroll to position [734, 0]
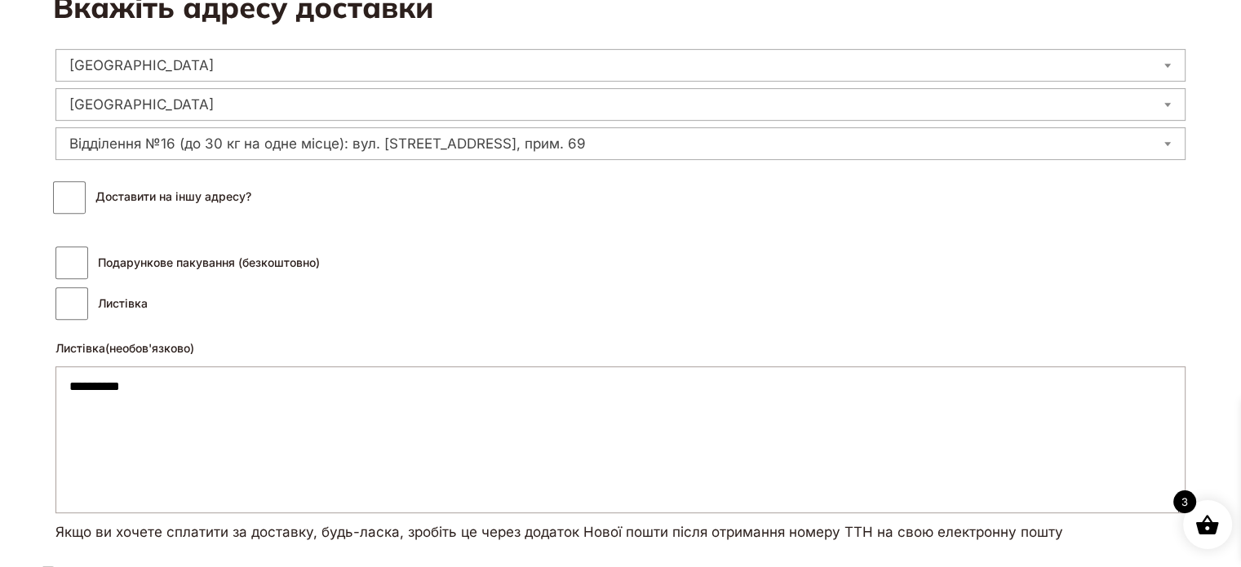
click at [124, 385] on textarea "**********" at bounding box center [620, 439] width 1130 height 147
click at [131, 381] on textarea "**********" at bounding box center [620, 439] width 1130 height 147
drag, startPoint x: 179, startPoint y: 381, endPoint x: 13, endPoint y: 378, distance: 165.6
click at [13, 378] on article "**********" at bounding box center [620, 378] width 1241 height 1624
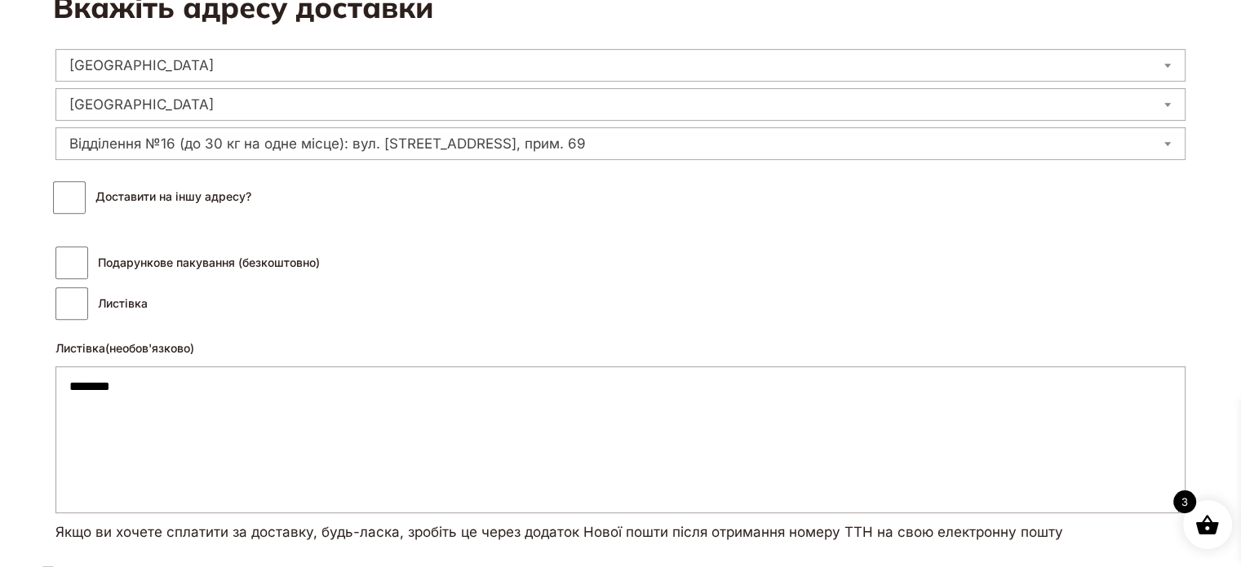
type textarea "********"
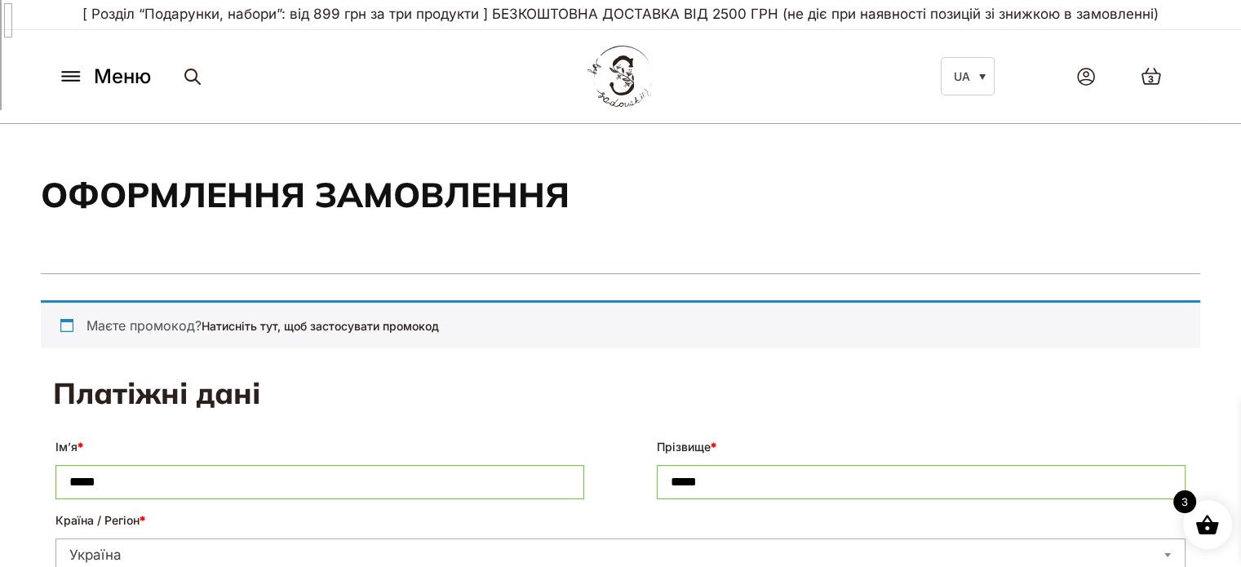
scroll to position [0, 141]
type input "**********"
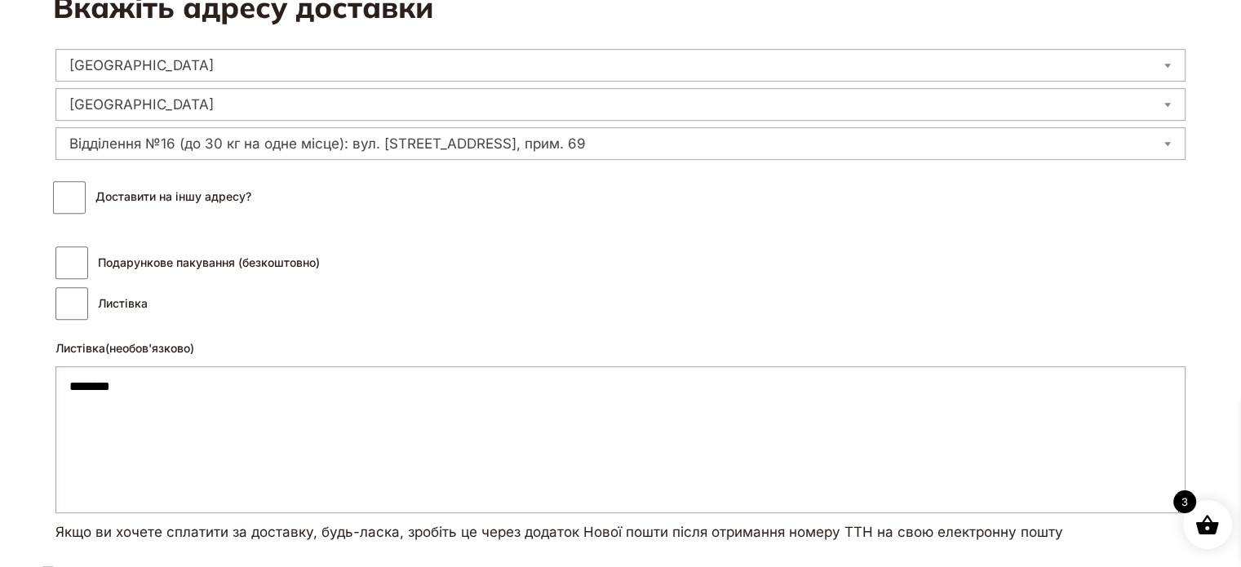
scroll to position [1060, 0]
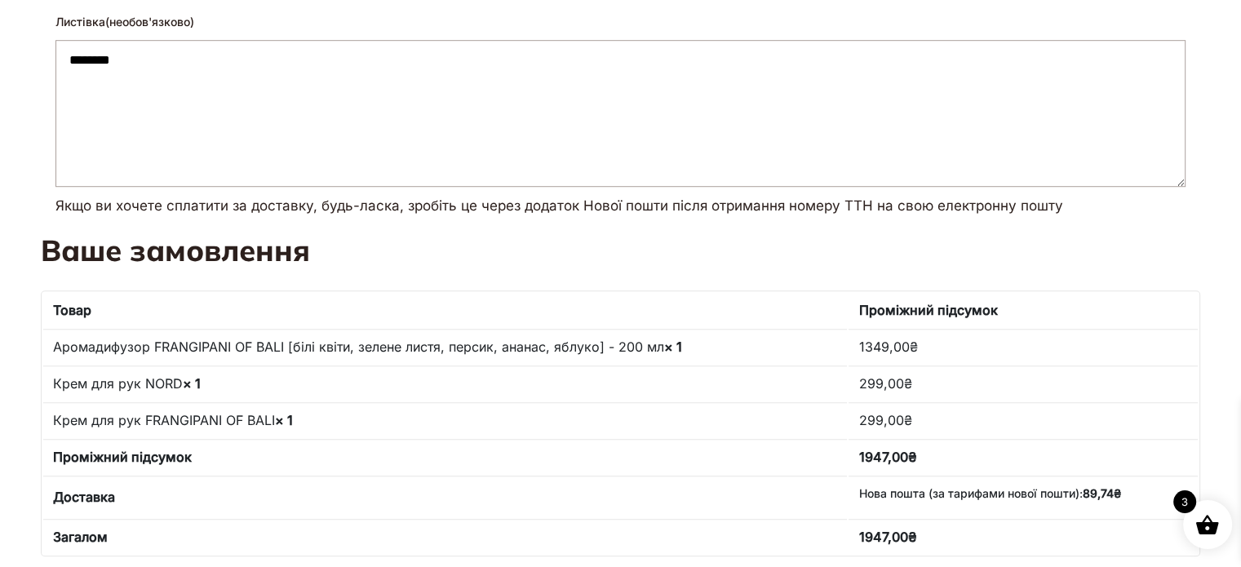
click at [141, 62] on textarea "********" at bounding box center [620, 113] width 1130 height 147
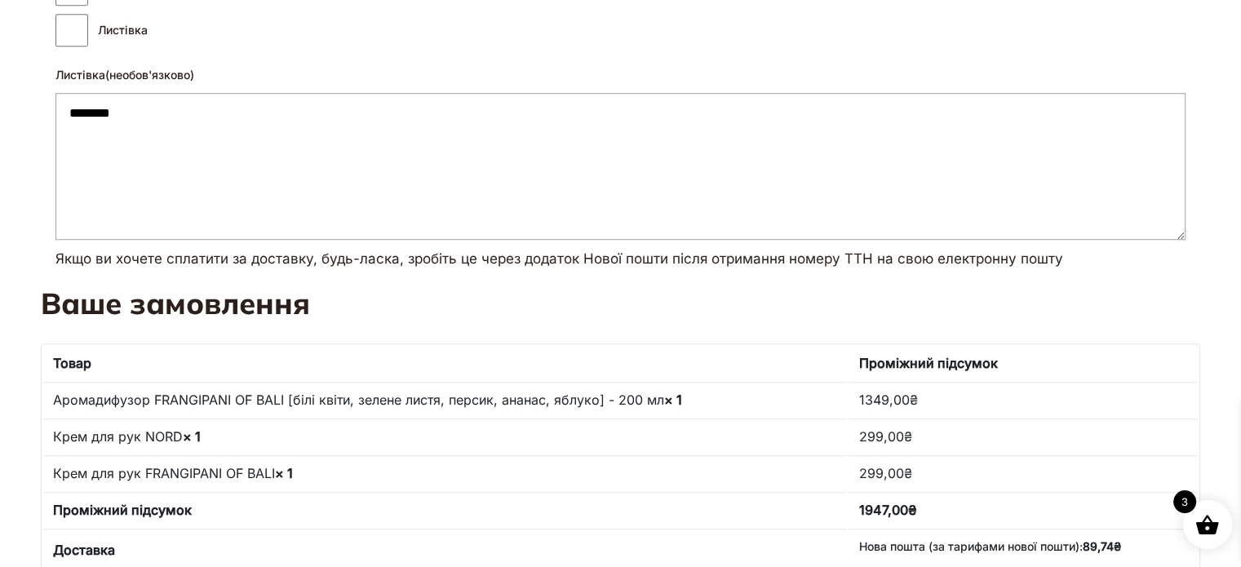
scroll to position [979, 0]
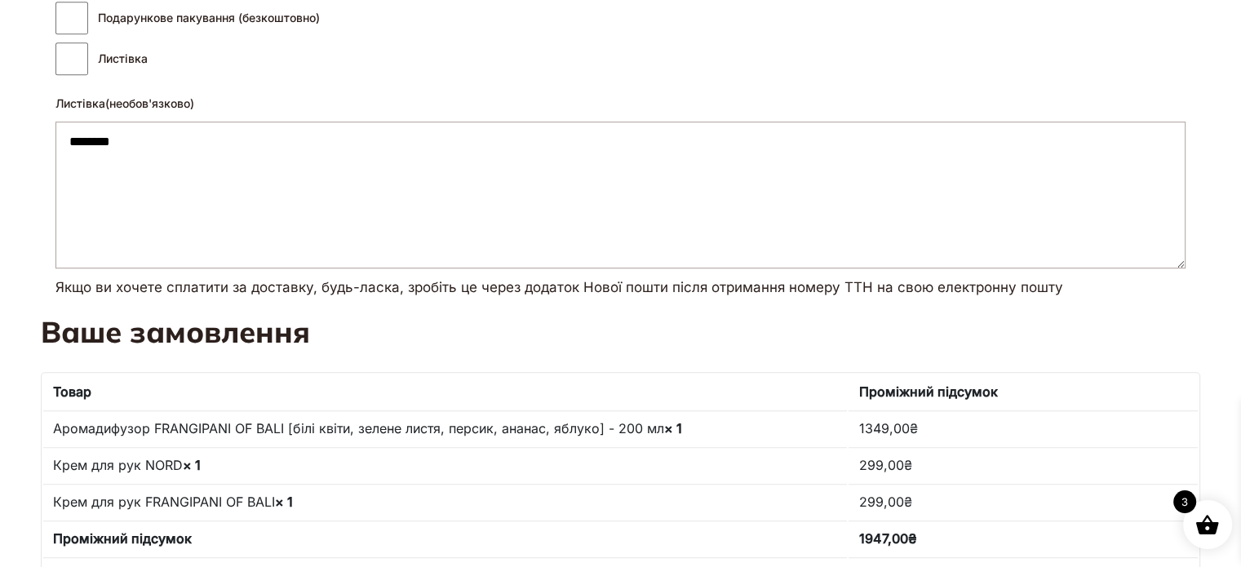
drag, startPoint x: 146, startPoint y: 144, endPoint x: 48, endPoint y: 144, distance: 97.9
click at [48, 144] on div "**********" at bounding box center [620, 116] width 1159 height 393
click at [543, 316] on h3 "Ваше замовлення" at bounding box center [620, 332] width 1159 height 38
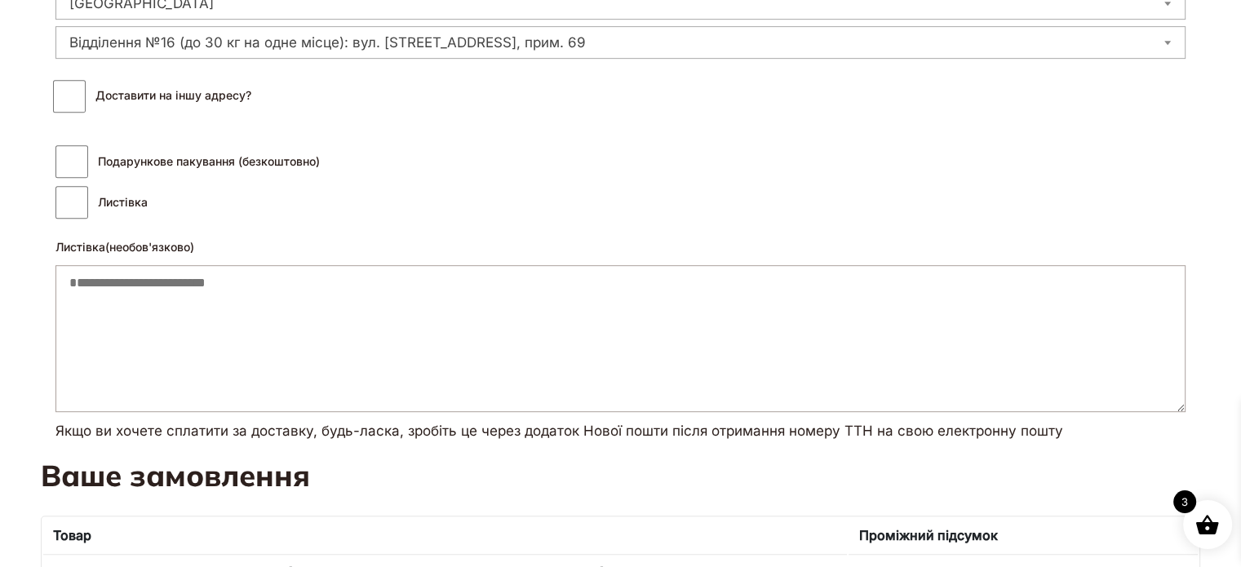
scroll to position [734, 0]
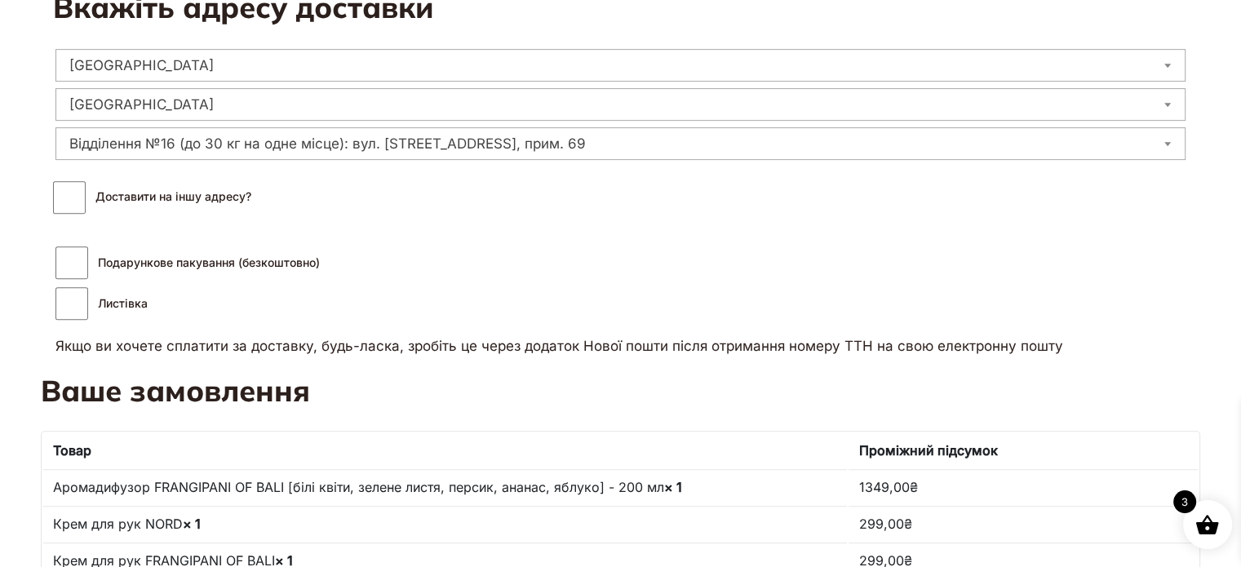
click at [92, 304] on label "Листівка" at bounding box center [187, 303] width 264 height 34
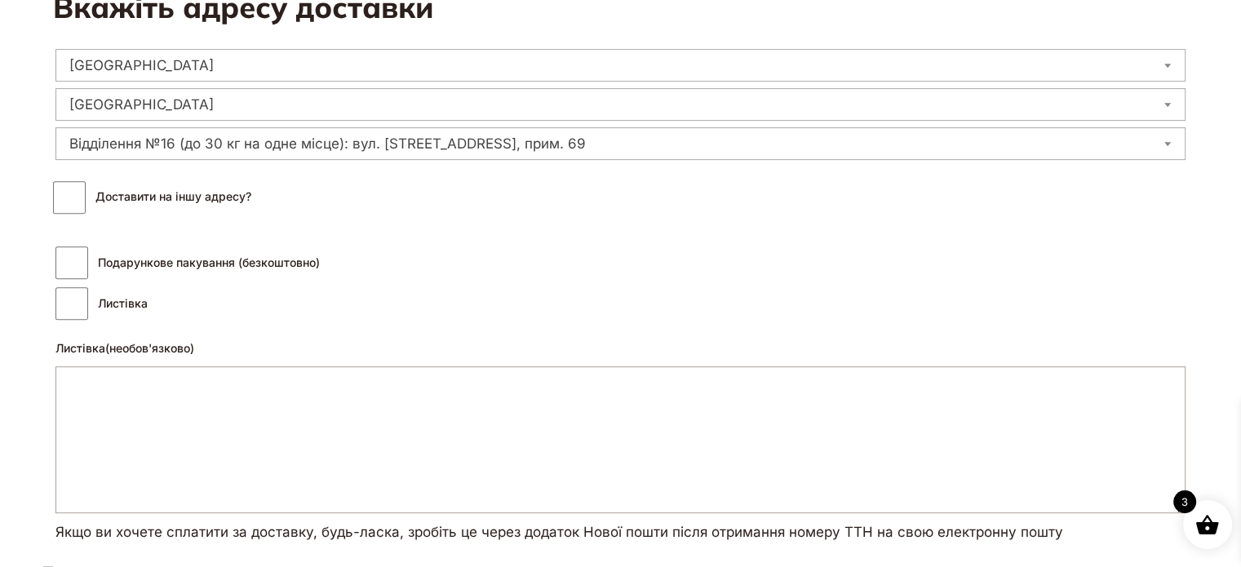
click at [88, 378] on textarea "Листівка (необов'язково)" at bounding box center [620, 439] width 1130 height 147
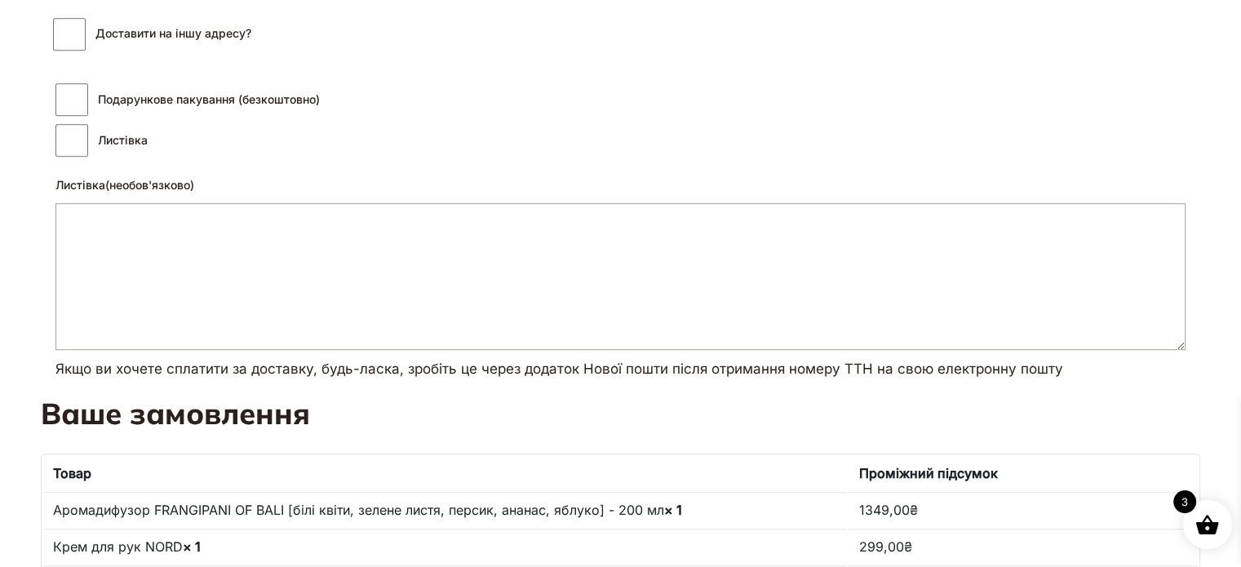
click at [269, 228] on textarea "Листівка (необов'язково)" at bounding box center [620, 276] width 1130 height 147
paste textarea "**********"
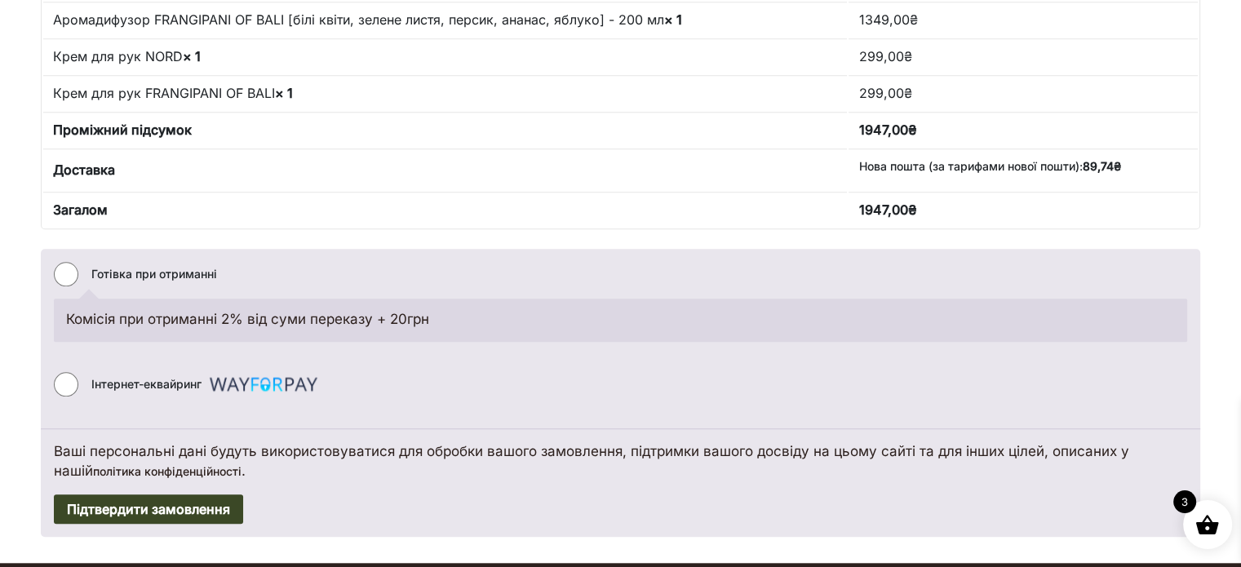
scroll to position [1387, 0]
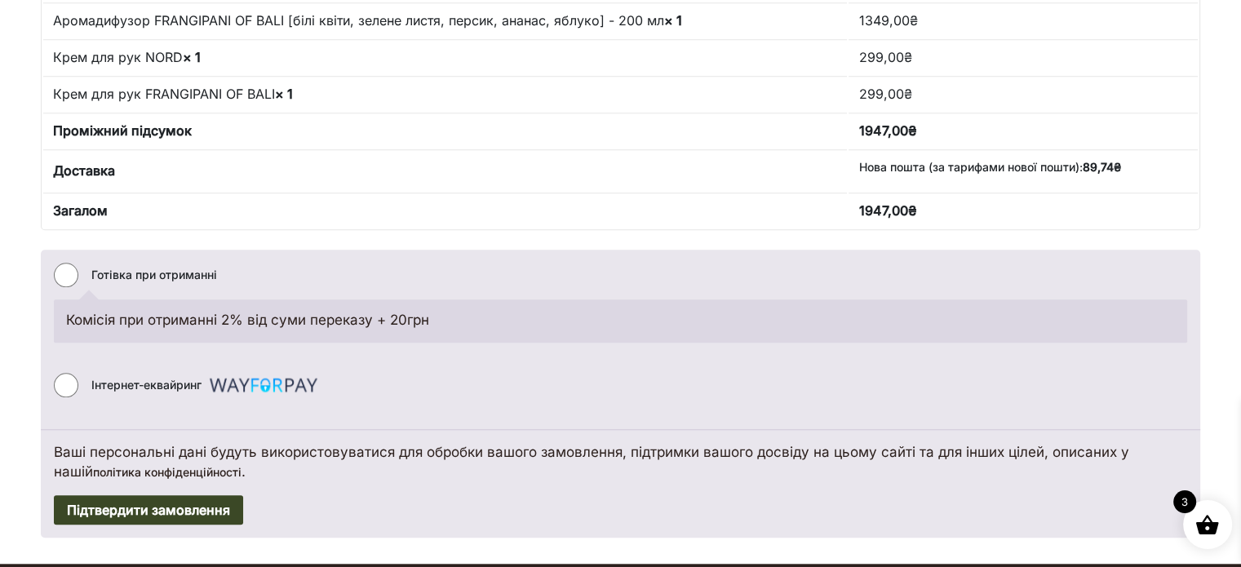
type textarea "**********"
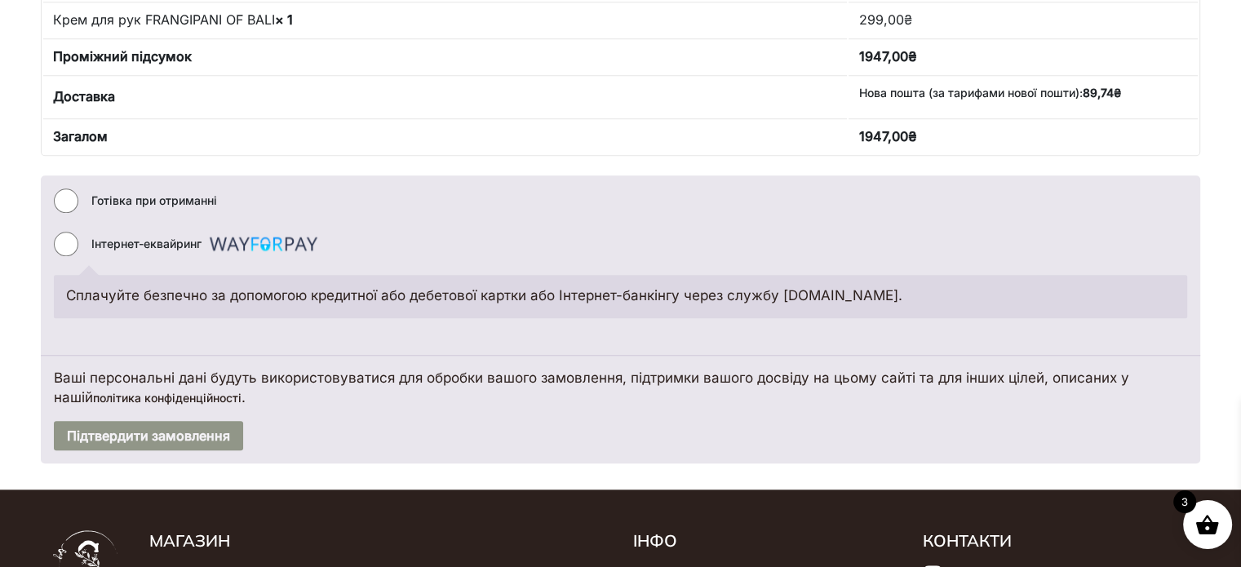
scroll to position [1550, 0]
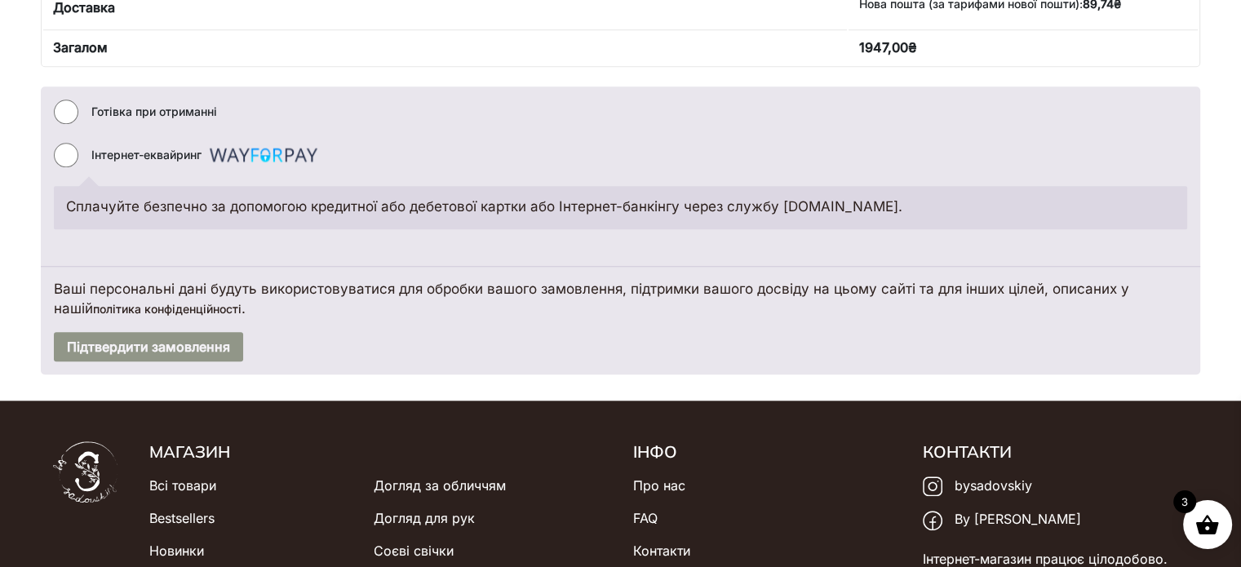
click at [558, 206] on p "Сплачуйте безпечно за допомогою кредитної або дебетової картки або Інтернет-бан…" at bounding box center [620, 207] width 1109 height 20
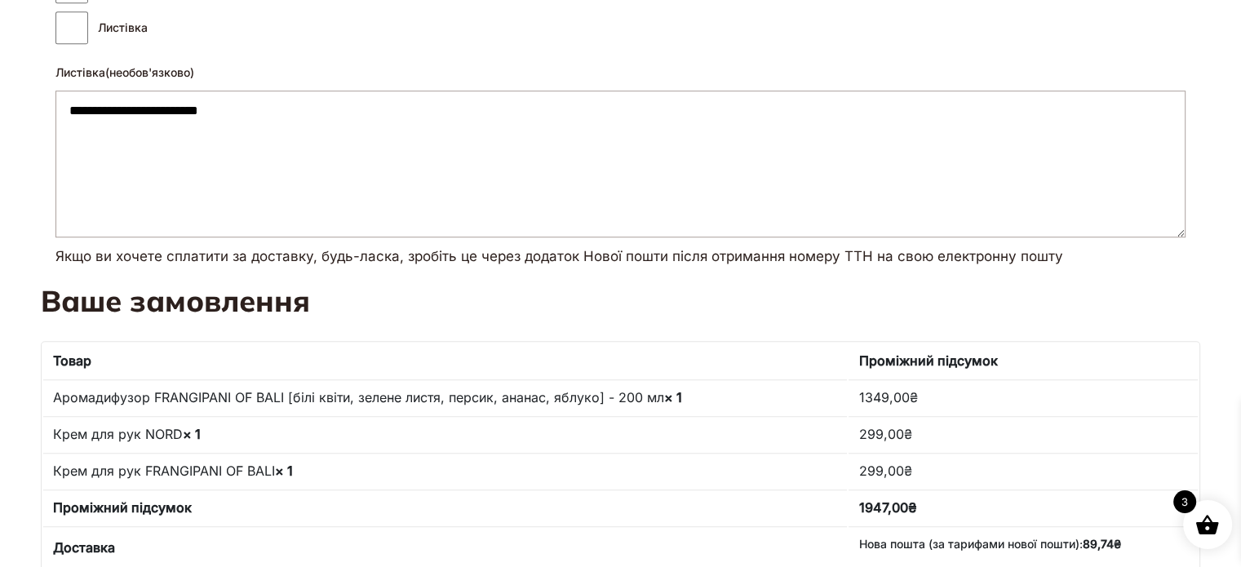
scroll to position [979, 0]
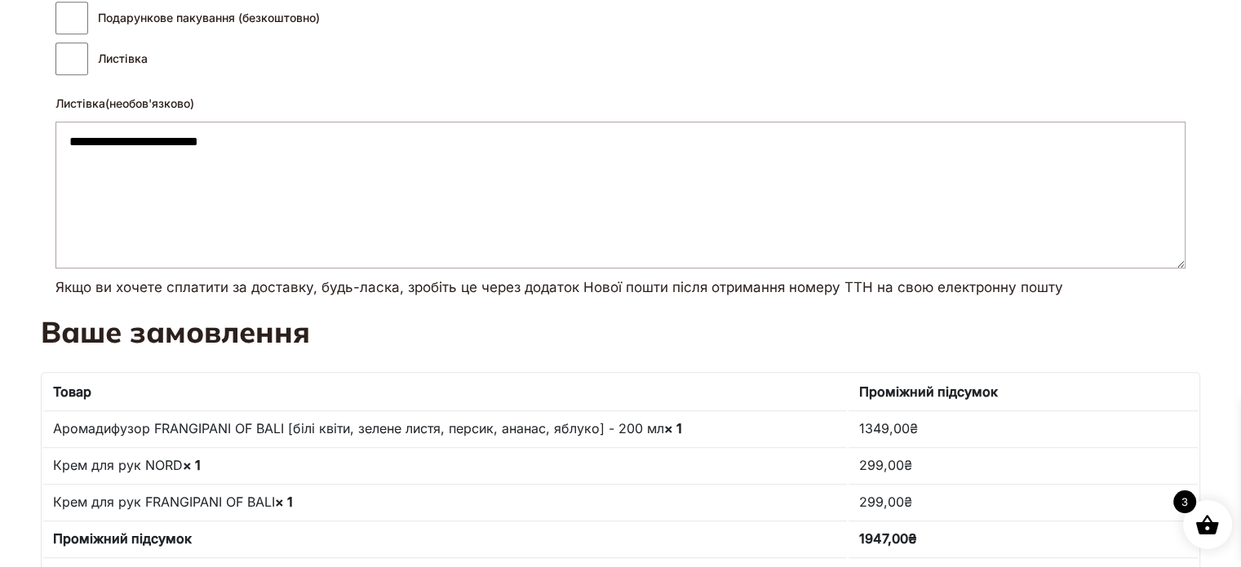
click at [611, 312] on div "**********" at bounding box center [620, 155] width 1135 height 315
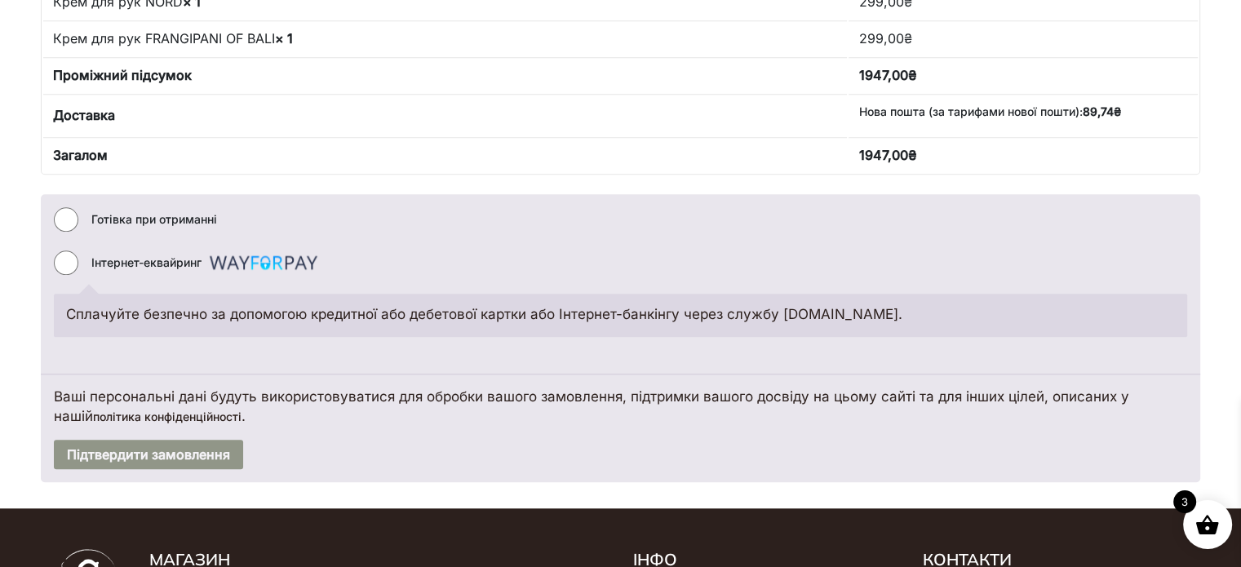
scroll to position [1631, 0]
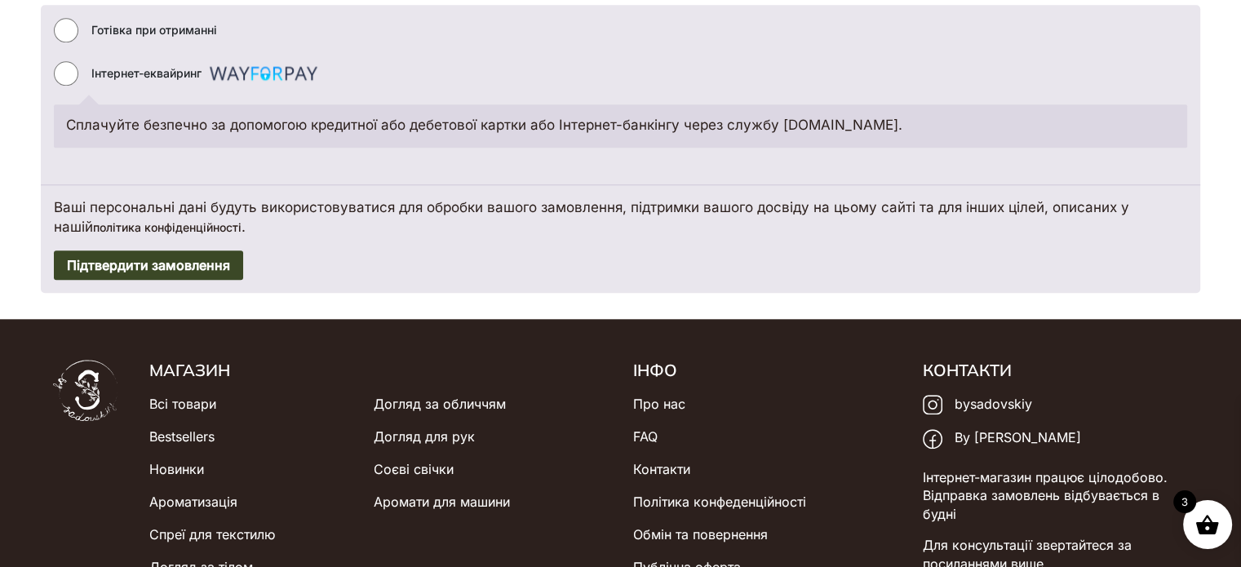
click at [179, 263] on button "Підтвердити замовлення" at bounding box center [148, 264] width 189 height 29
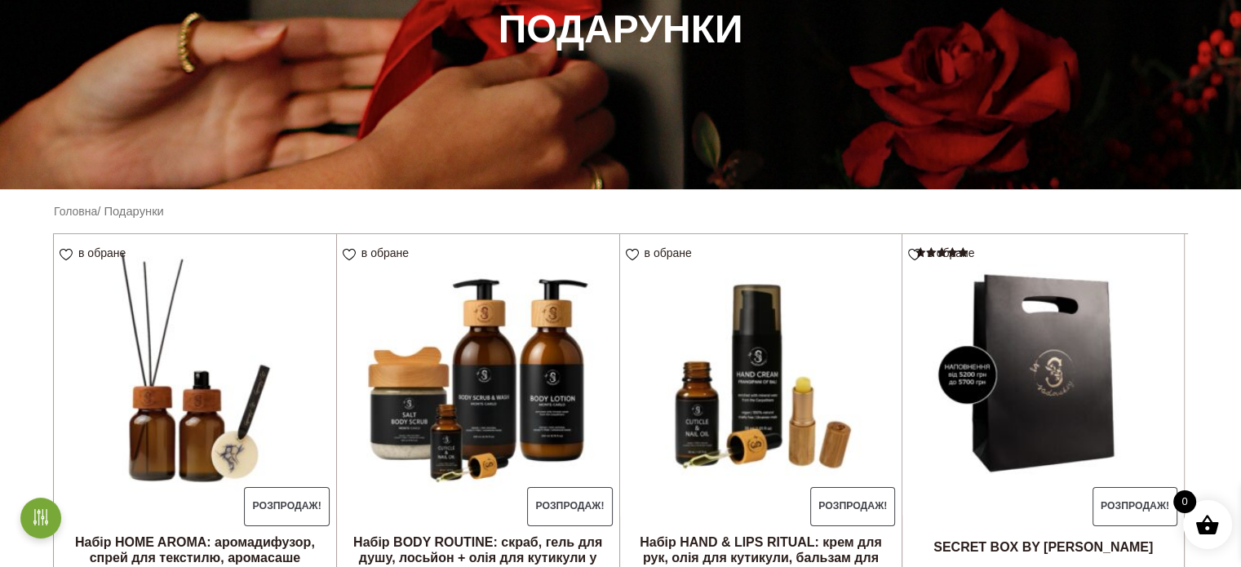
scroll to position [408, 0]
